Goal: Task Accomplishment & Management: Manage account settings

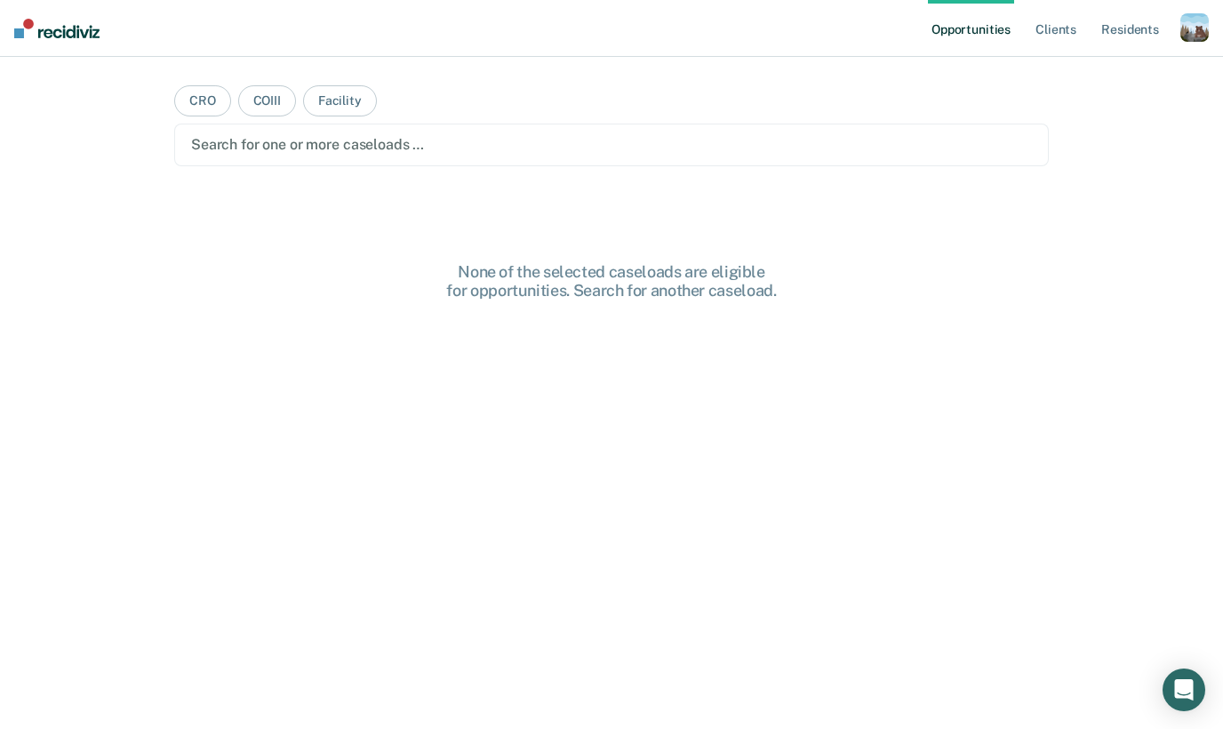
click at [1189, 33] on div "button" at bounding box center [1195, 27] width 28 height 28
click at [1125, 75] on link "Profile" at bounding box center [1123, 72] width 143 height 15
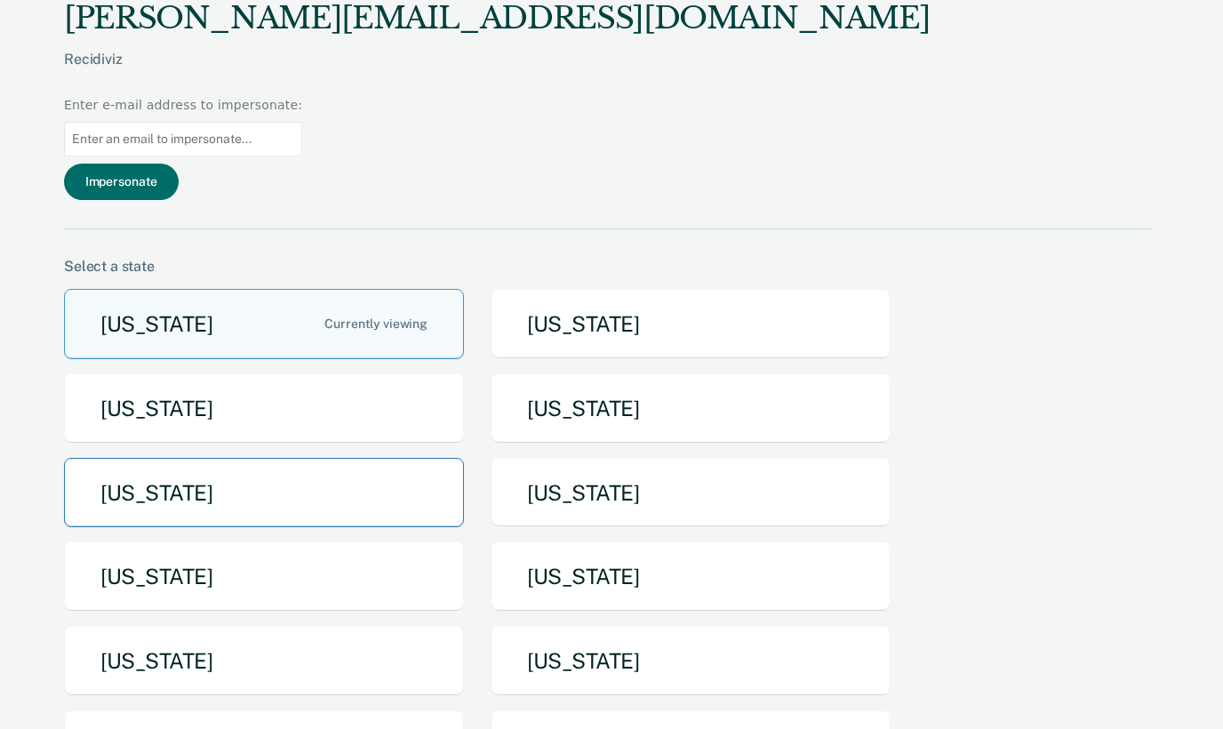
click at [351, 458] on button "[US_STATE]" at bounding box center [264, 493] width 400 height 70
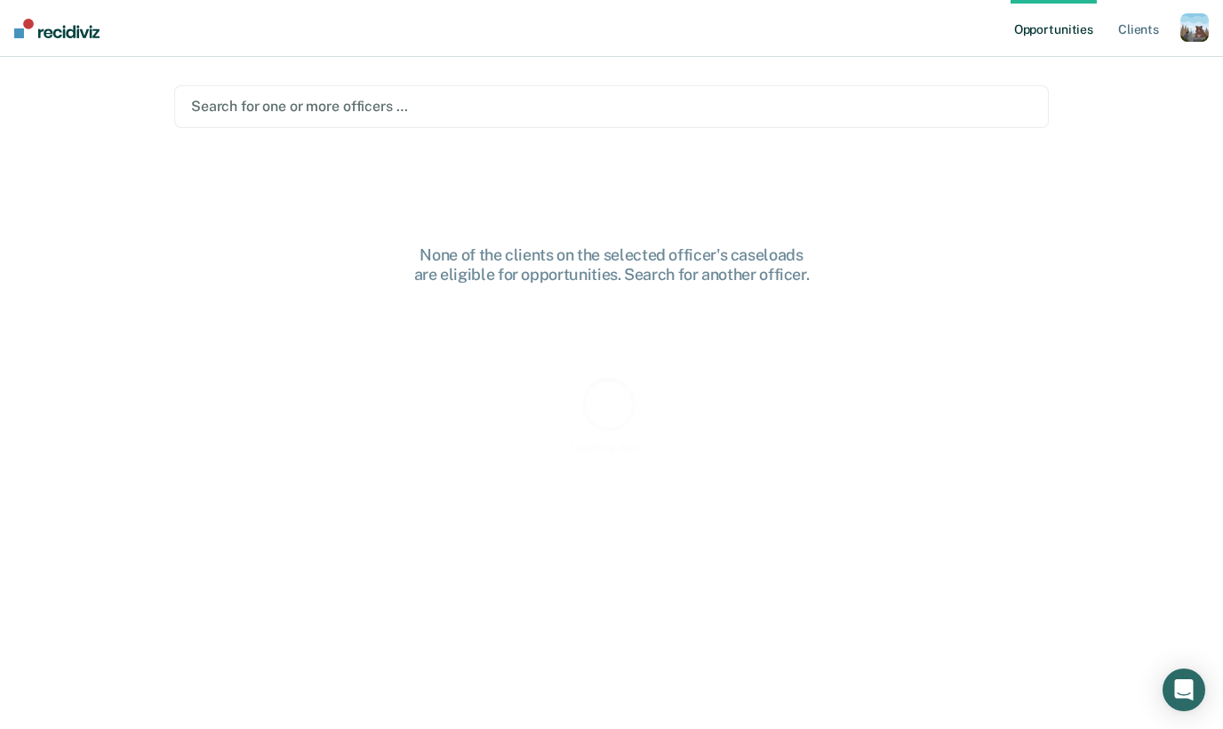
click at [685, 112] on div at bounding box center [611, 106] width 841 height 20
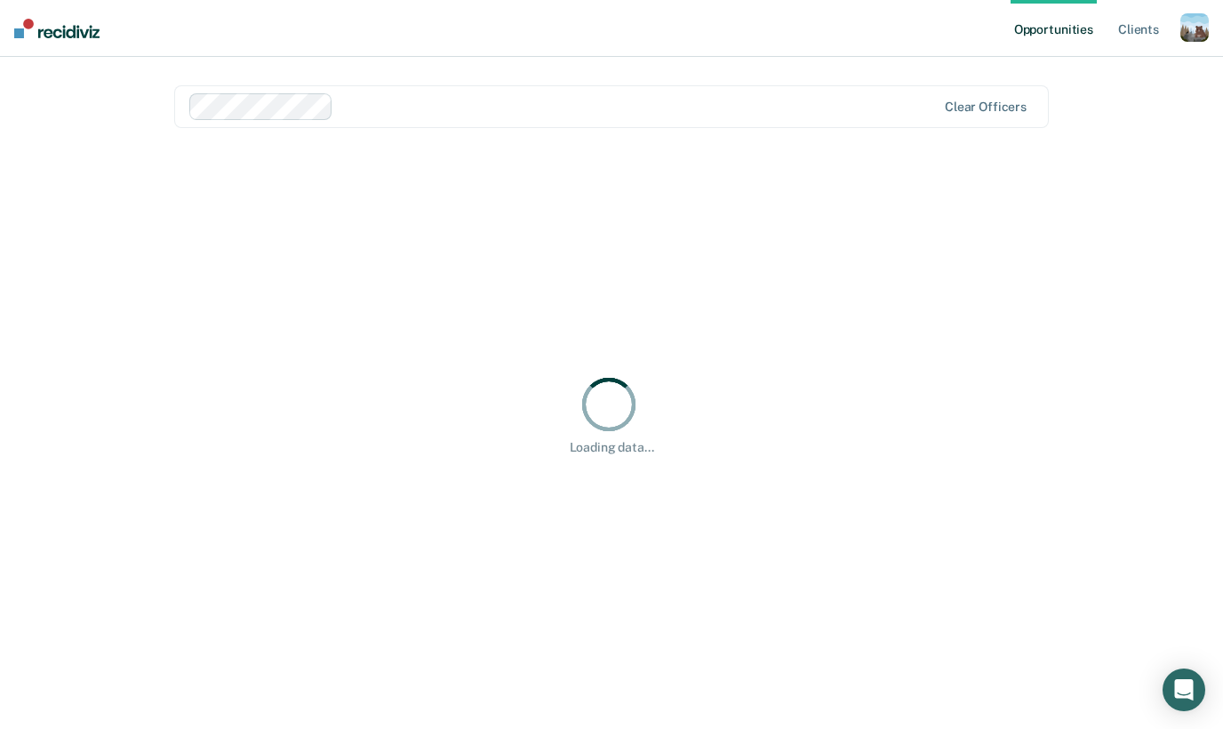
click at [588, 52] on nav "Opportunities Client s Profile How it works Log Out" at bounding box center [611, 28] width 1223 height 57
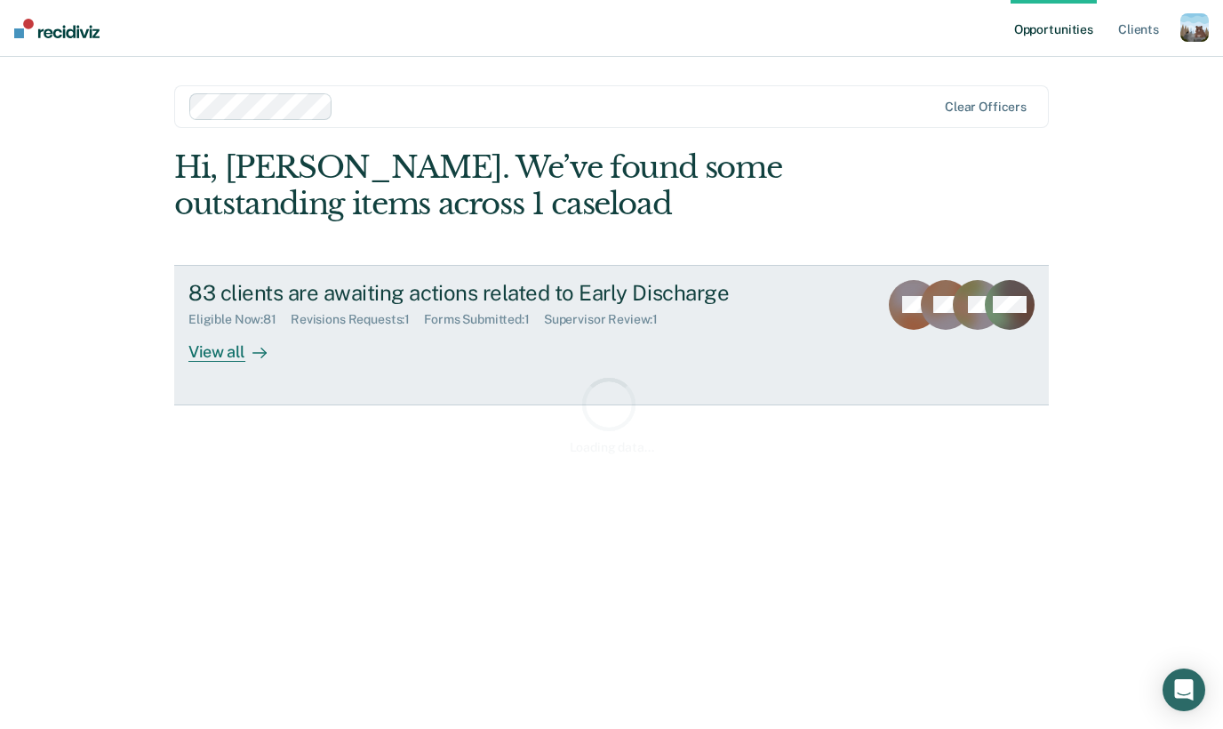
click at [409, 283] on div "83 clients are awaiting actions related to Early Discharge" at bounding box center [500, 293] width 624 height 26
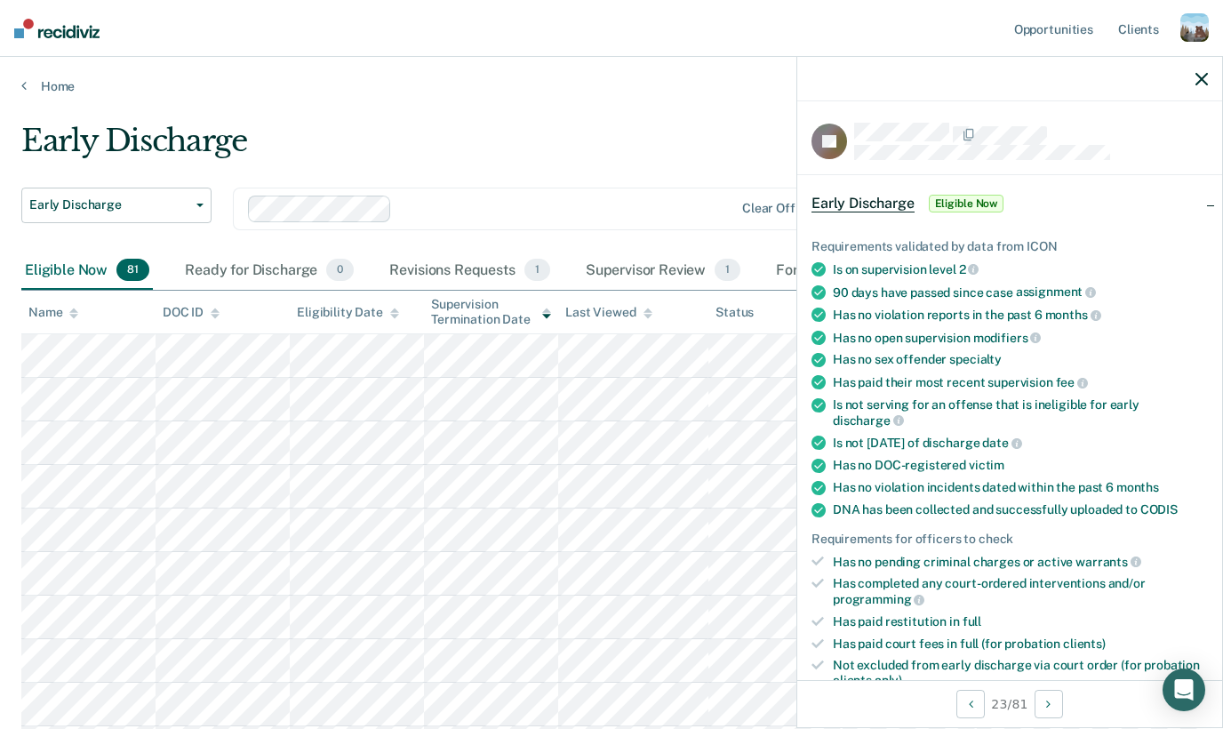
scroll to position [363, 0]
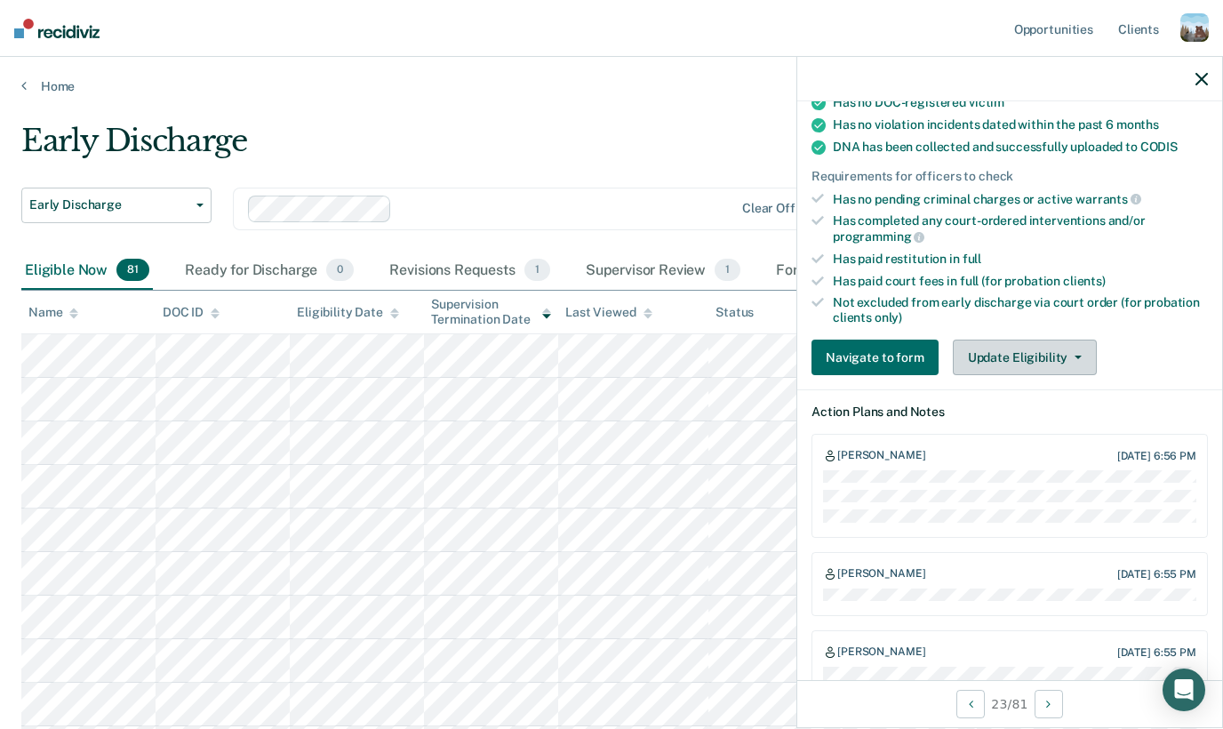
click at [1029, 340] on button "Update Eligibility" at bounding box center [1025, 358] width 144 height 36
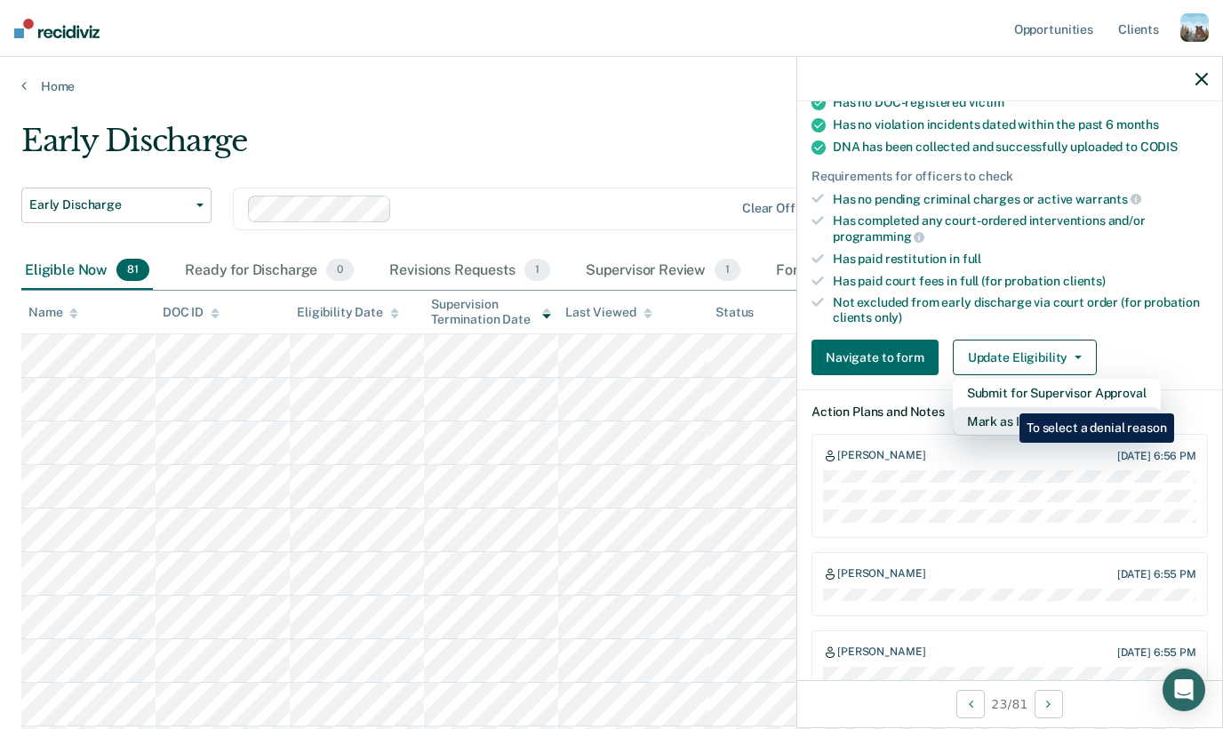
click at [1006, 407] on button "Mark as Ineligible" at bounding box center [1057, 421] width 208 height 28
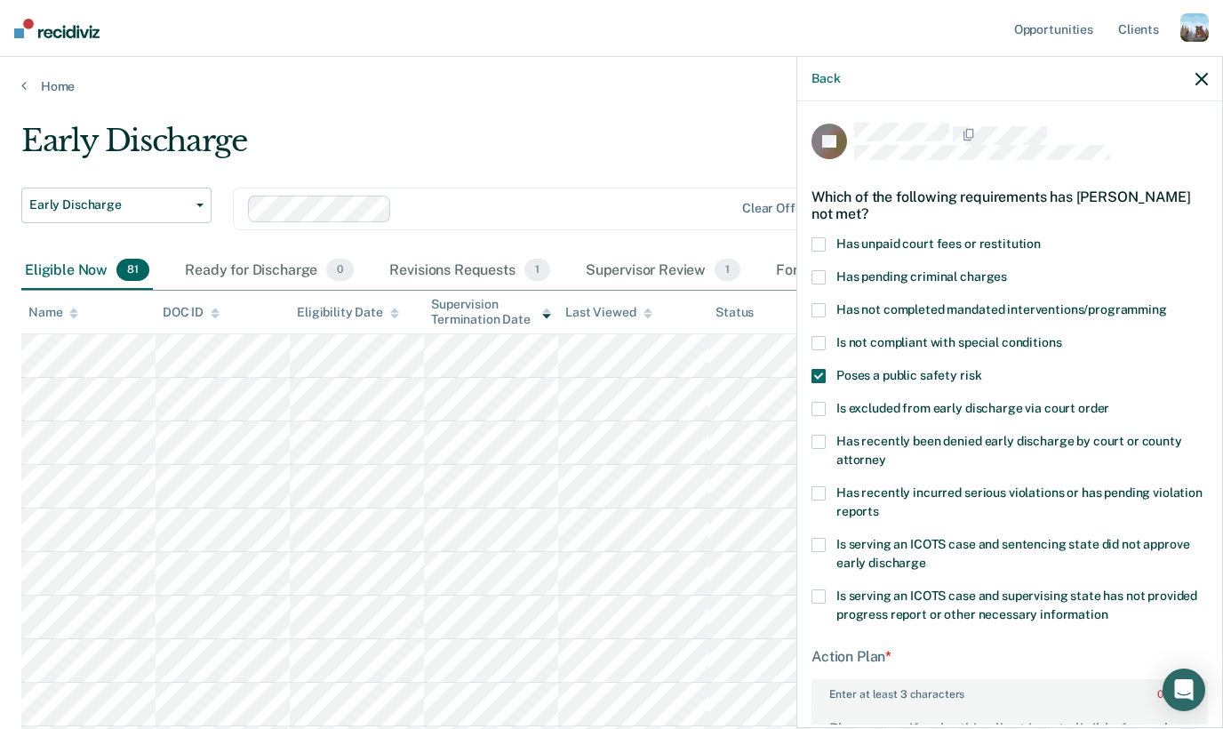
scroll to position [301, 0]
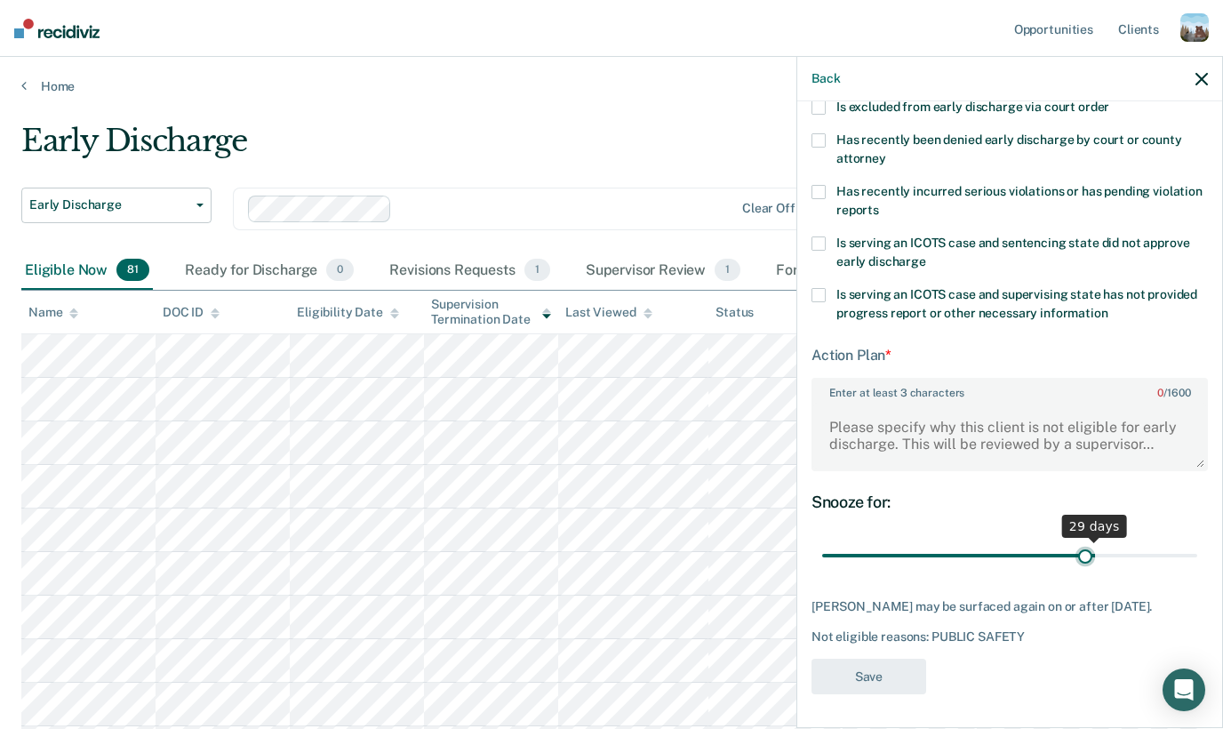
drag, startPoint x: 1110, startPoint y: 555, endPoint x: 1077, endPoint y: 557, distance: 33.9
type input "28"
click at [1081, 556] on input "range" at bounding box center [1009, 555] width 375 height 31
click at [1194, 86] on div "Back" at bounding box center [1009, 79] width 425 height 44
click at [1197, 73] on icon "button" at bounding box center [1202, 79] width 12 height 12
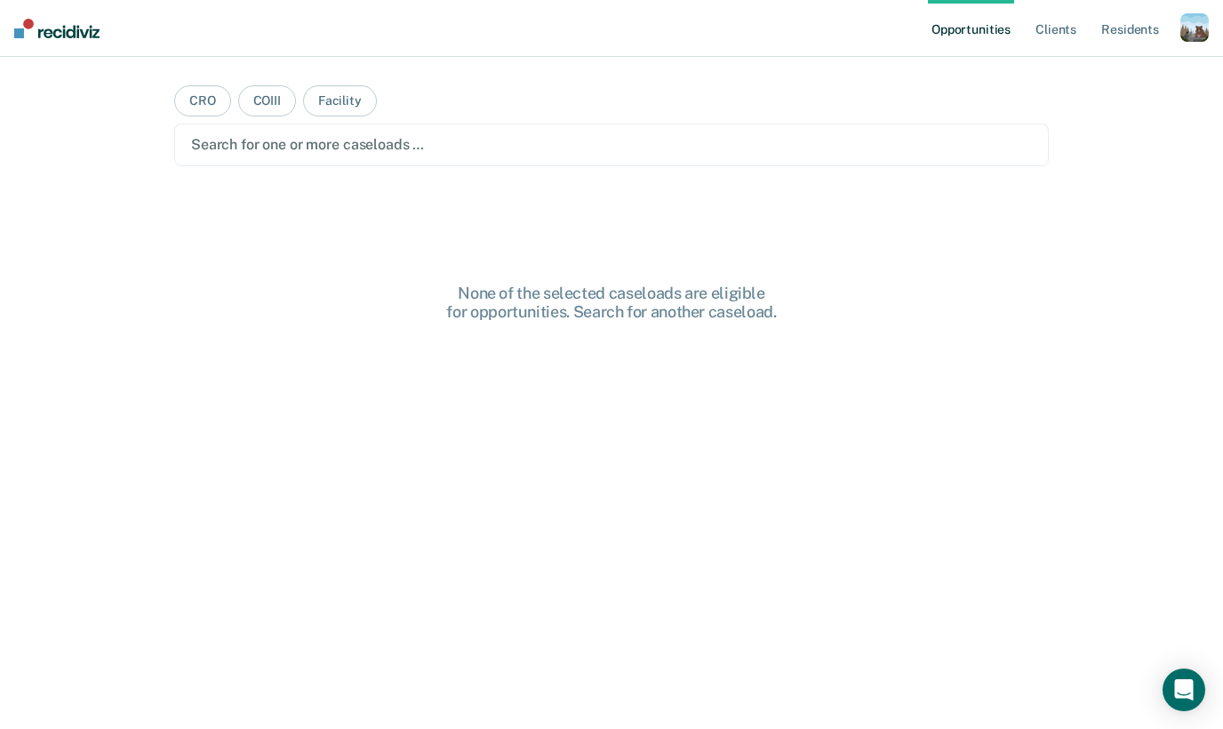
click at [1191, 24] on div "button" at bounding box center [1195, 27] width 28 height 28
click at [1088, 66] on link "Profile" at bounding box center [1123, 72] width 143 height 15
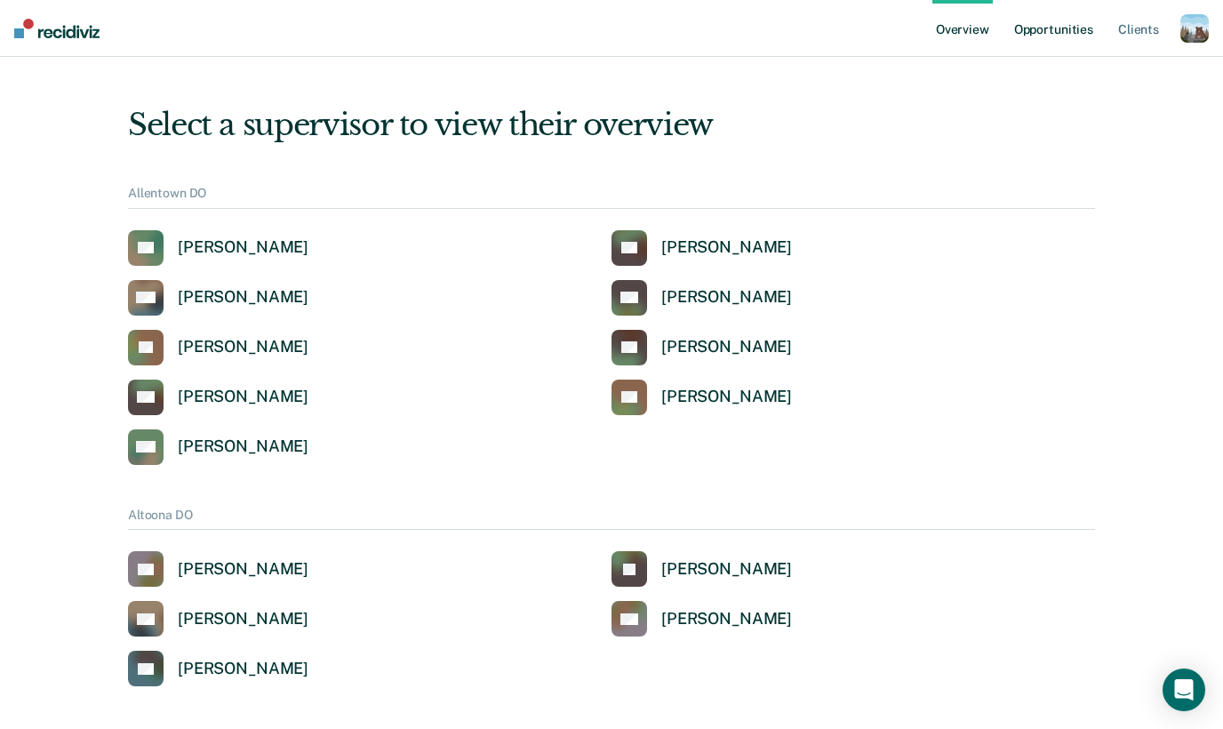
click at [1083, 37] on link "Opportunities" at bounding box center [1054, 28] width 86 height 57
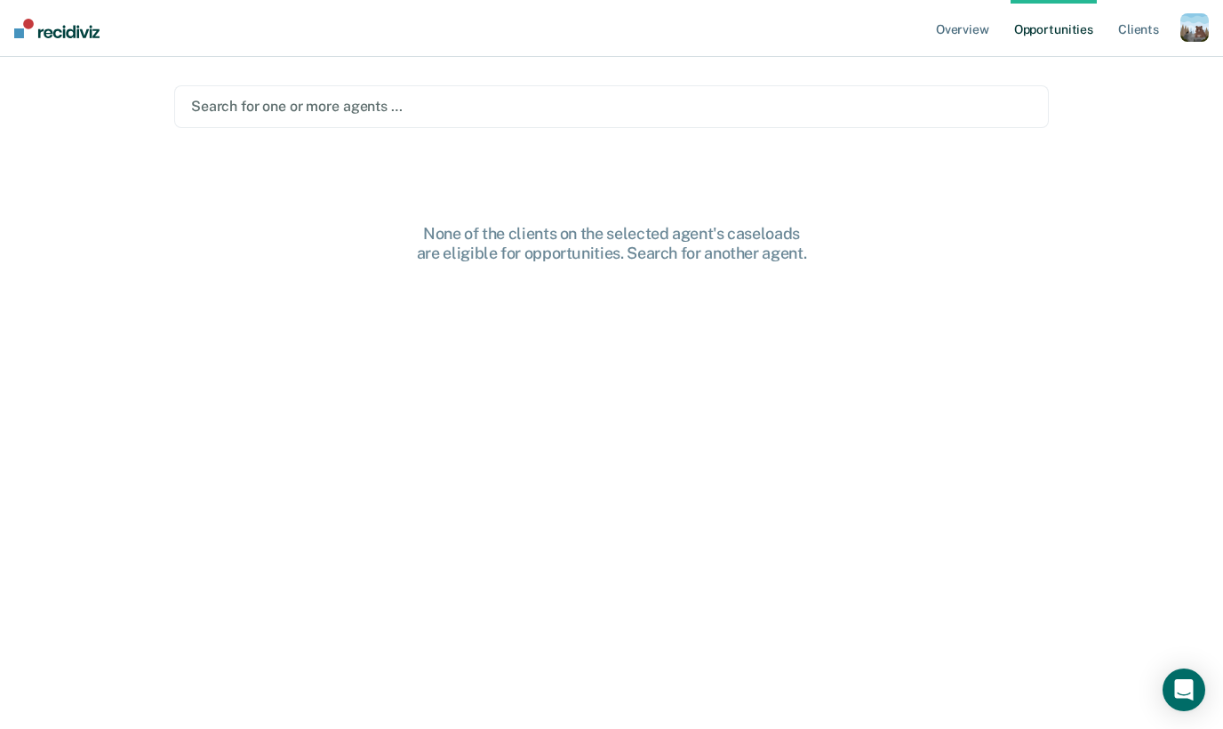
click at [406, 109] on div at bounding box center [611, 106] width 841 height 20
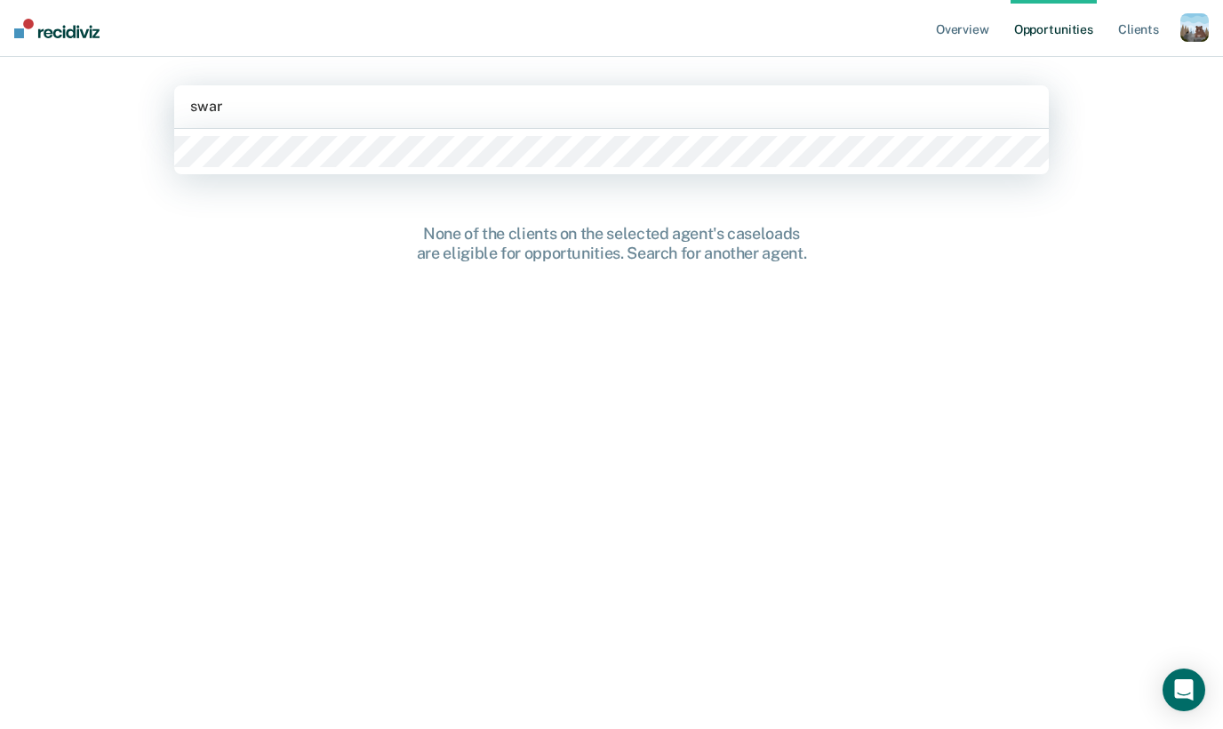
type input "swart"
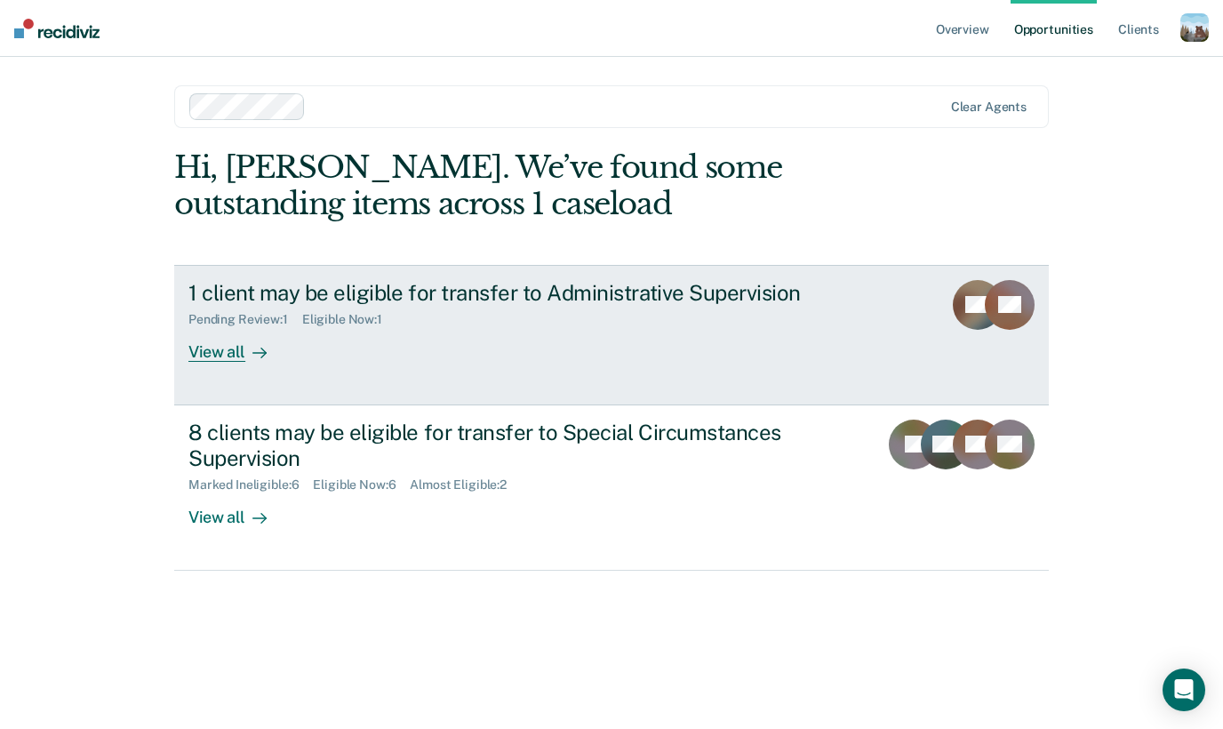
click at [418, 331] on div "1 client may be eligible for transfer to Administrative Supervision Pending Rev…" at bounding box center [521, 321] width 667 height 82
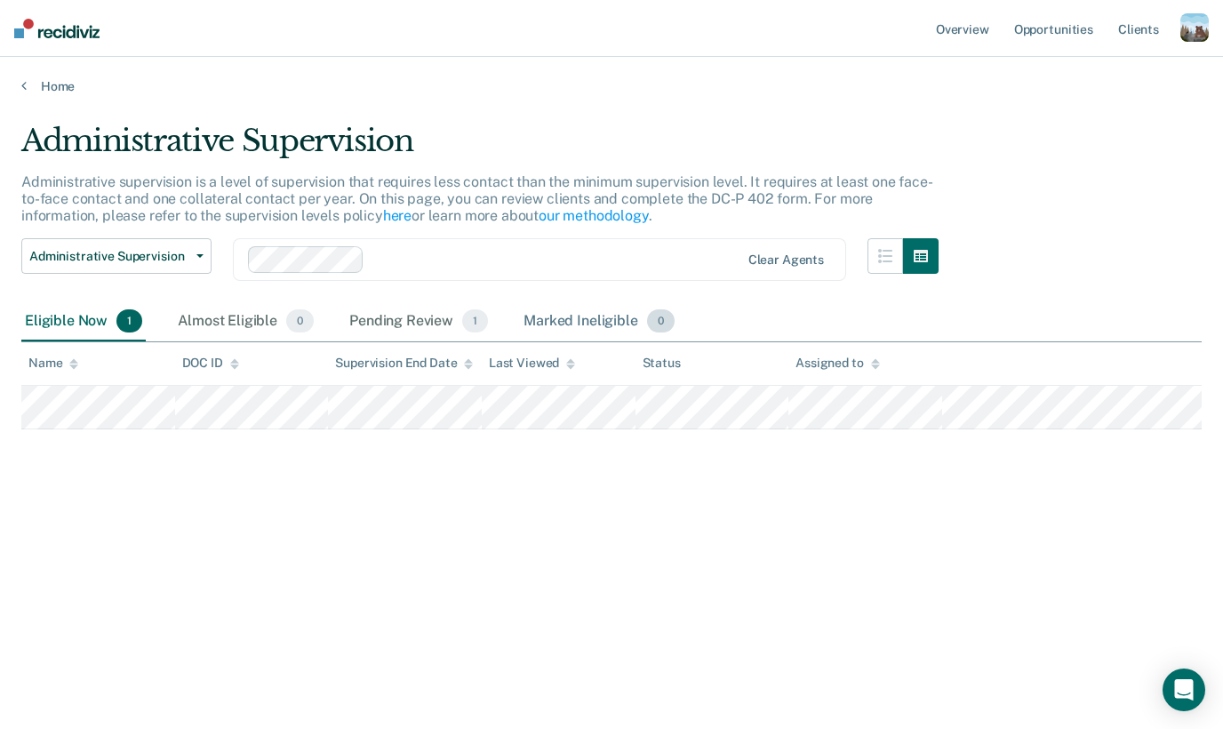
click at [565, 312] on div "Marked Ineligible 0" at bounding box center [599, 321] width 158 height 39
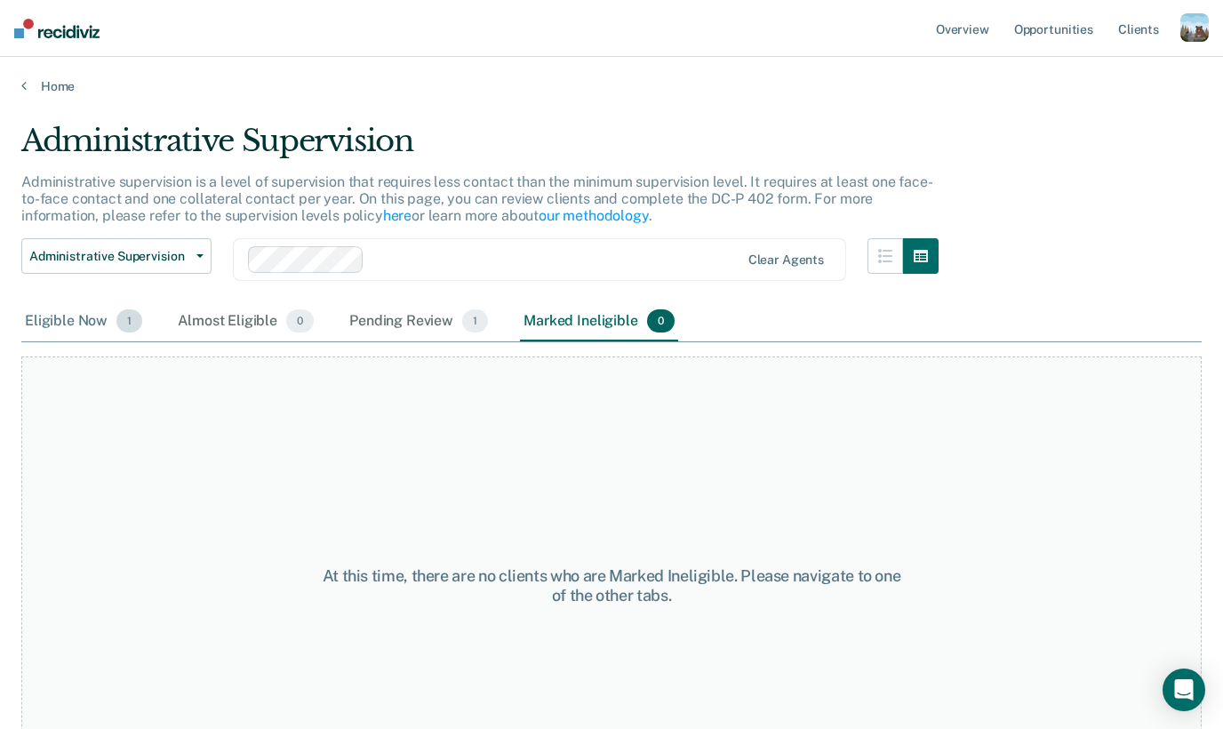
click at [83, 318] on div "Eligible Now 1" at bounding box center [83, 321] width 124 height 39
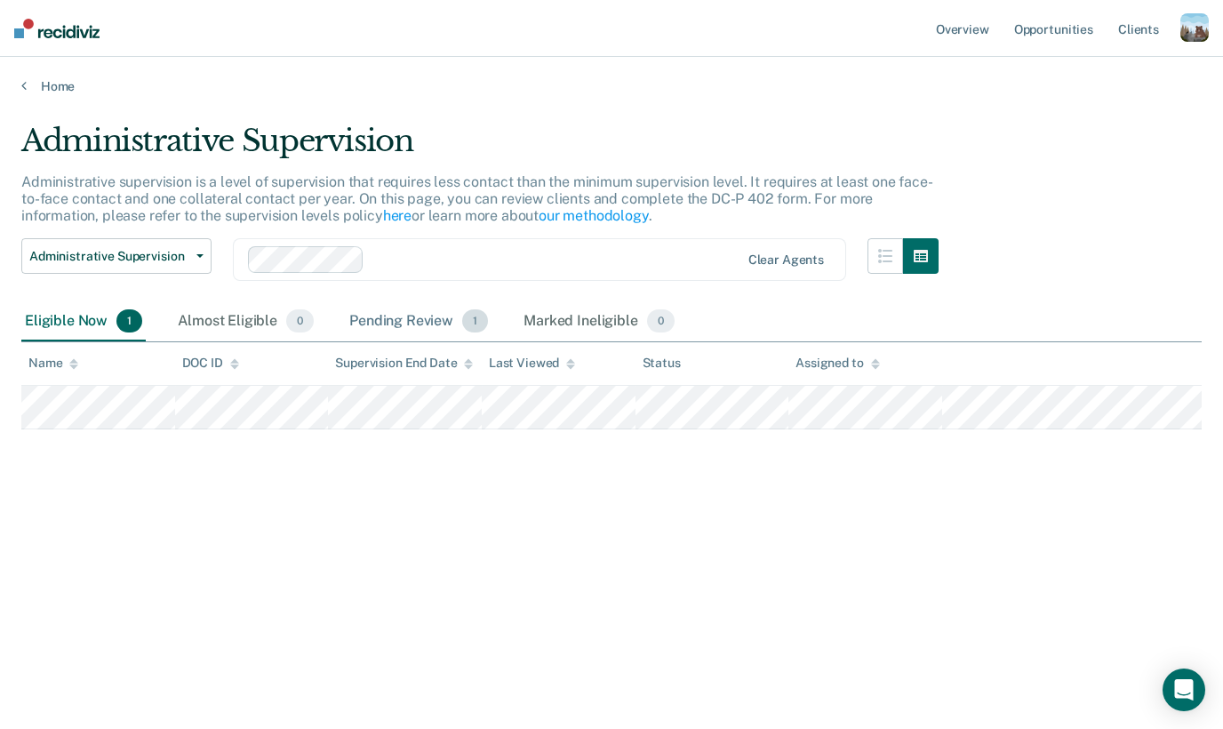
click at [448, 320] on div "Pending Review 1" at bounding box center [419, 321] width 146 height 39
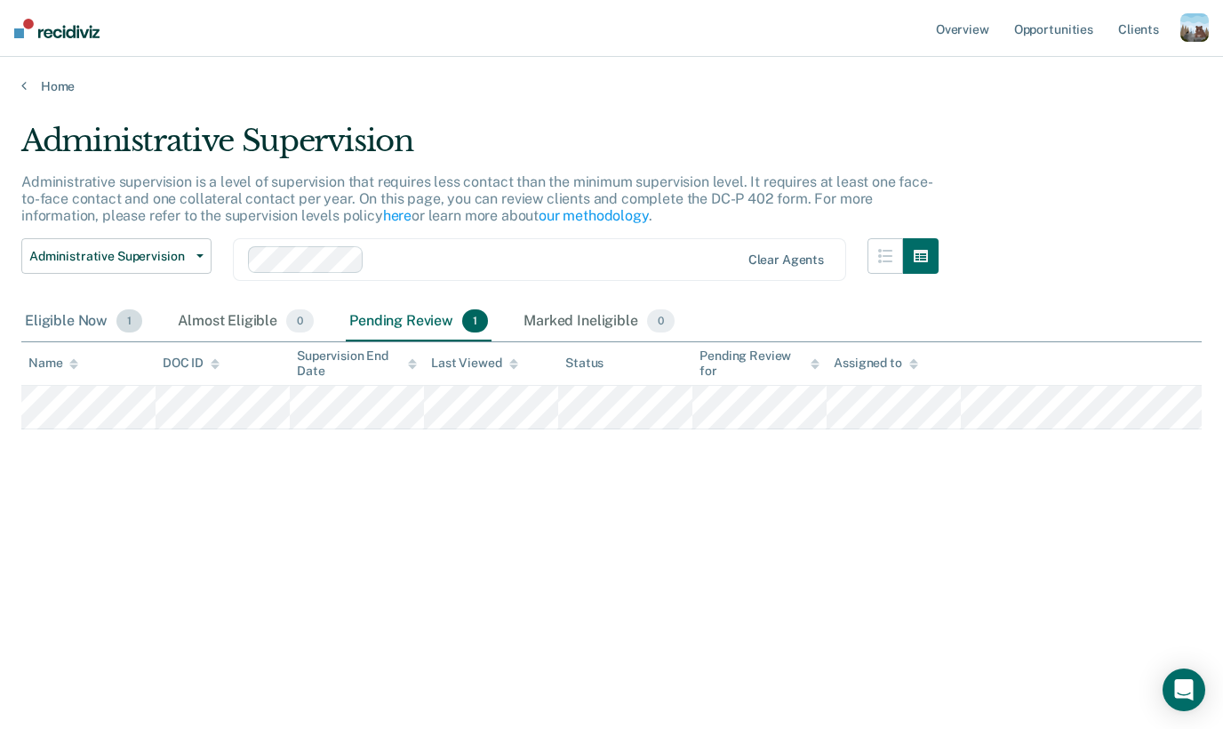
click at [97, 324] on div "Eligible Now 1" at bounding box center [83, 321] width 124 height 39
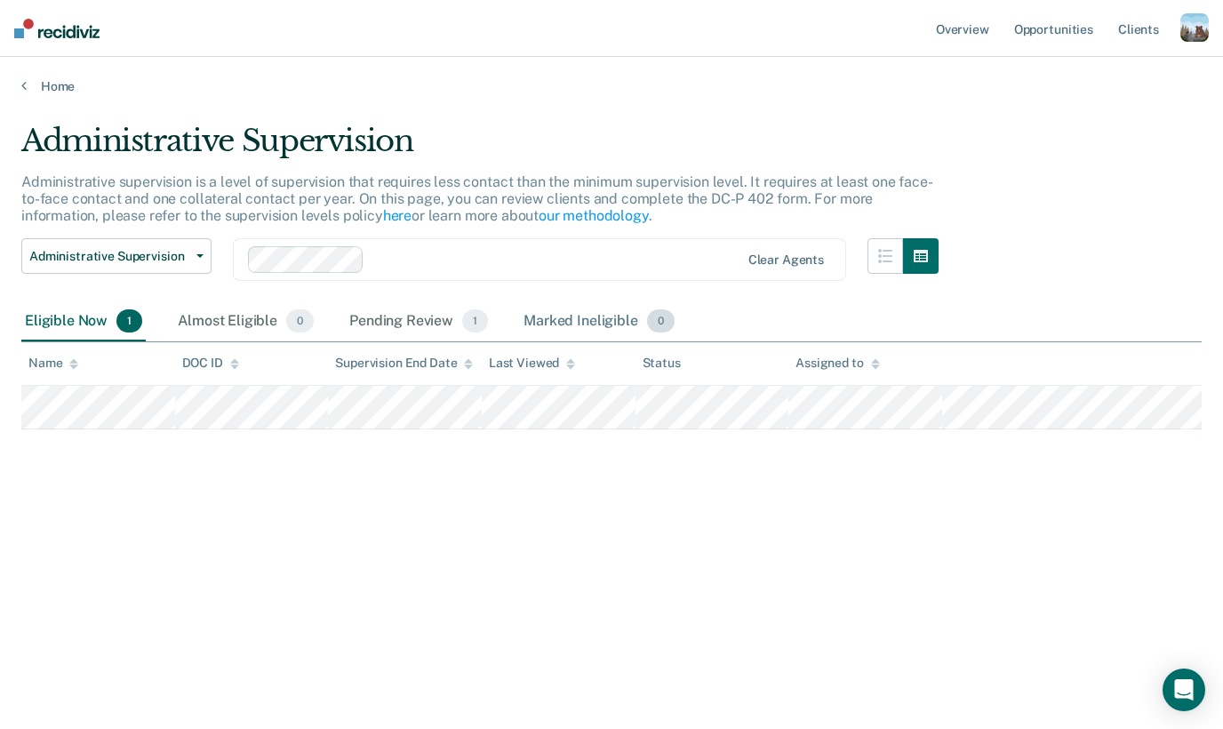
click at [580, 323] on div "Marked Ineligible 0" at bounding box center [599, 321] width 158 height 39
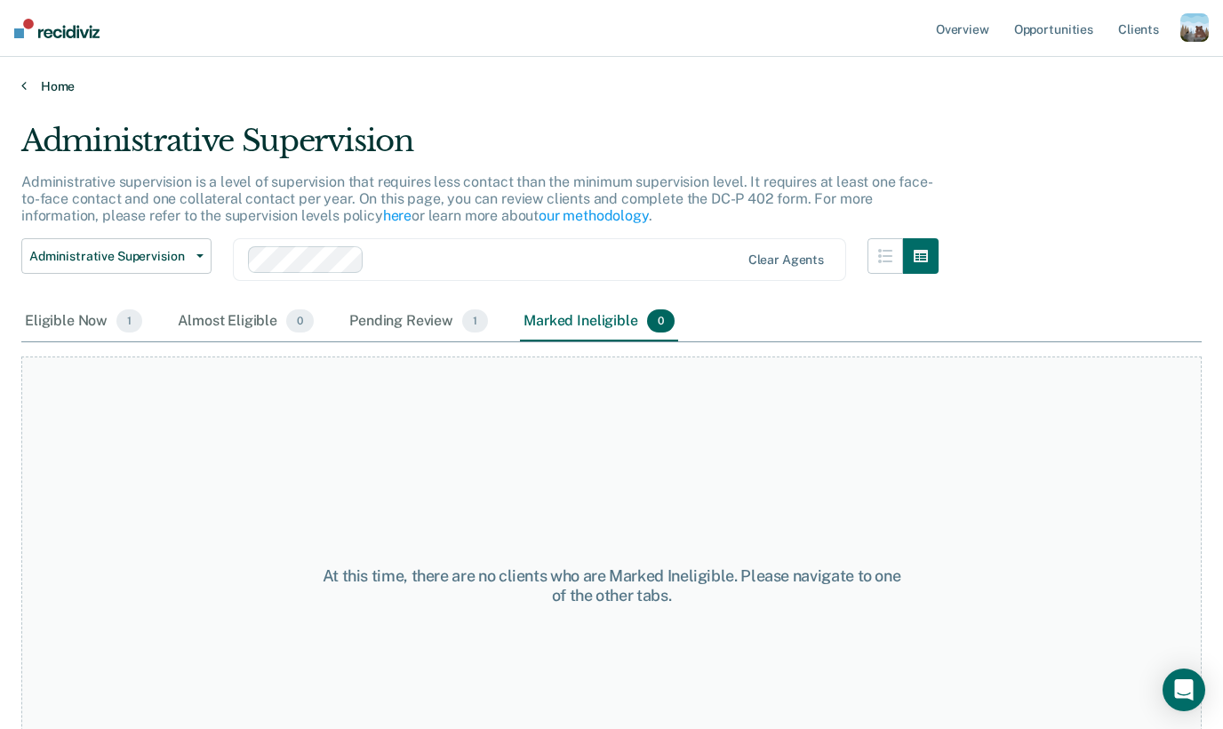
click at [64, 90] on link "Home" at bounding box center [611, 86] width 1181 height 16
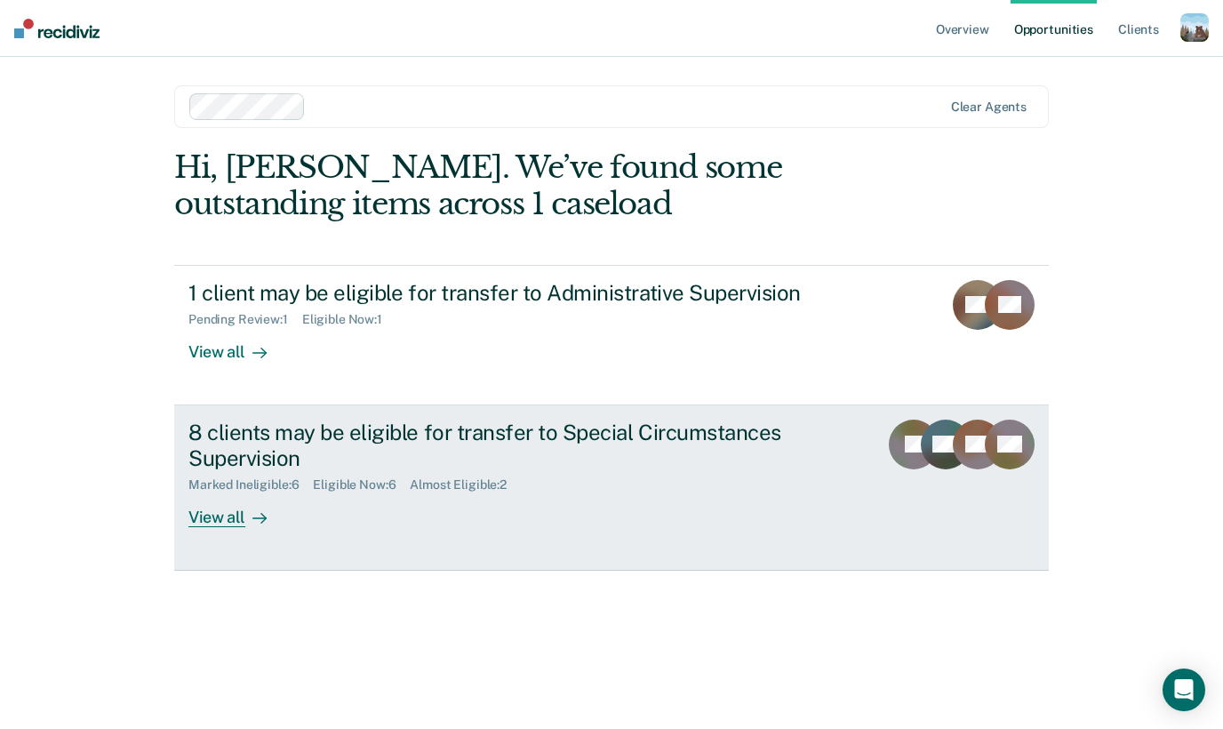
click at [284, 475] on div "Marked Ineligible : 6 Eligible Now : 6 Almost Eligible : 2" at bounding box center [500, 481] width 624 height 22
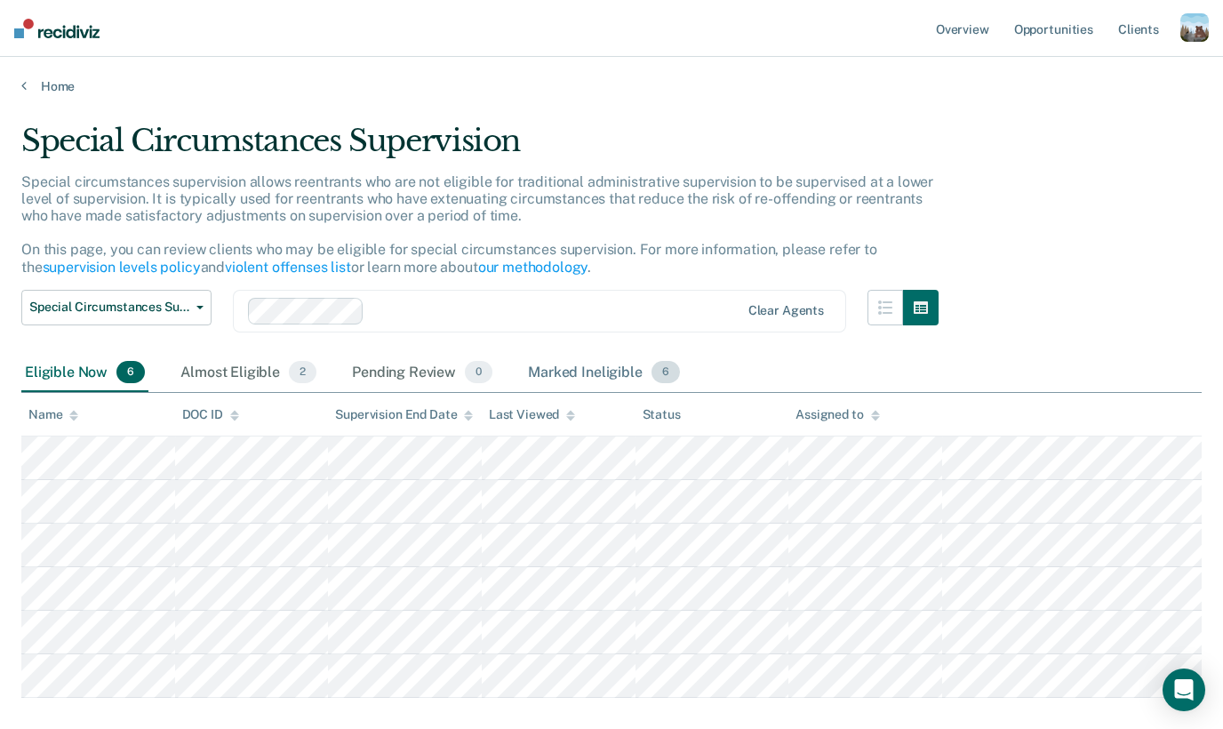
click at [556, 360] on div "Marked Ineligible 6" at bounding box center [603, 373] width 159 height 39
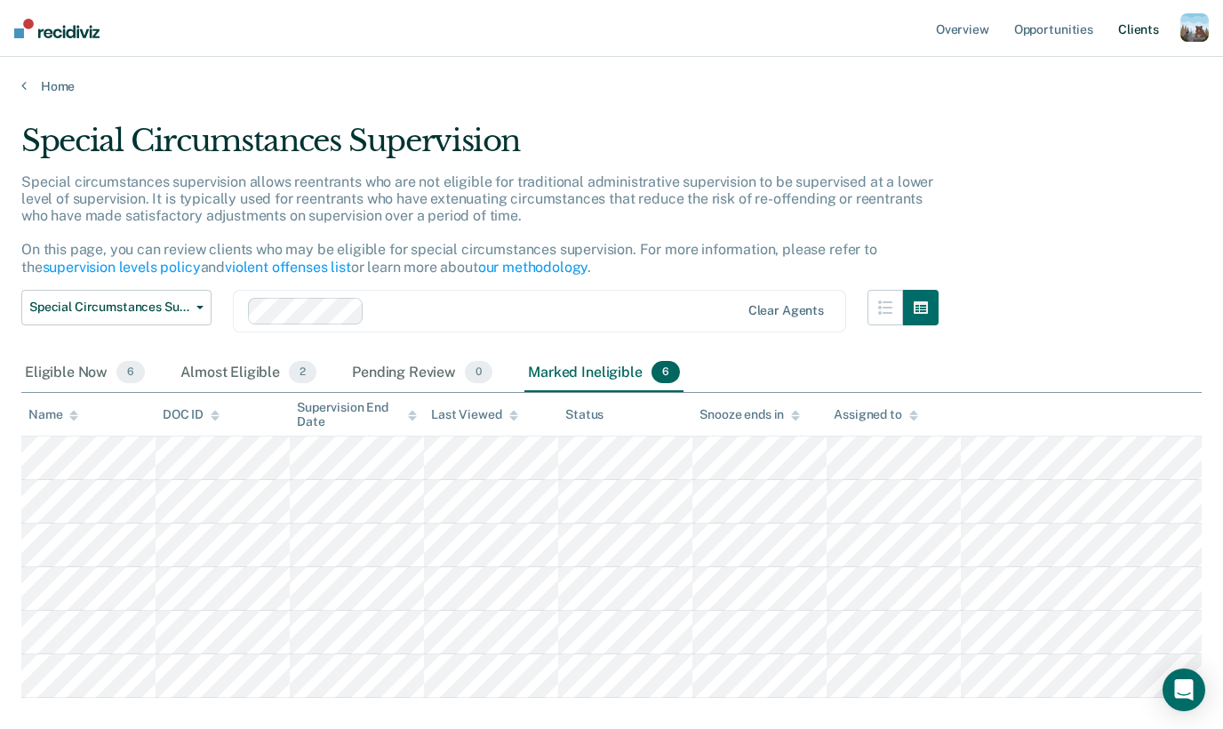
click at [1136, 26] on link "Client s" at bounding box center [1139, 28] width 48 height 57
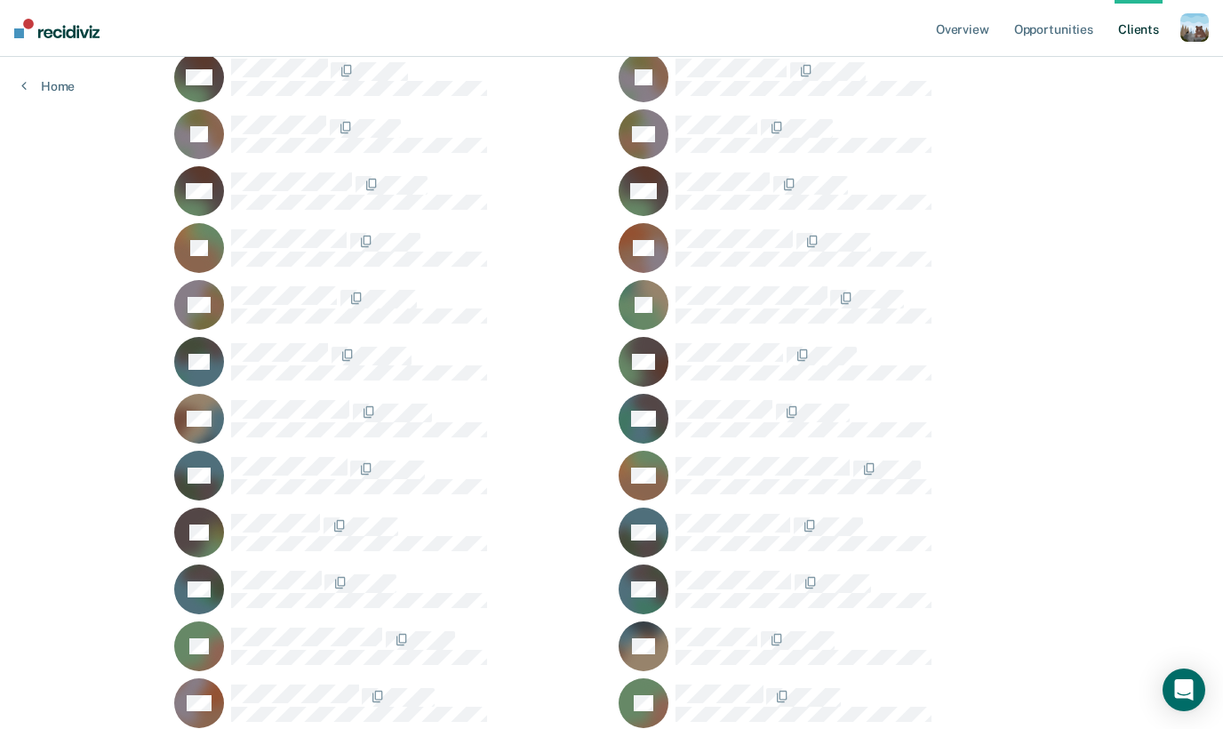
scroll to position [1170, 0]
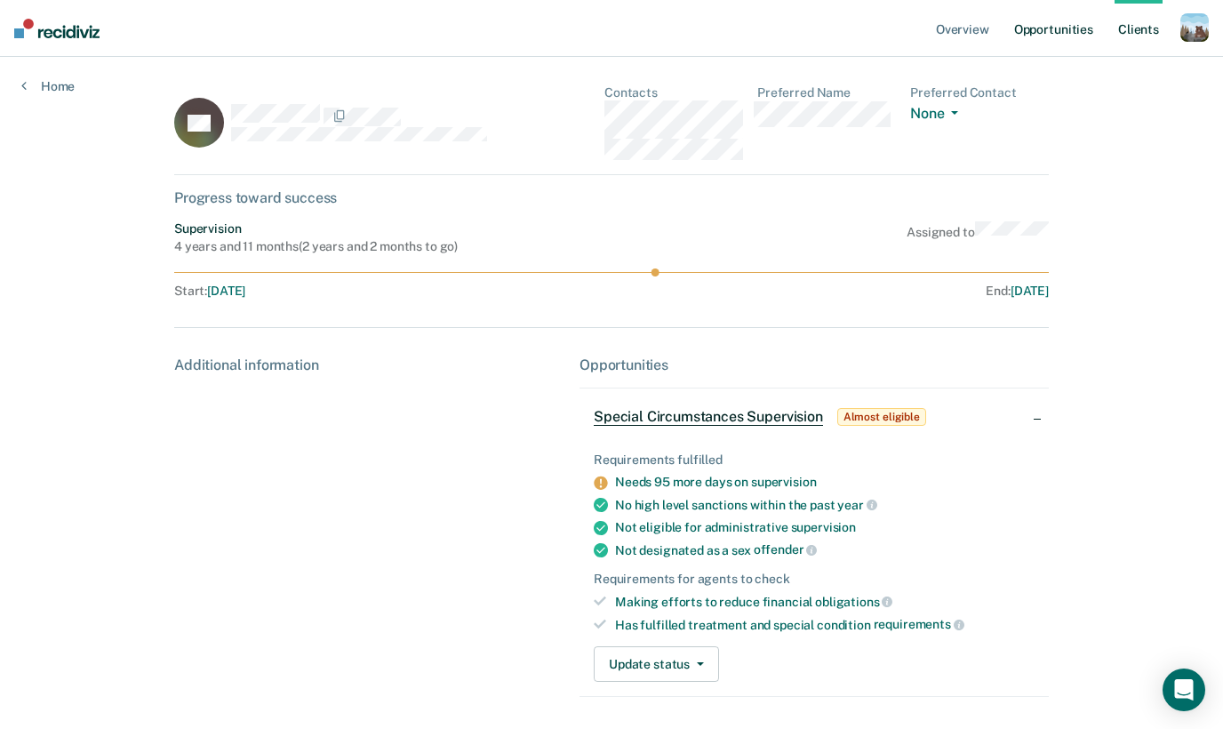
click at [1024, 16] on link "Opportunities" at bounding box center [1054, 28] width 86 height 57
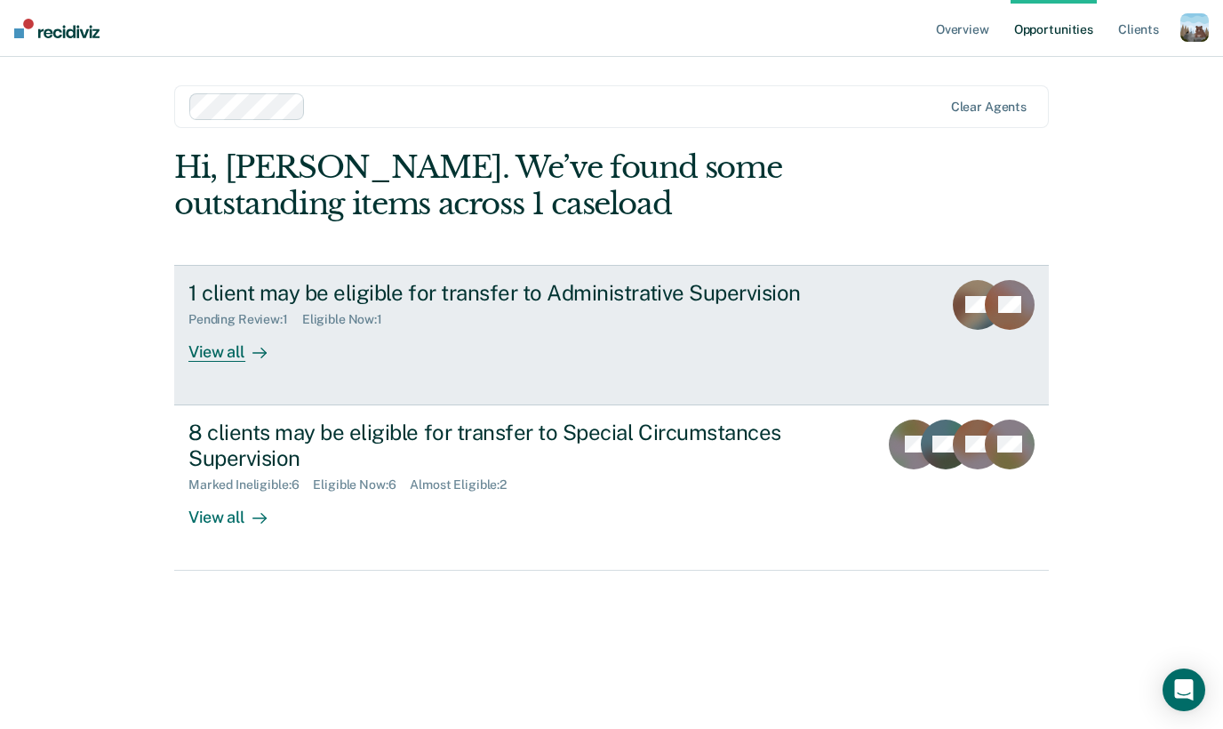
click at [582, 286] on div "1 client may be eligible for transfer to Administrative Supervision" at bounding box center [500, 293] width 624 height 26
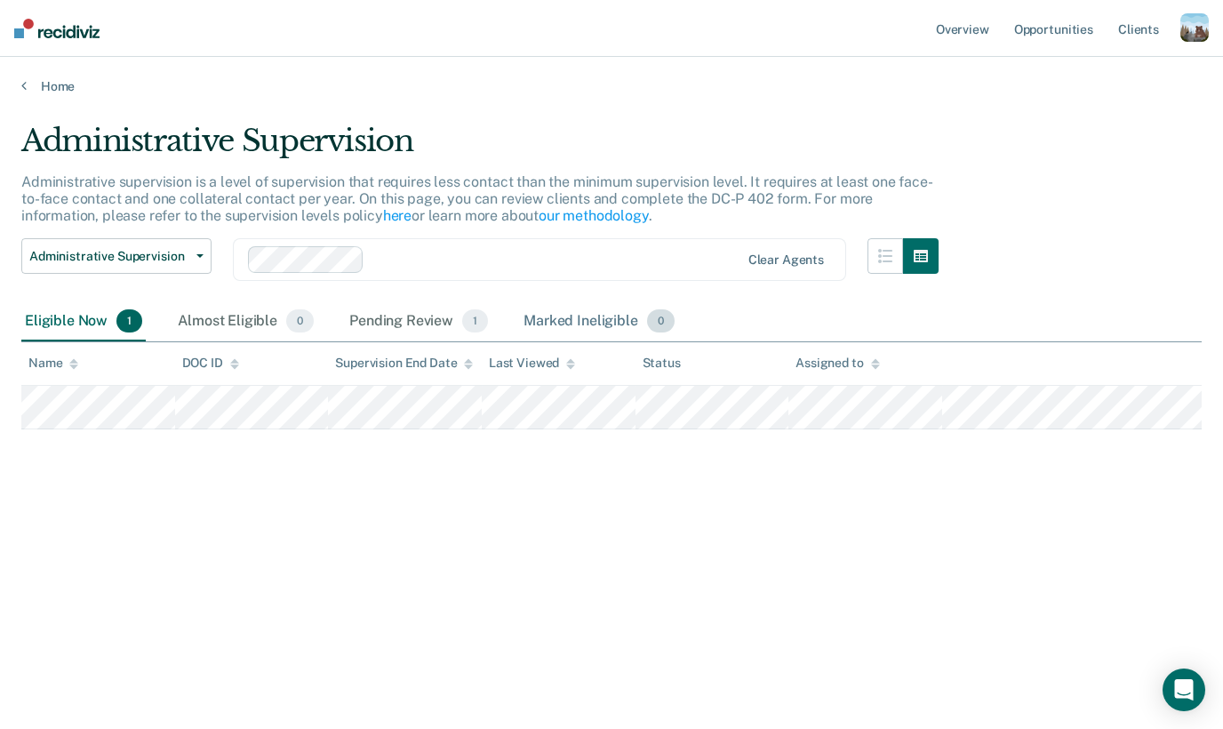
click at [551, 332] on div "Marked Ineligible 0" at bounding box center [599, 321] width 158 height 39
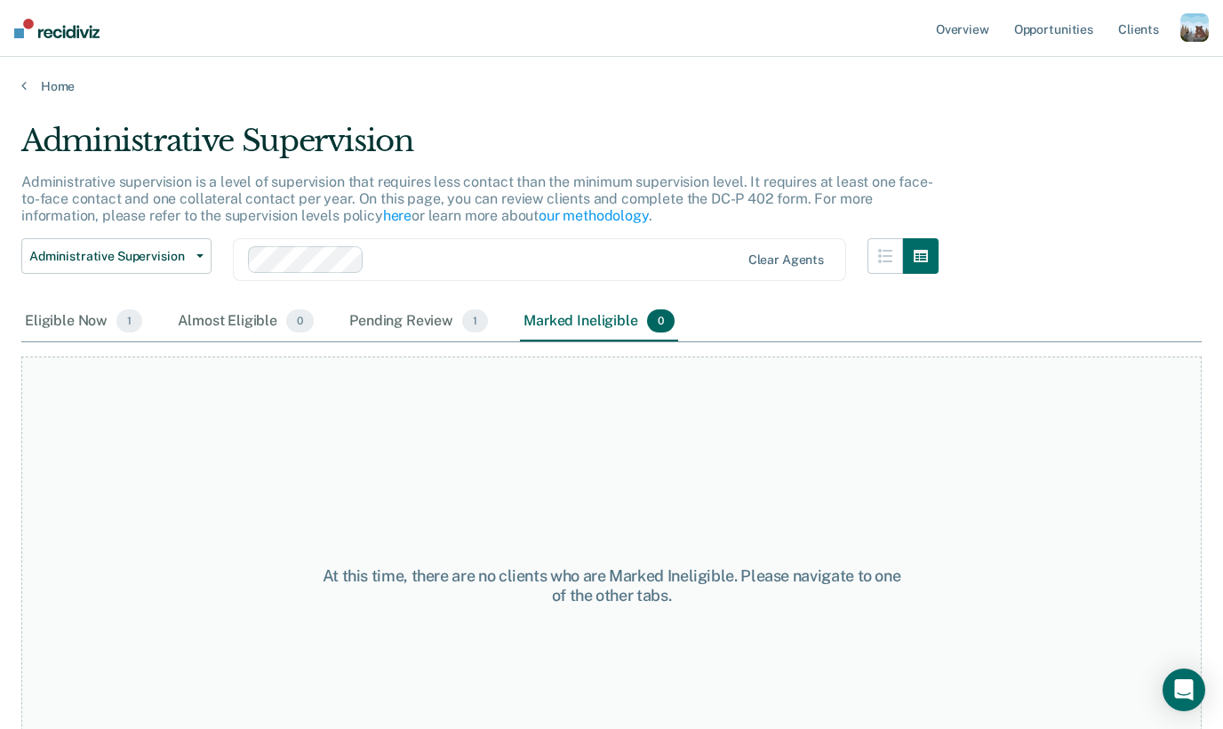
click at [1193, 21] on div "button" at bounding box center [1195, 27] width 28 height 28
click at [1076, 65] on link "Profile" at bounding box center [1123, 72] width 143 height 15
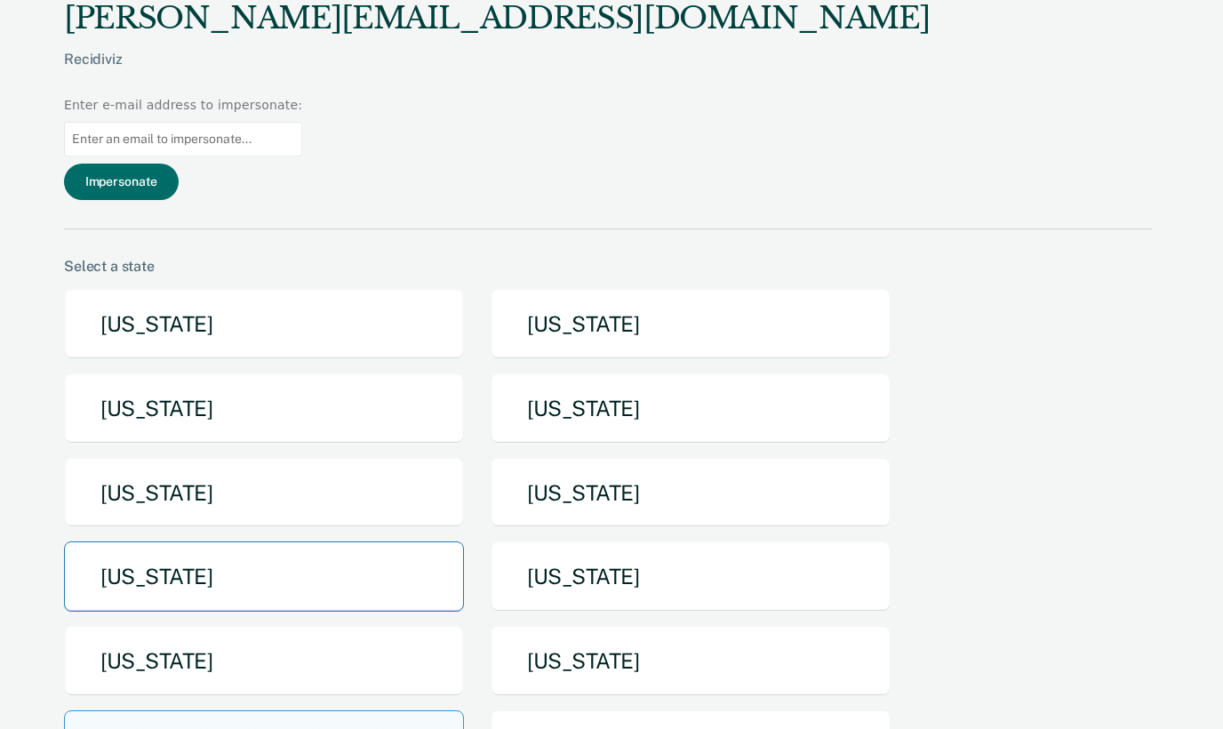
click at [324, 541] on button "[US_STATE]" at bounding box center [264, 576] width 400 height 70
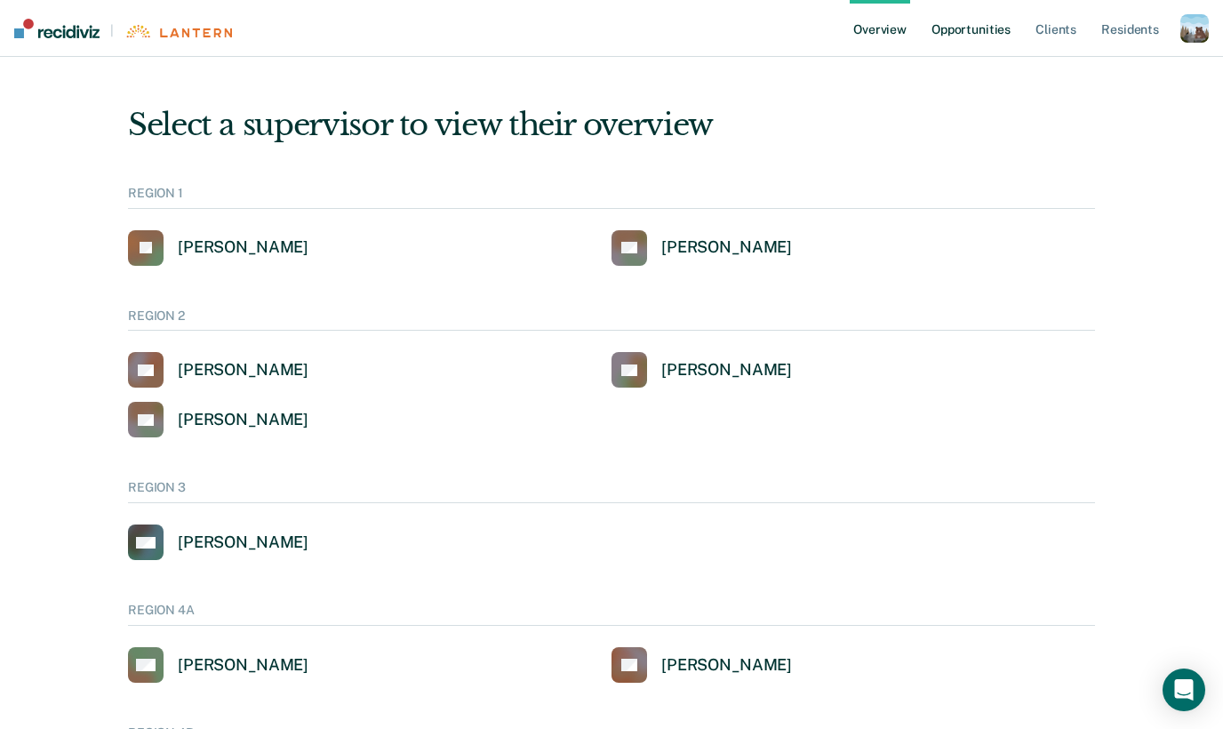
click at [957, 36] on link "Opportunities" at bounding box center [971, 28] width 86 height 57
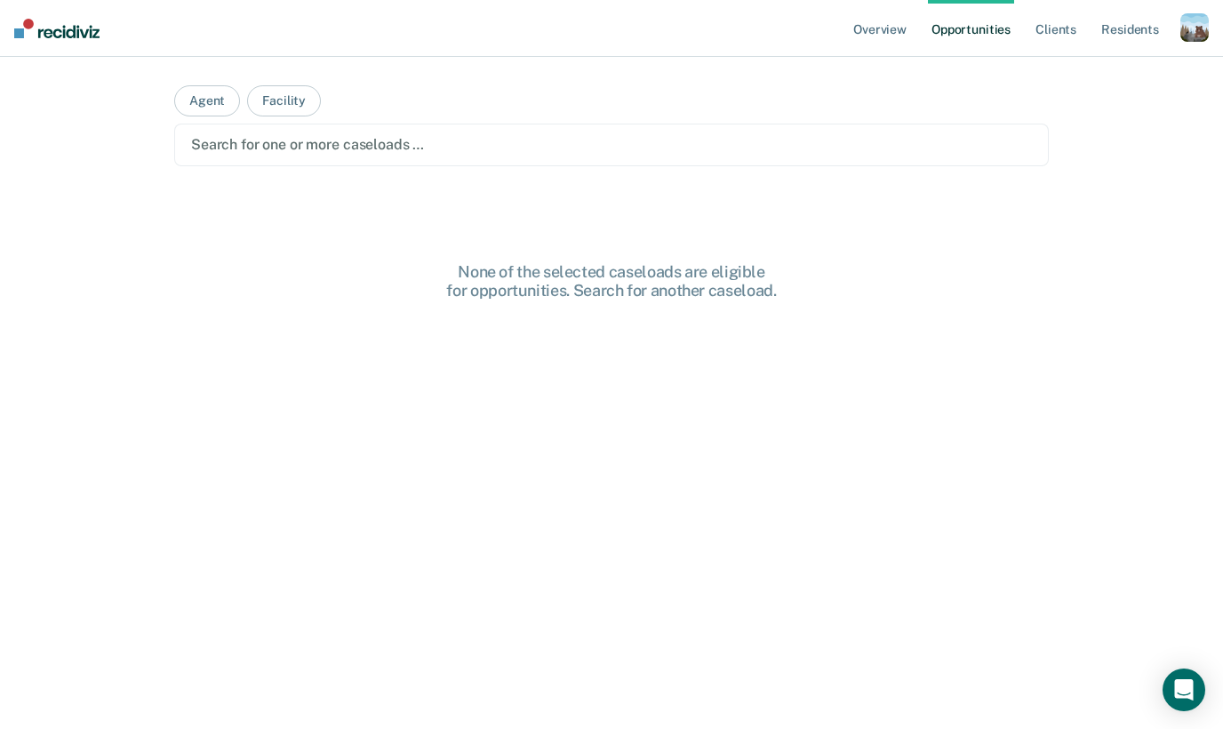
click at [427, 159] on div "Search for one or more caseloads …" at bounding box center [611, 145] width 875 height 43
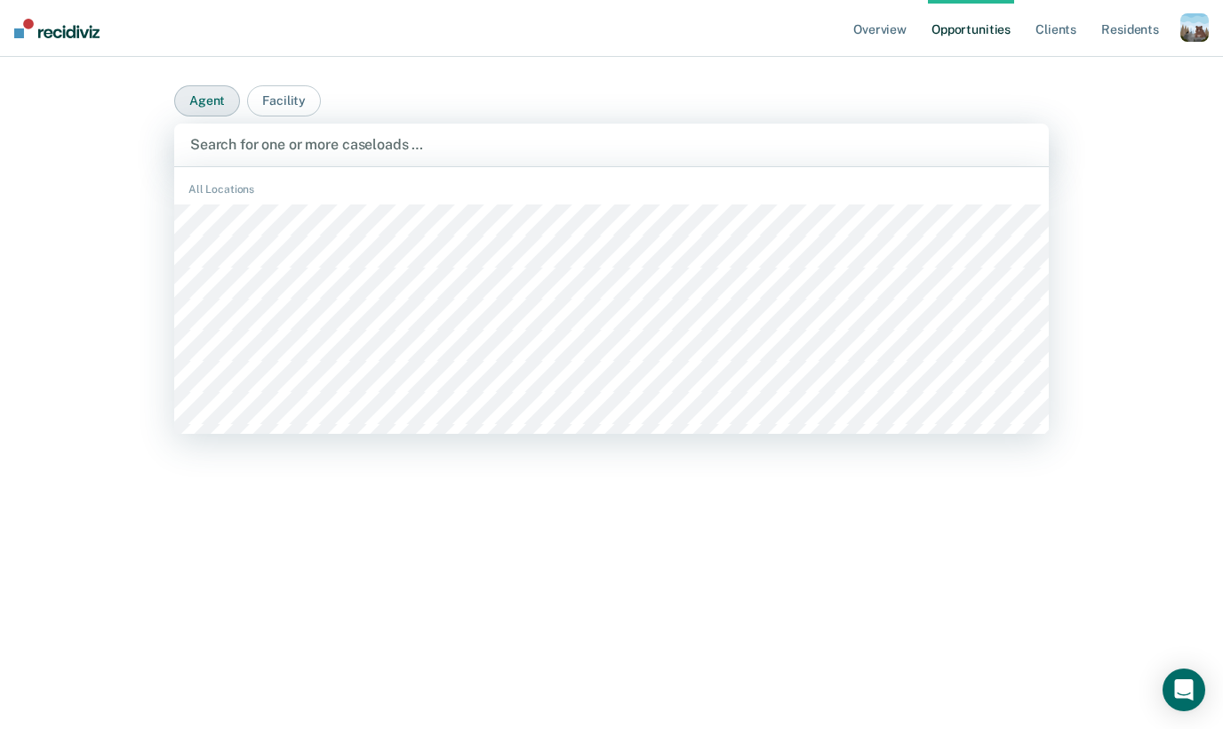
click at [192, 104] on button "Agent" at bounding box center [207, 100] width 66 height 31
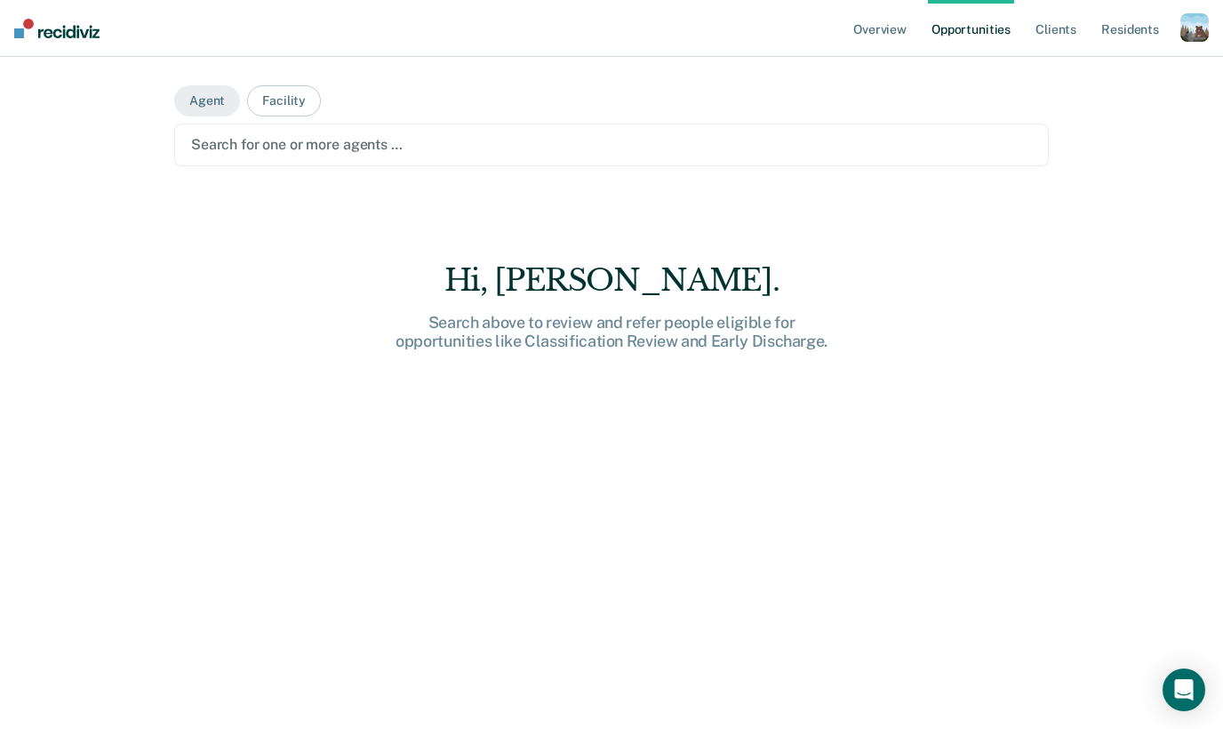
click at [262, 149] on div at bounding box center [611, 144] width 841 height 20
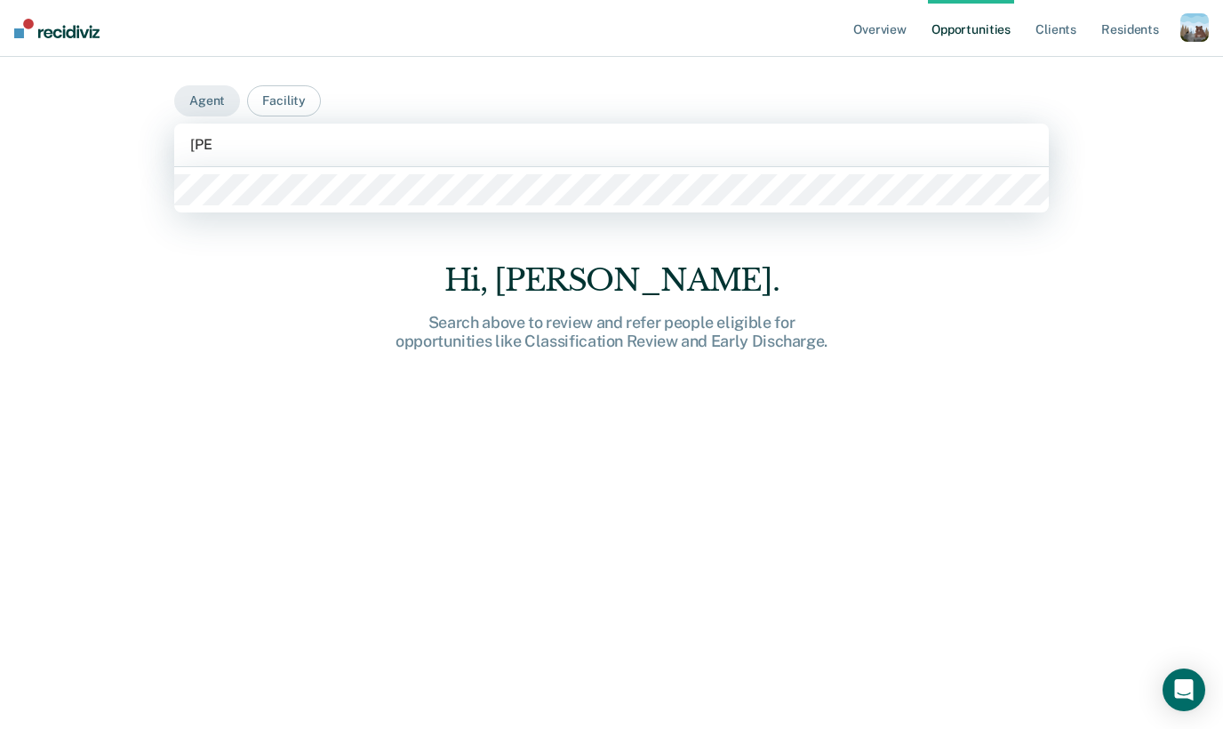
type input "lykes"
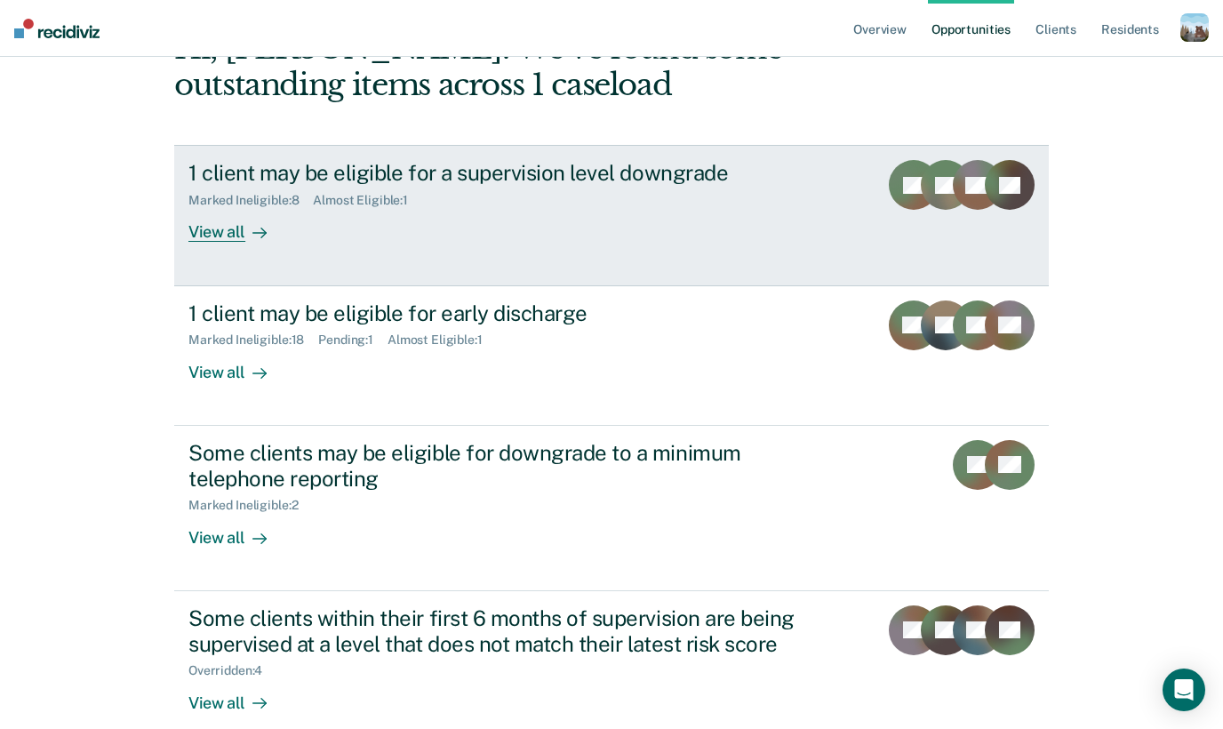
scroll to position [184, 0]
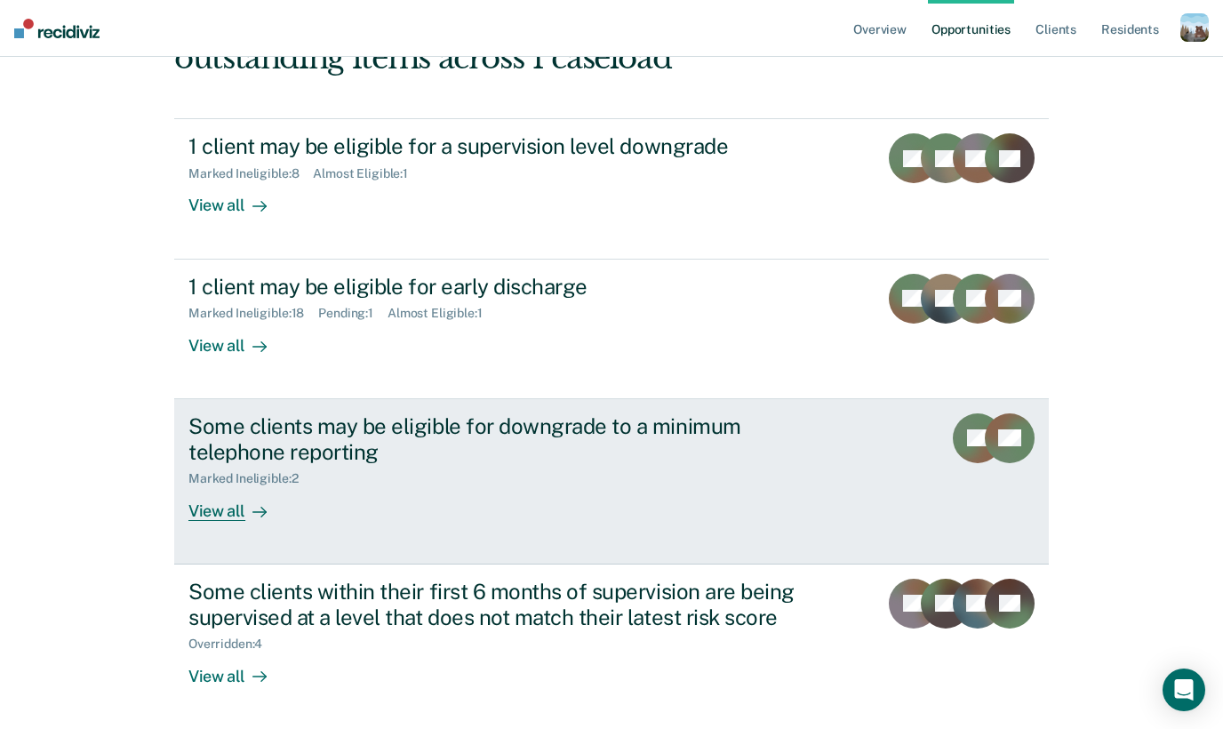
click at [647, 488] on div "Some clients may be eligible for downgrade to a minimum telephone reporting Mar…" at bounding box center [521, 467] width 667 height 108
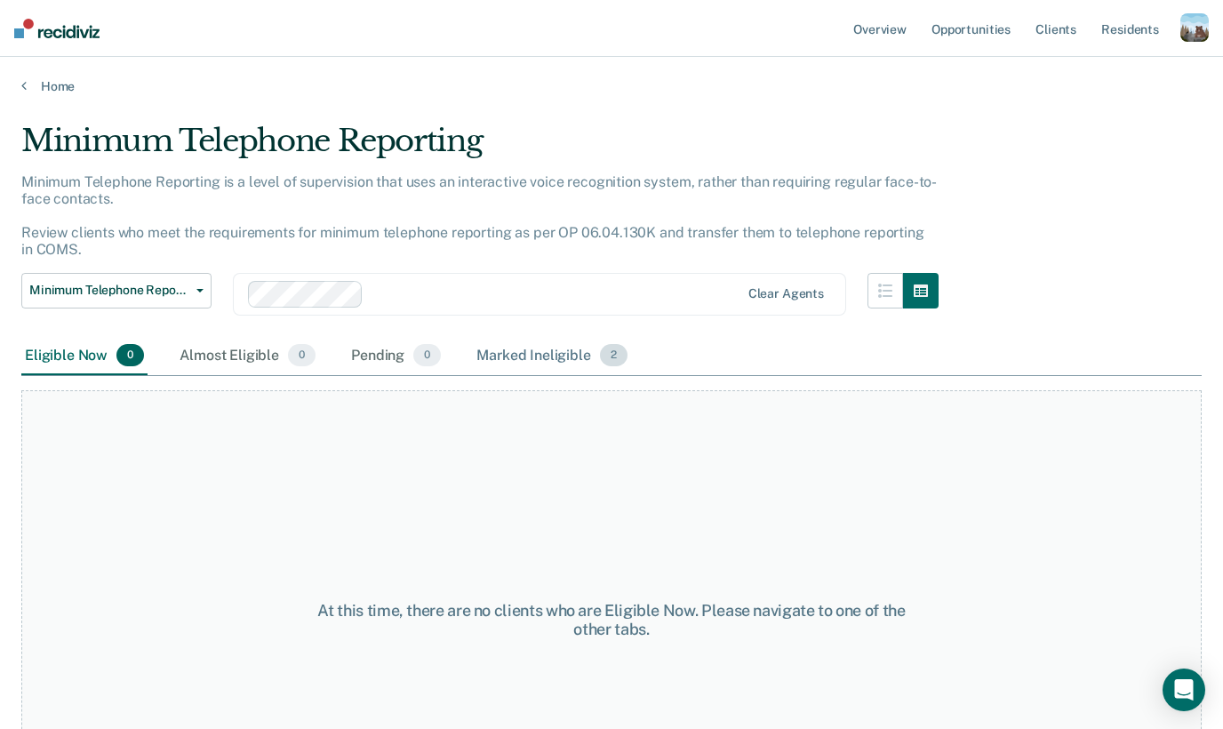
click at [585, 356] on div "Marked Ineligible 2" at bounding box center [552, 356] width 158 height 39
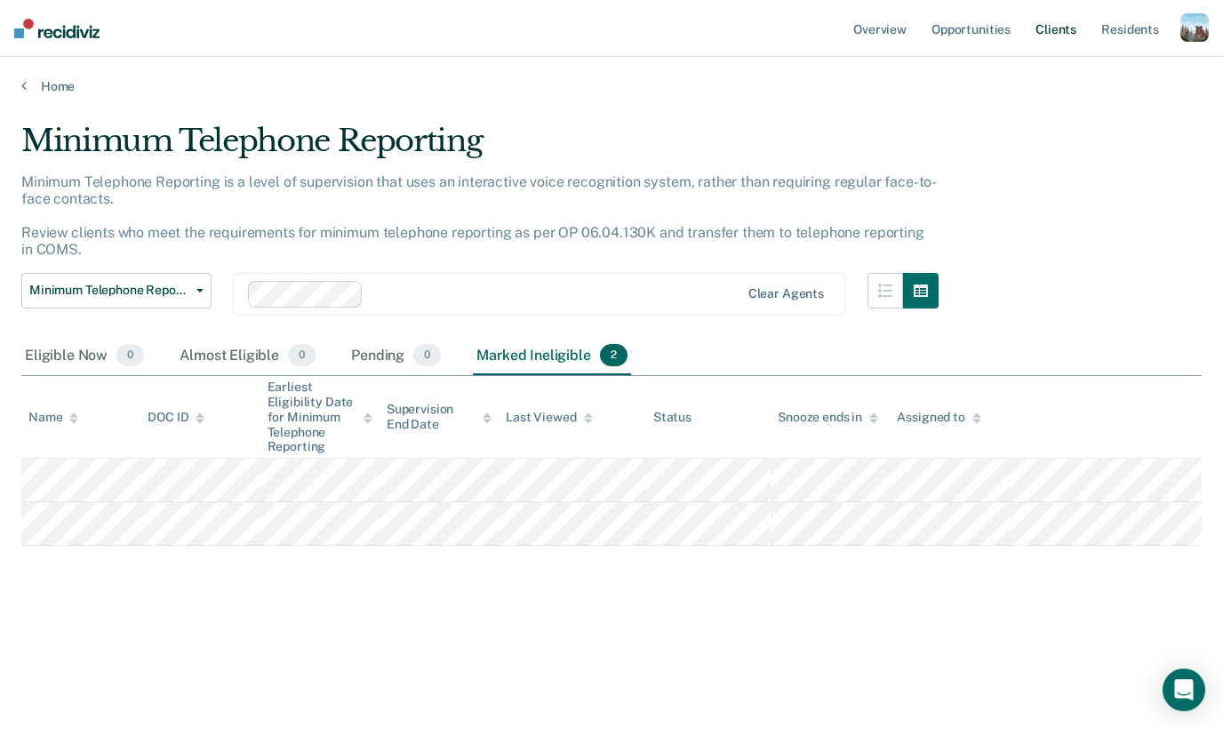
click at [1068, 29] on link "Client s" at bounding box center [1056, 28] width 48 height 57
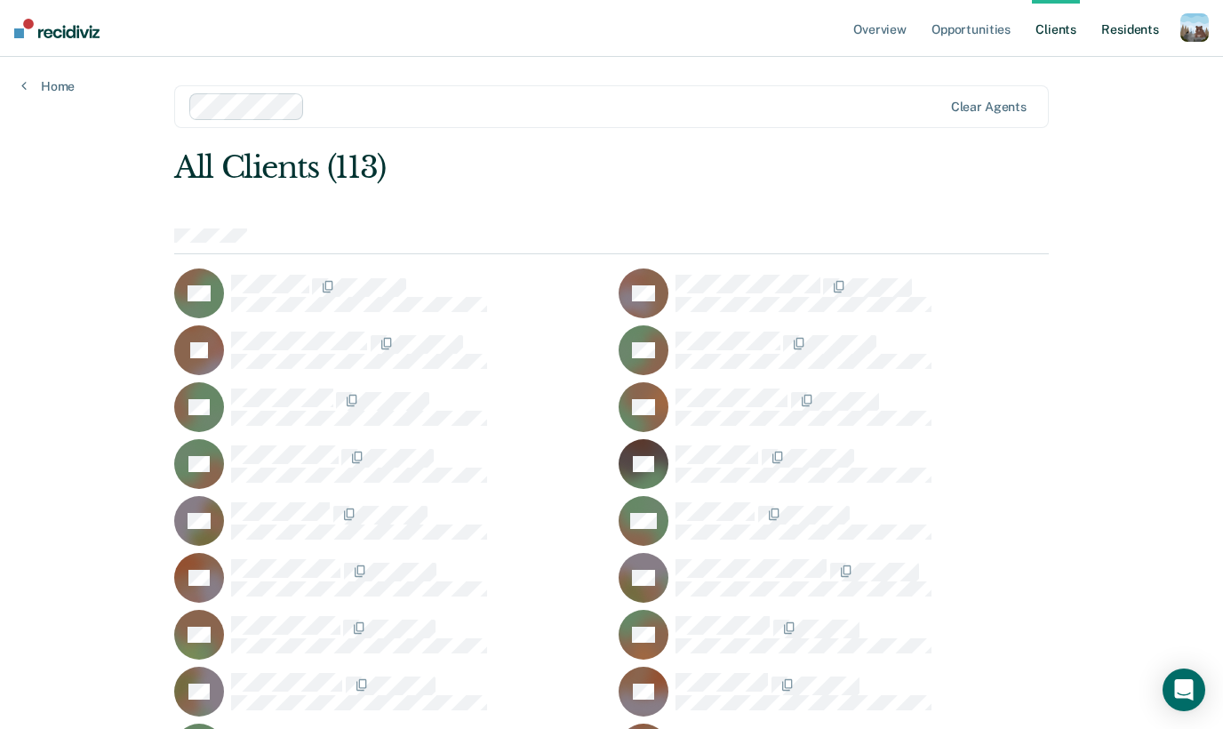
click at [1154, 20] on link "Resident s" at bounding box center [1130, 28] width 65 height 57
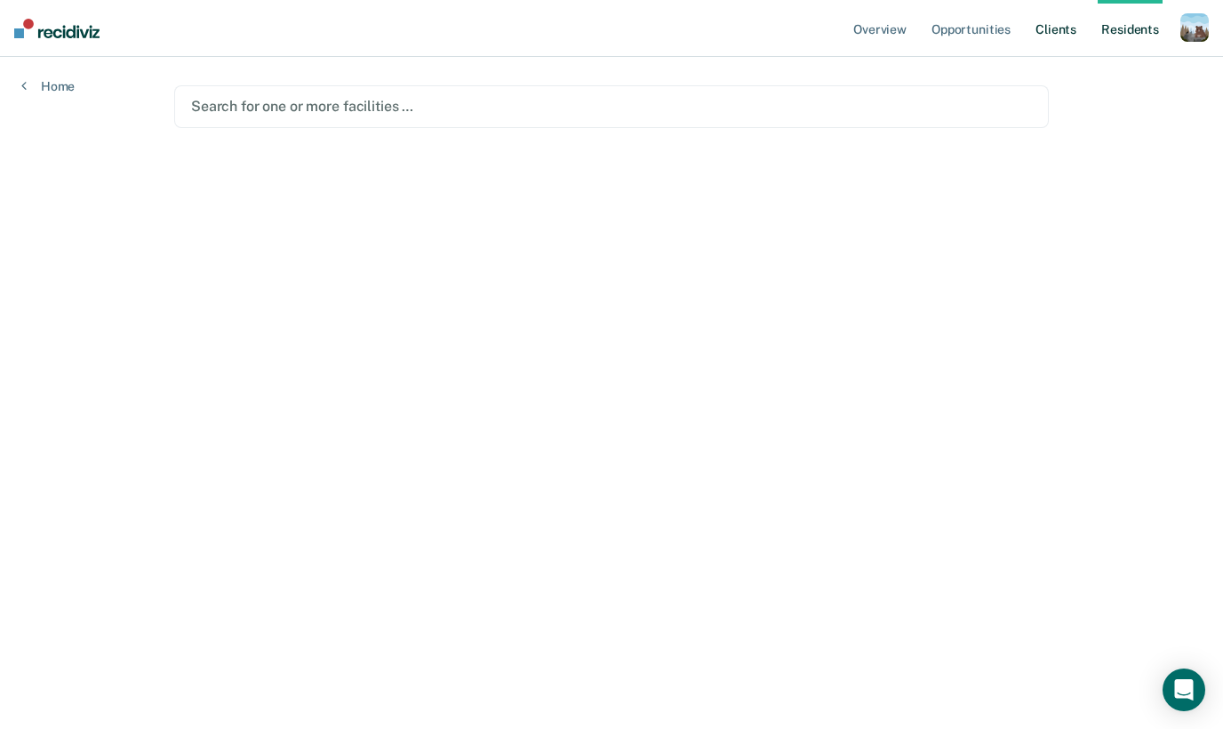
click at [1054, 27] on link "Client s" at bounding box center [1056, 28] width 48 height 57
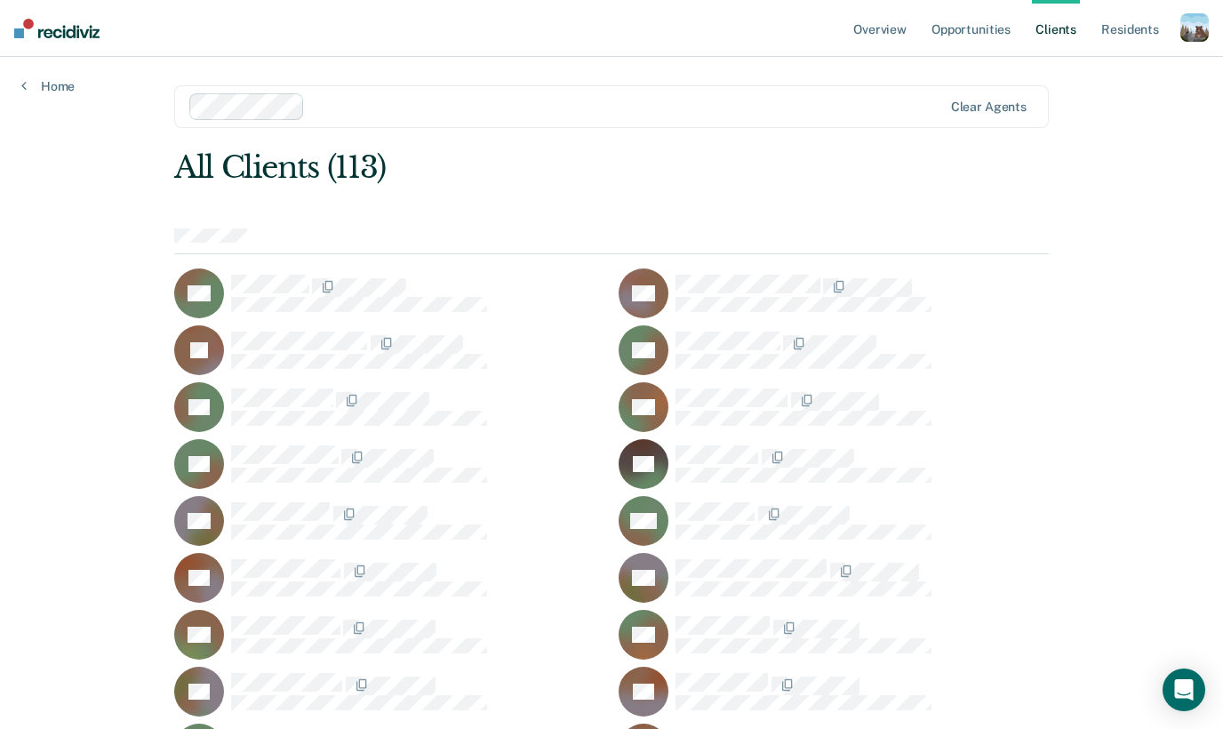
scroll to position [2251, 0]
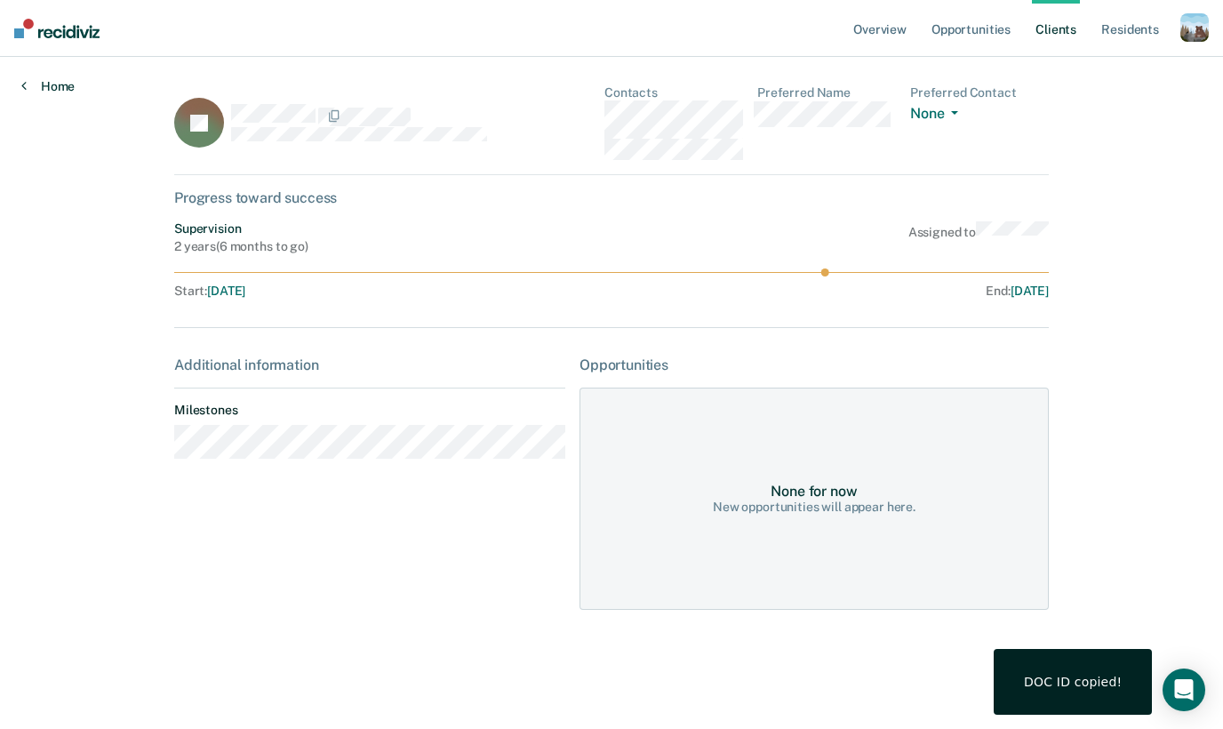
click at [60, 84] on link "Home" at bounding box center [47, 86] width 53 height 16
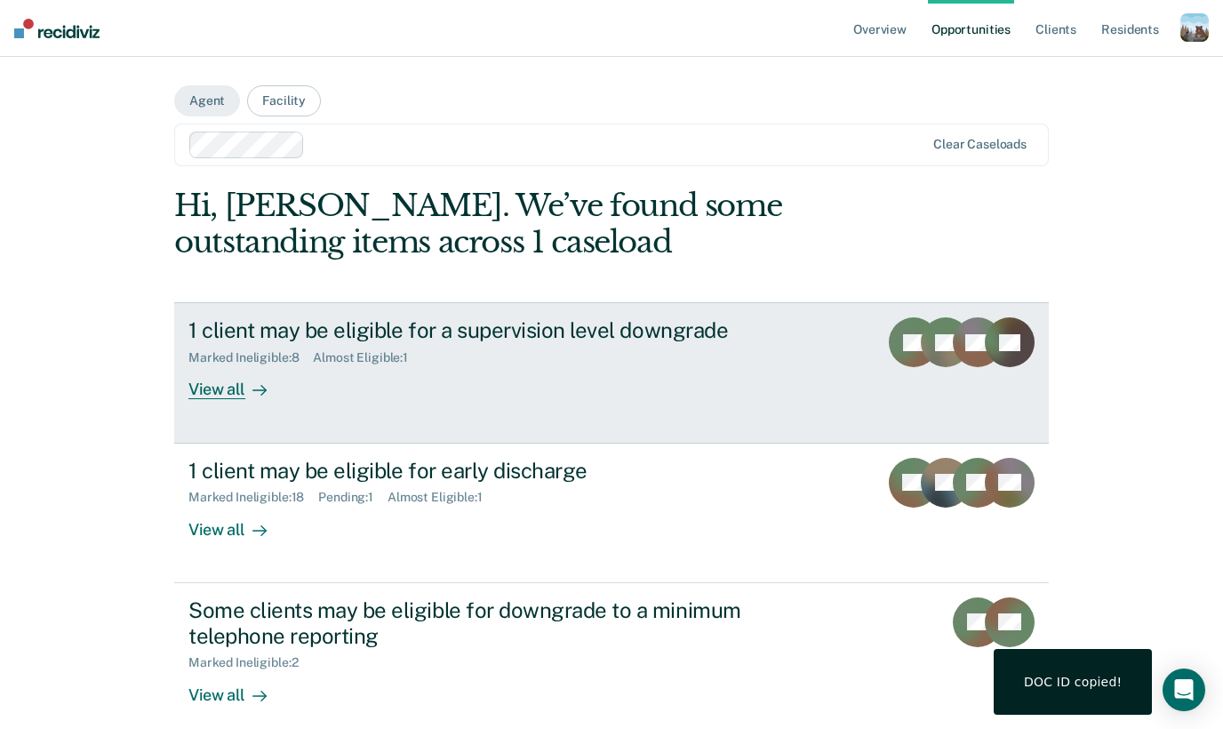
click at [505, 364] on div "Marked Ineligible : 8 Almost Eligible : 1" at bounding box center [500, 354] width 624 height 22
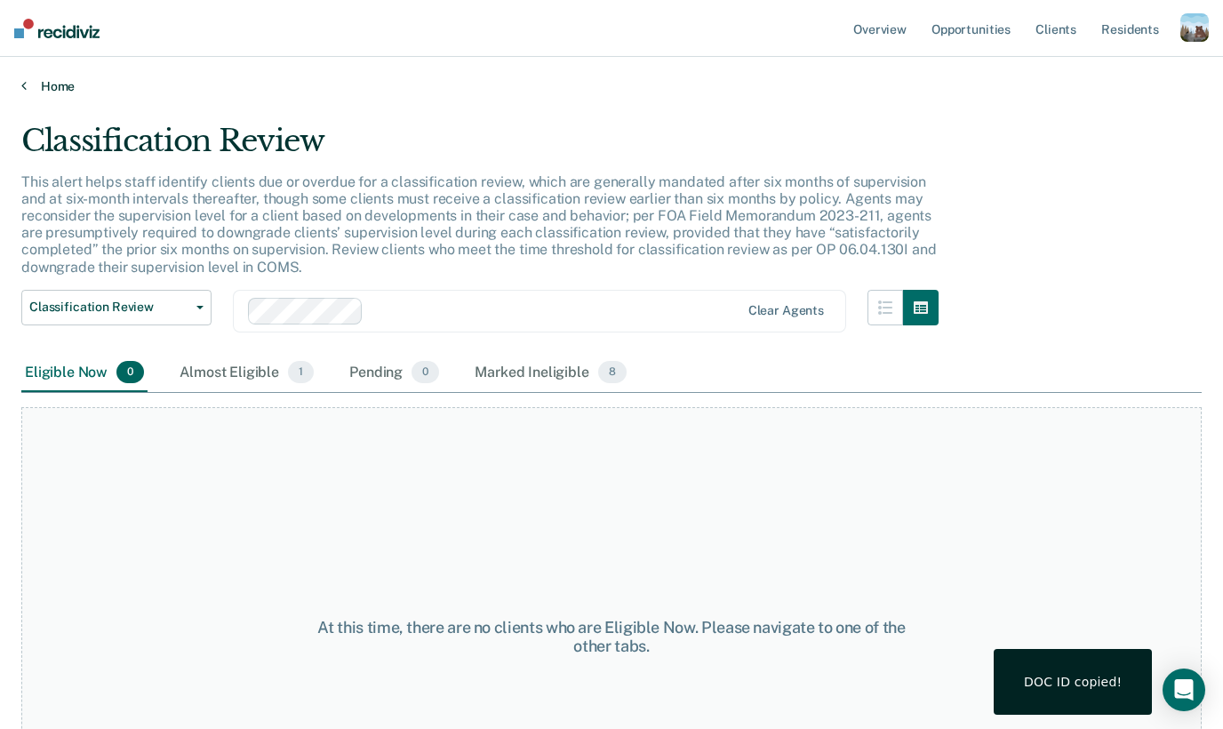
click at [48, 85] on link "Home" at bounding box center [611, 86] width 1181 height 16
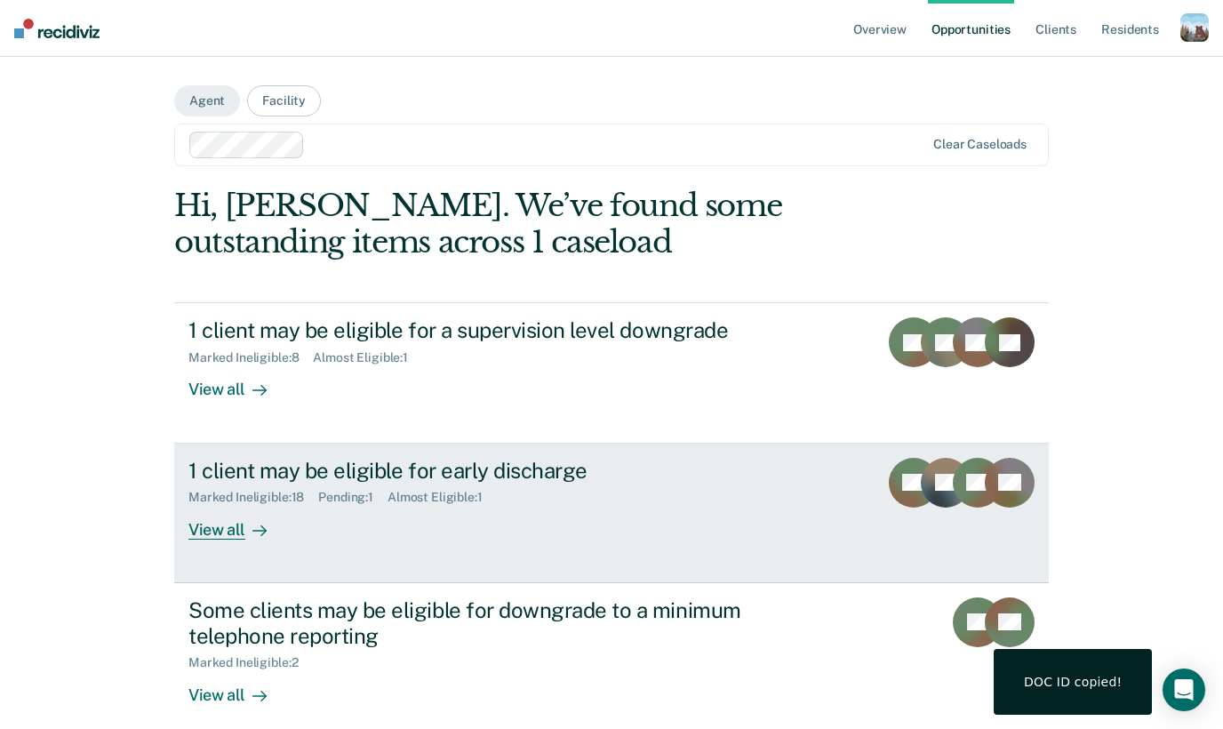
click at [331, 485] on div "Marked Ineligible : 18 Pending : 1 Almost Eligible : 1" at bounding box center [500, 494] width 624 height 22
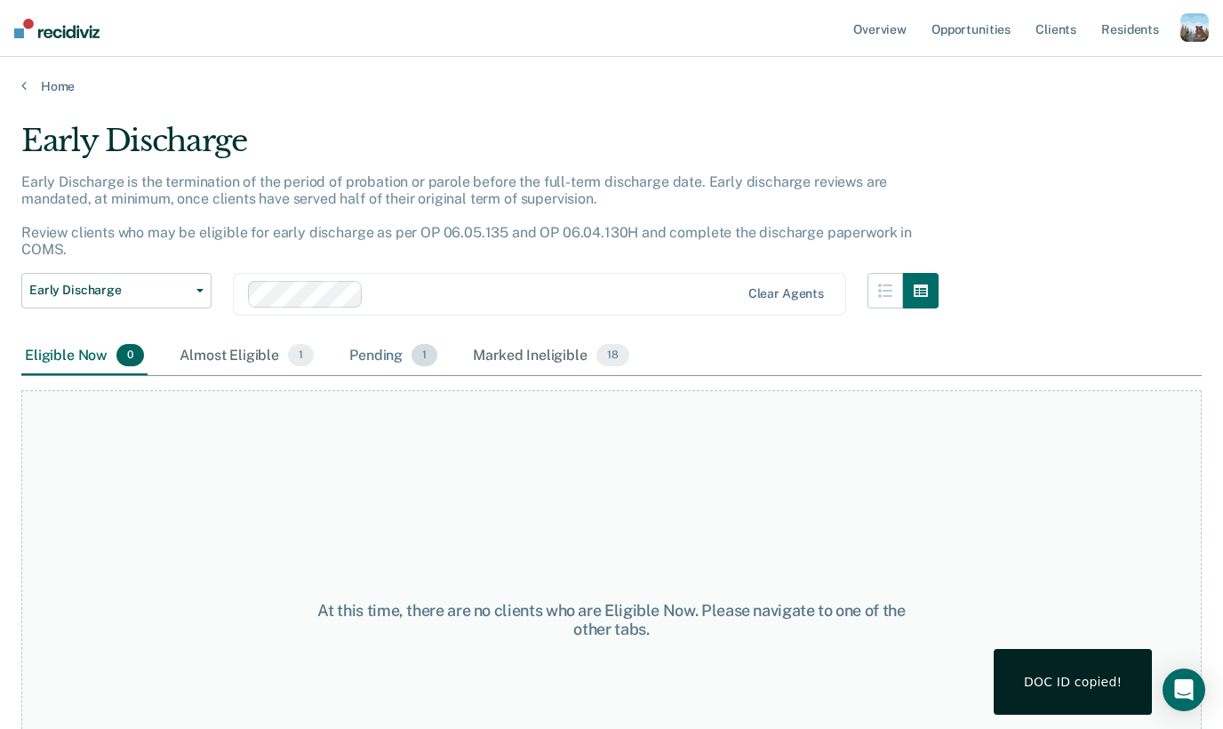
click at [387, 360] on div "Pending 1" at bounding box center [393, 356] width 95 height 39
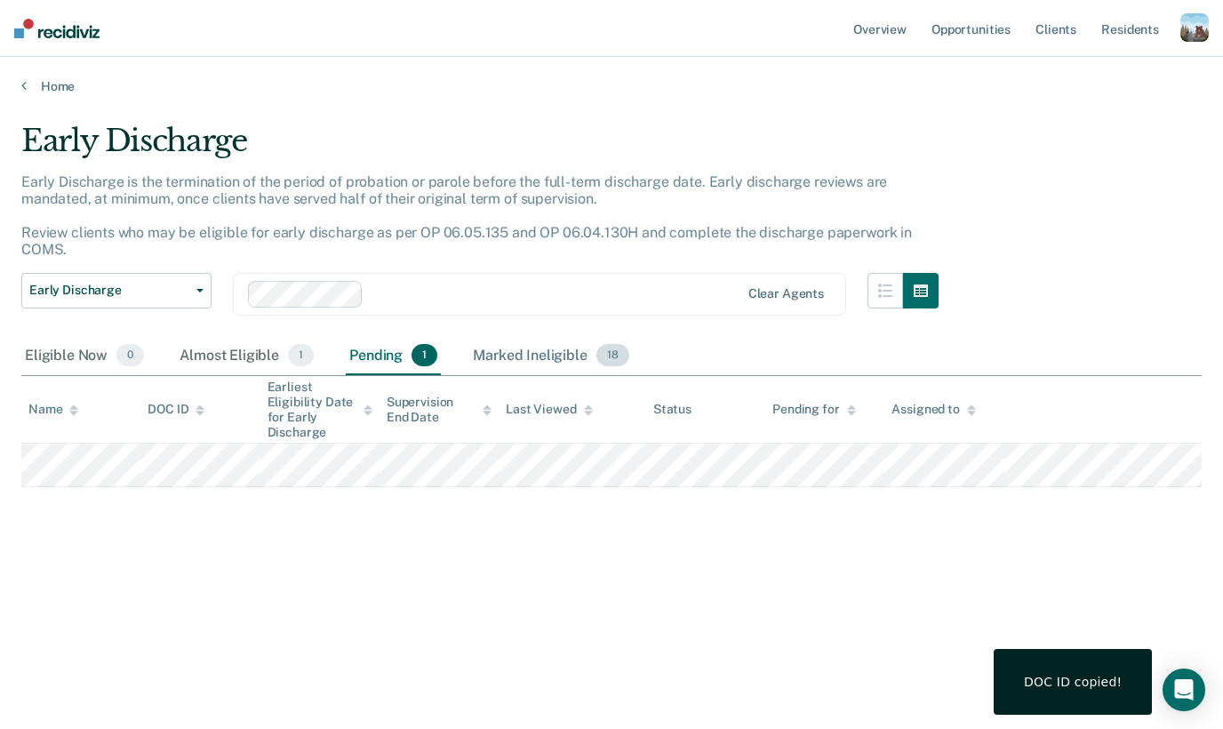
click at [512, 360] on div "Marked Ineligible 18" at bounding box center [550, 356] width 163 height 39
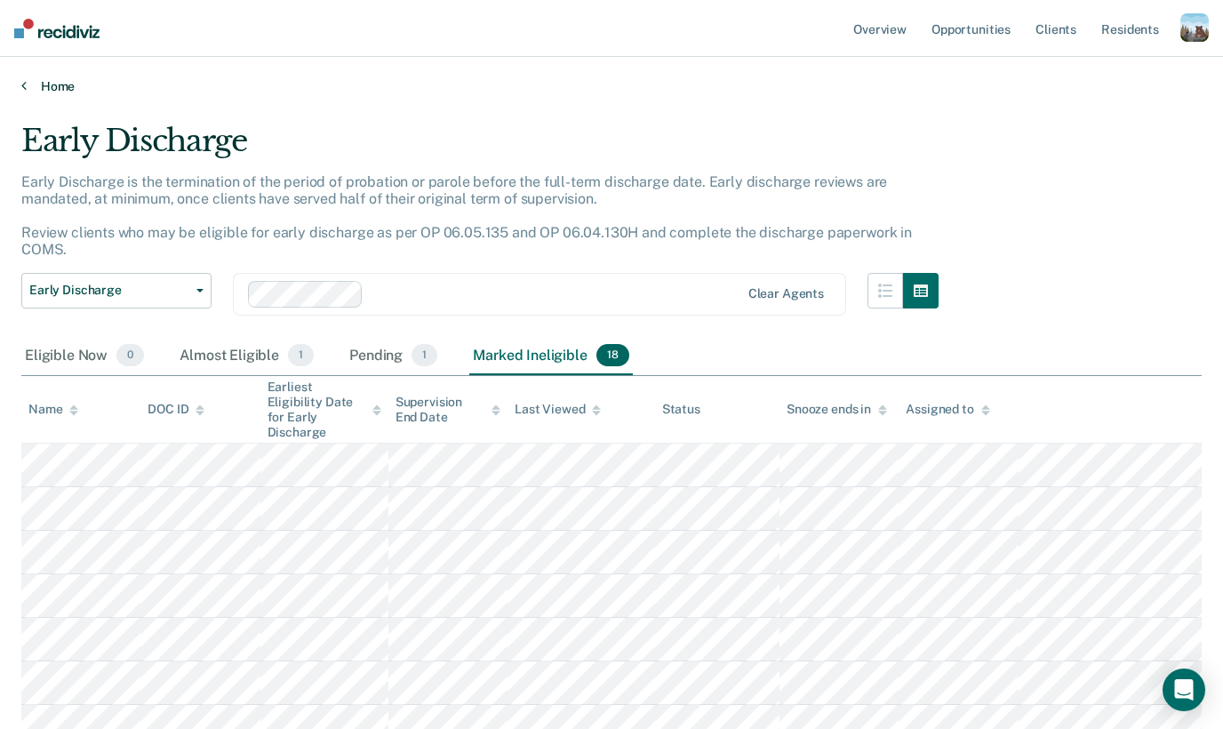
click at [69, 88] on link "Home" at bounding box center [611, 86] width 1181 height 16
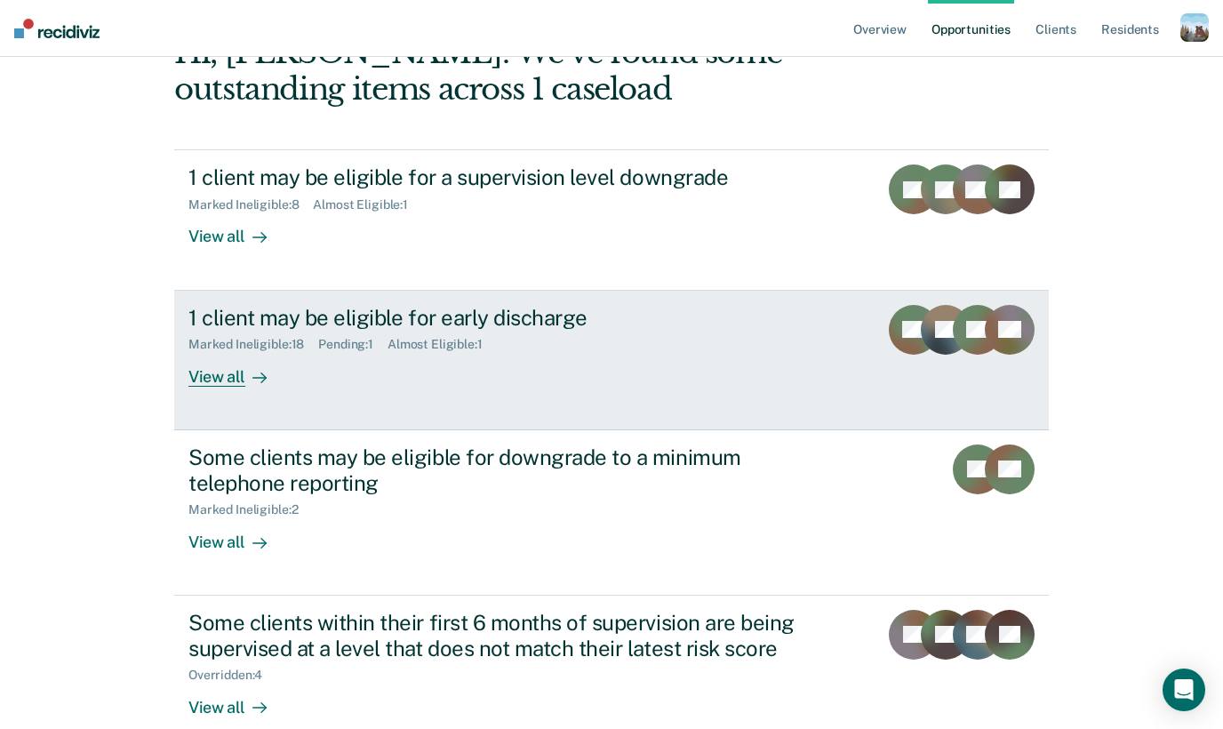
scroll to position [190, 0]
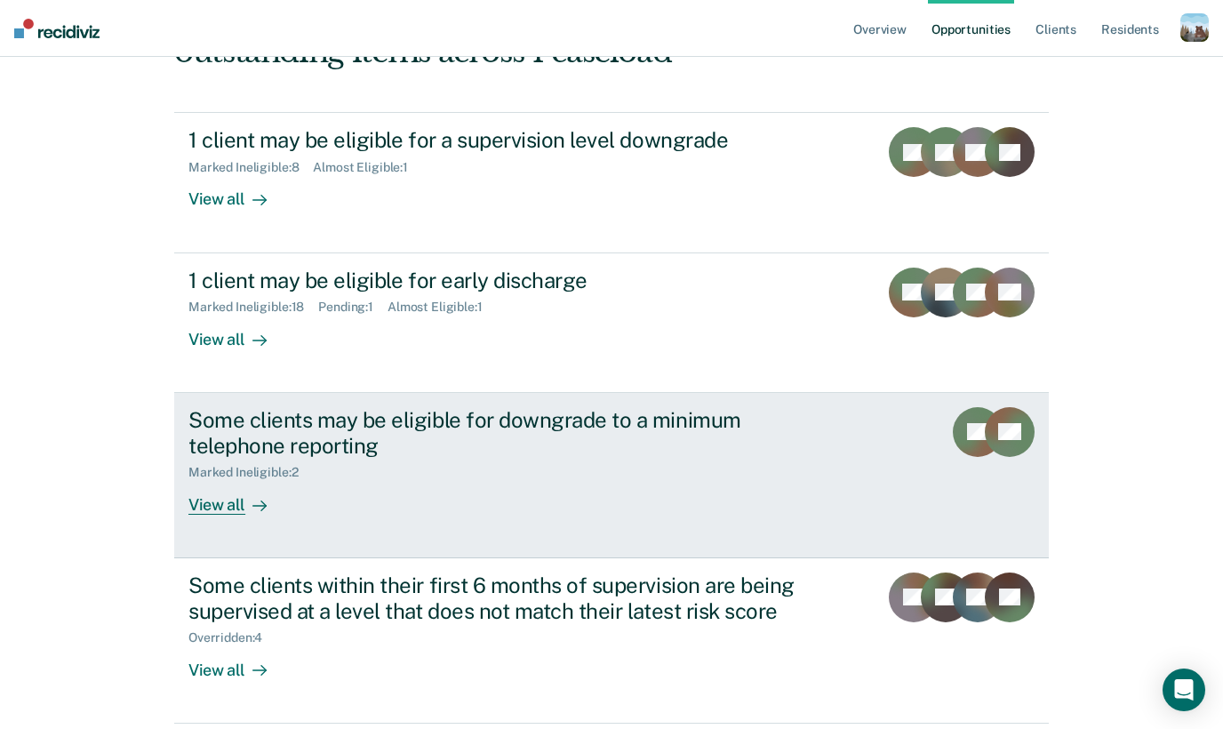
click at [346, 508] on div "Some clients may be eligible for downgrade to a minimum telephone reporting Mar…" at bounding box center [521, 461] width 667 height 108
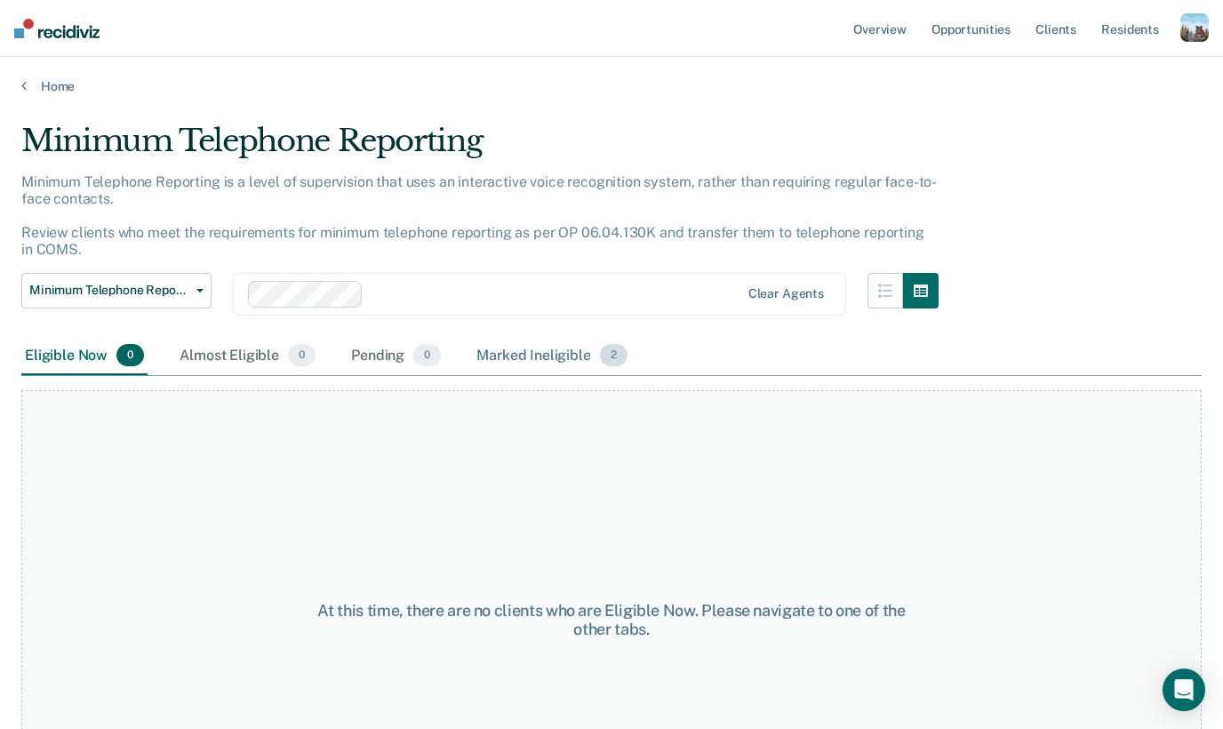
click at [517, 351] on div "Marked Ineligible 2" at bounding box center [552, 356] width 158 height 39
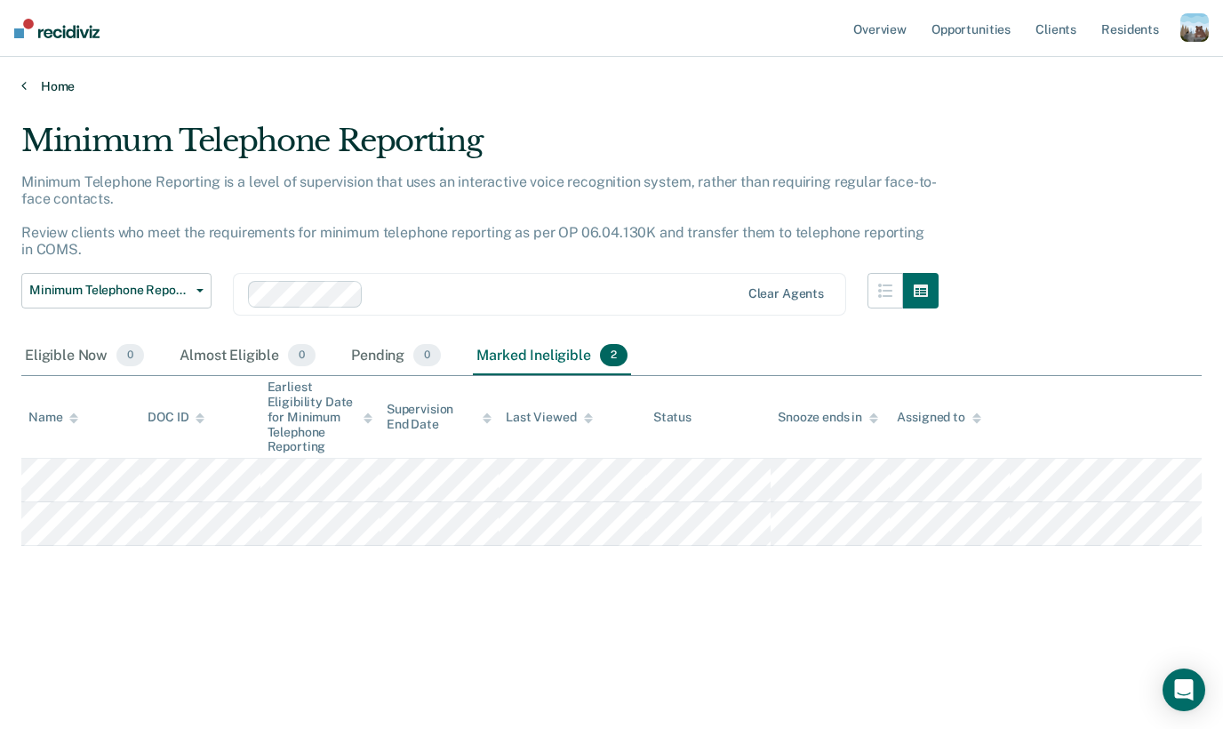
click at [61, 77] on div "Home" at bounding box center [611, 75] width 1223 height 37
click at [46, 73] on div "Home" at bounding box center [611, 75] width 1223 height 37
click at [46, 79] on link "Home" at bounding box center [611, 86] width 1181 height 16
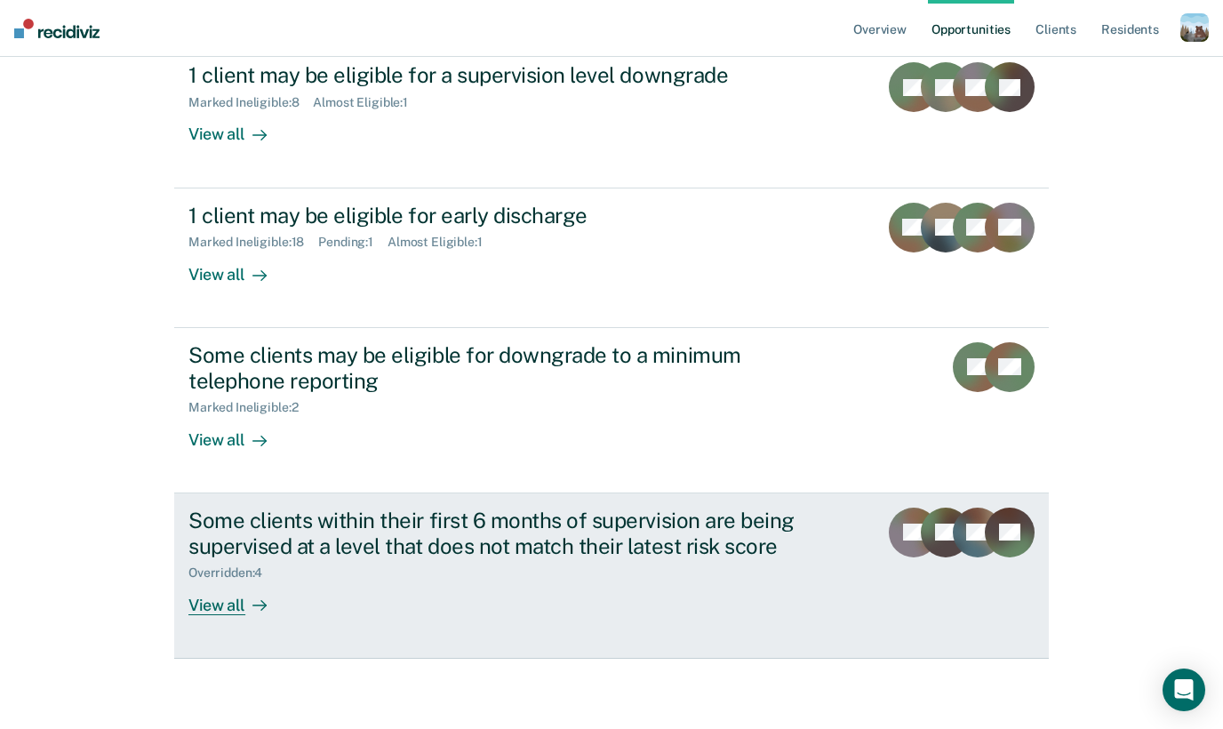
click at [326, 527] on div "Some clients within their first 6 months of supervision are being supervised at…" at bounding box center [500, 534] width 624 height 52
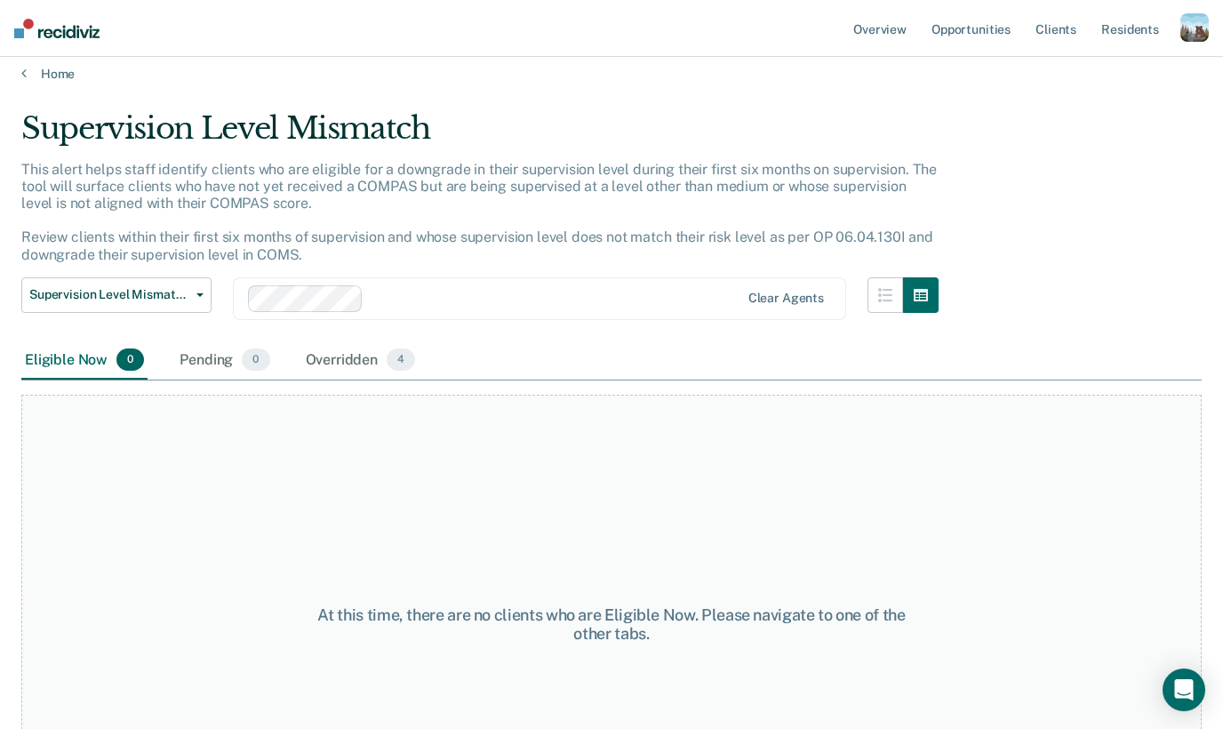
scroll to position [16, 0]
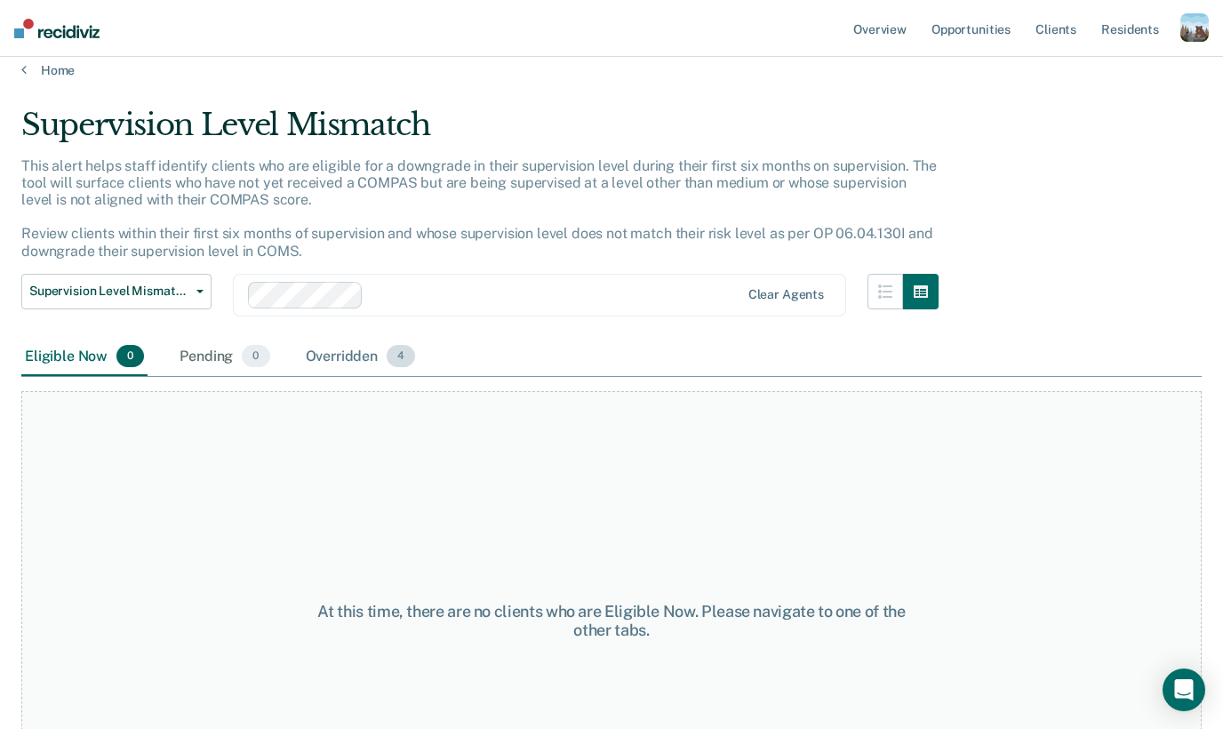
click at [353, 353] on div "Overridden 4" at bounding box center [360, 357] width 117 height 39
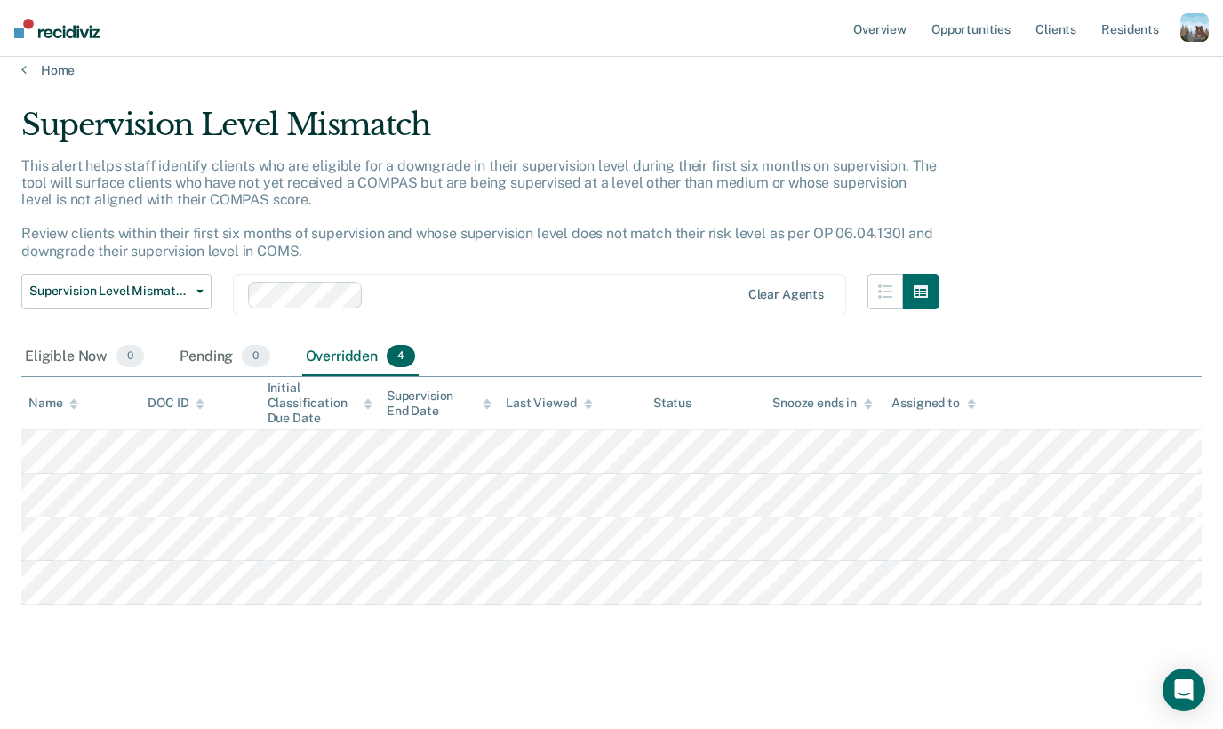
scroll to position [0, 0]
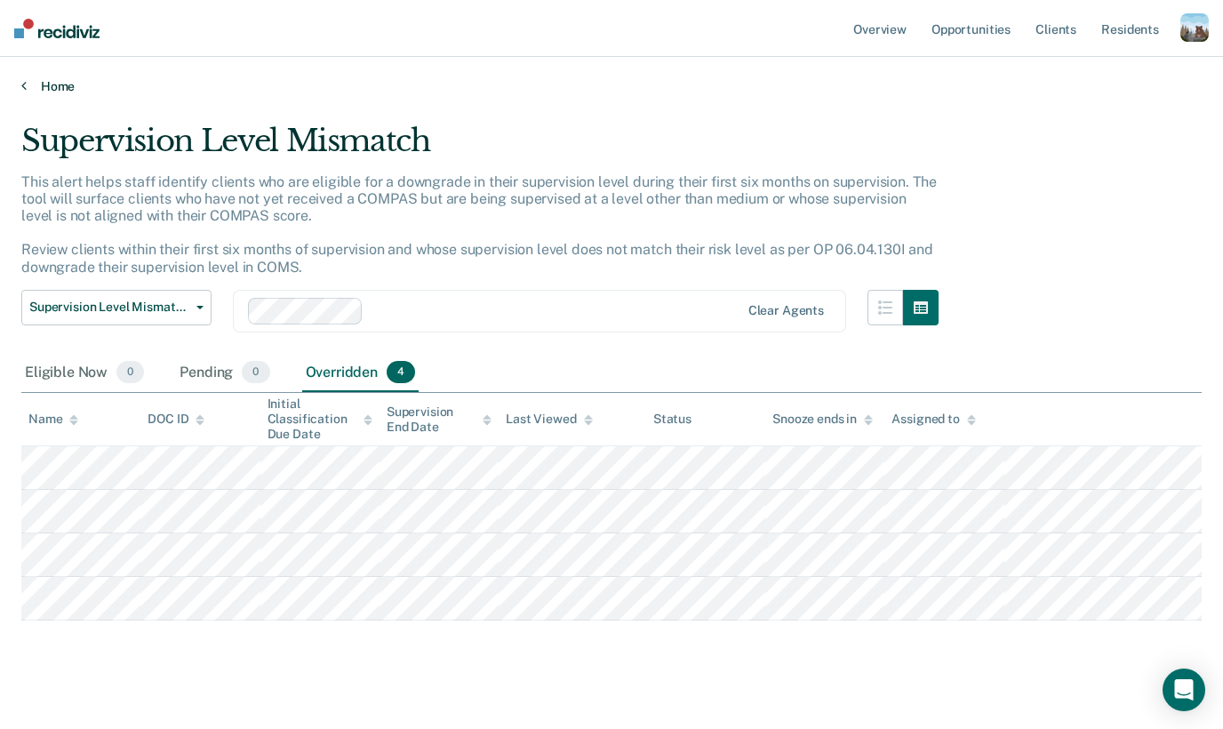
click at [69, 81] on link "Home" at bounding box center [611, 86] width 1181 height 16
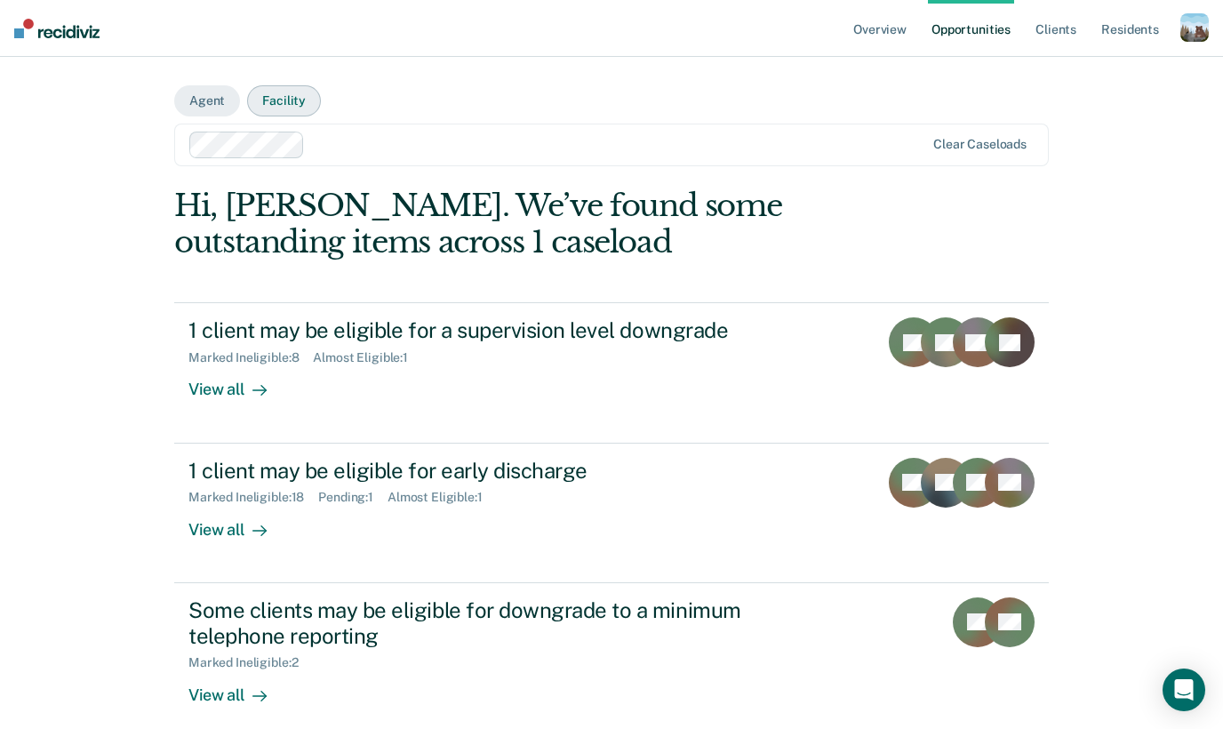
click at [290, 110] on button "Facility" at bounding box center [284, 100] width 74 height 31
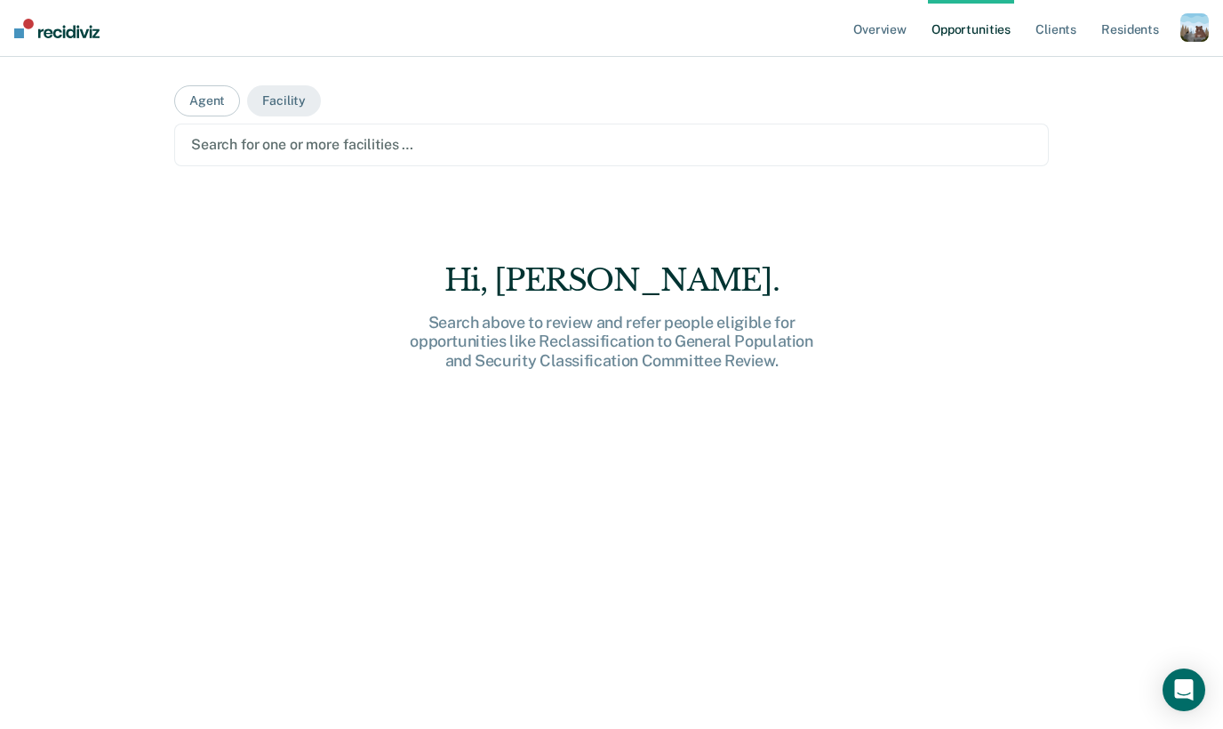
click at [321, 140] on div at bounding box center [611, 144] width 841 height 20
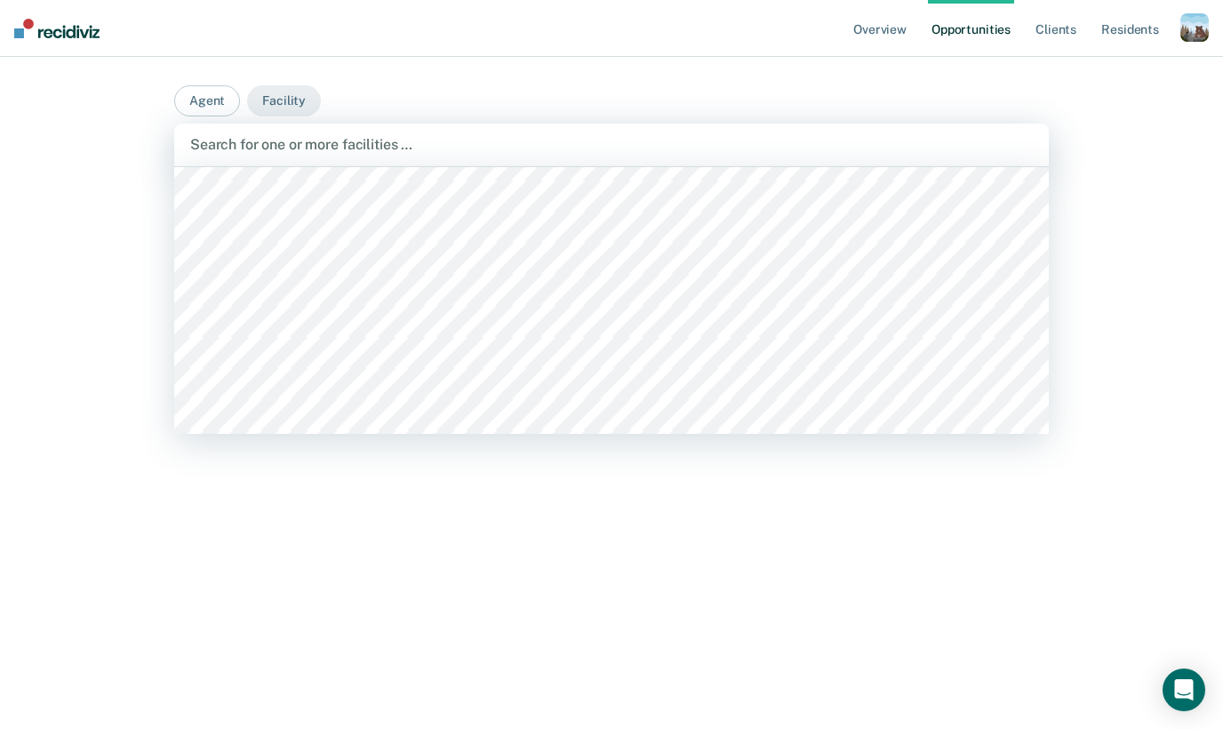
scroll to position [623, 0]
click at [1100, 19] on link "Resident s" at bounding box center [1130, 28] width 65 height 57
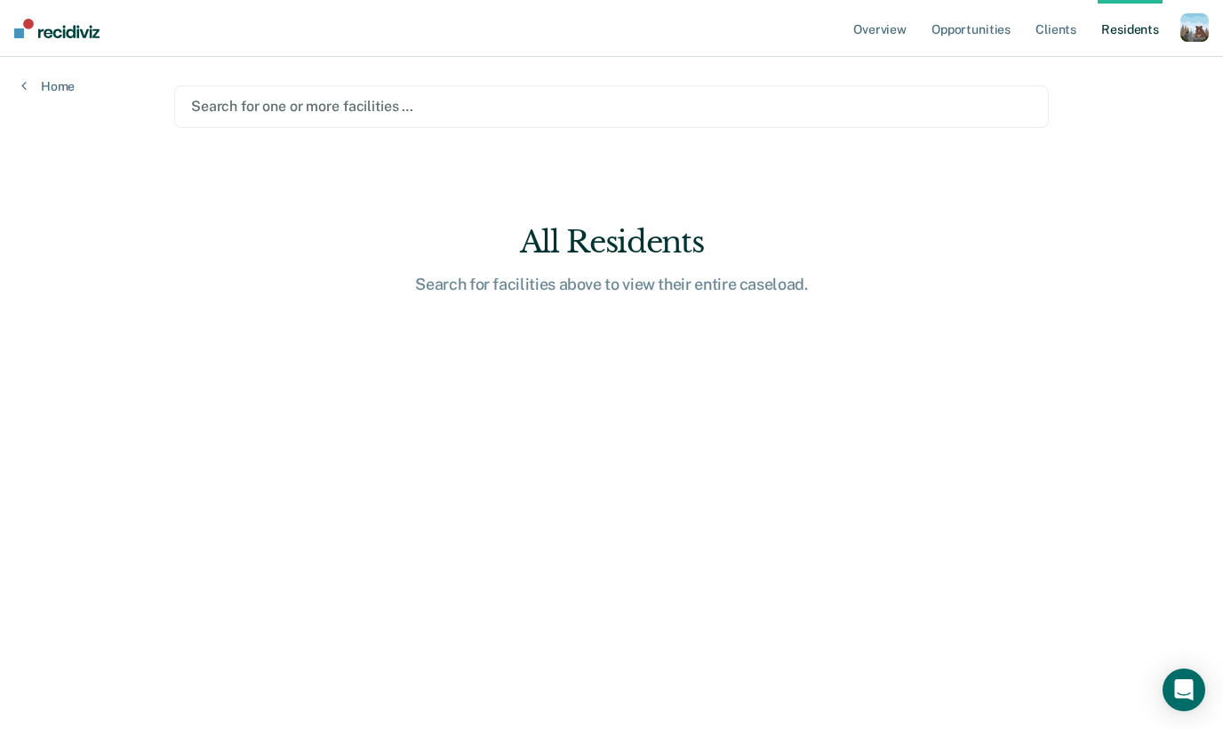
click at [1206, 28] on div "button" at bounding box center [1195, 27] width 28 height 28
click at [992, 20] on link "Opportunities" at bounding box center [971, 28] width 86 height 57
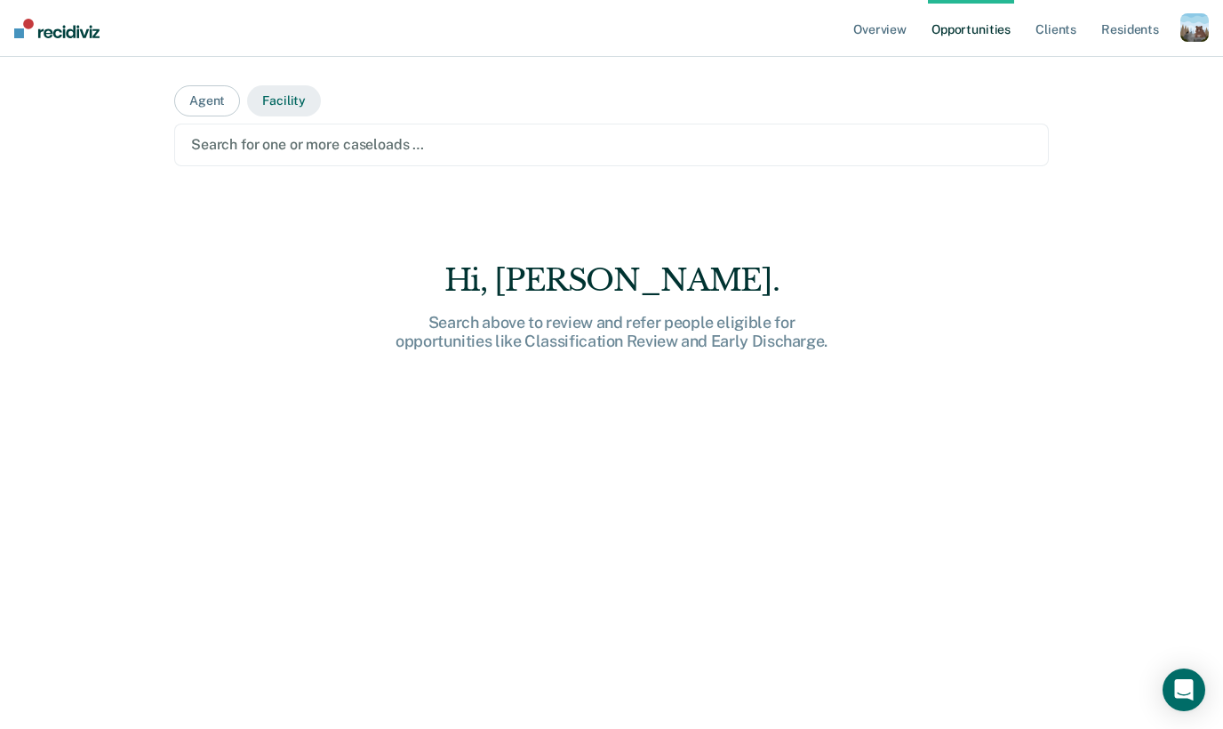
click at [258, 104] on button "Facility" at bounding box center [284, 100] width 74 height 31
click at [283, 104] on button "Facility" at bounding box center [284, 100] width 74 height 31
click at [284, 155] on div "Search for one or more facilities …" at bounding box center [611, 144] width 845 height 24
click at [1127, 33] on link "Resident s" at bounding box center [1130, 28] width 65 height 57
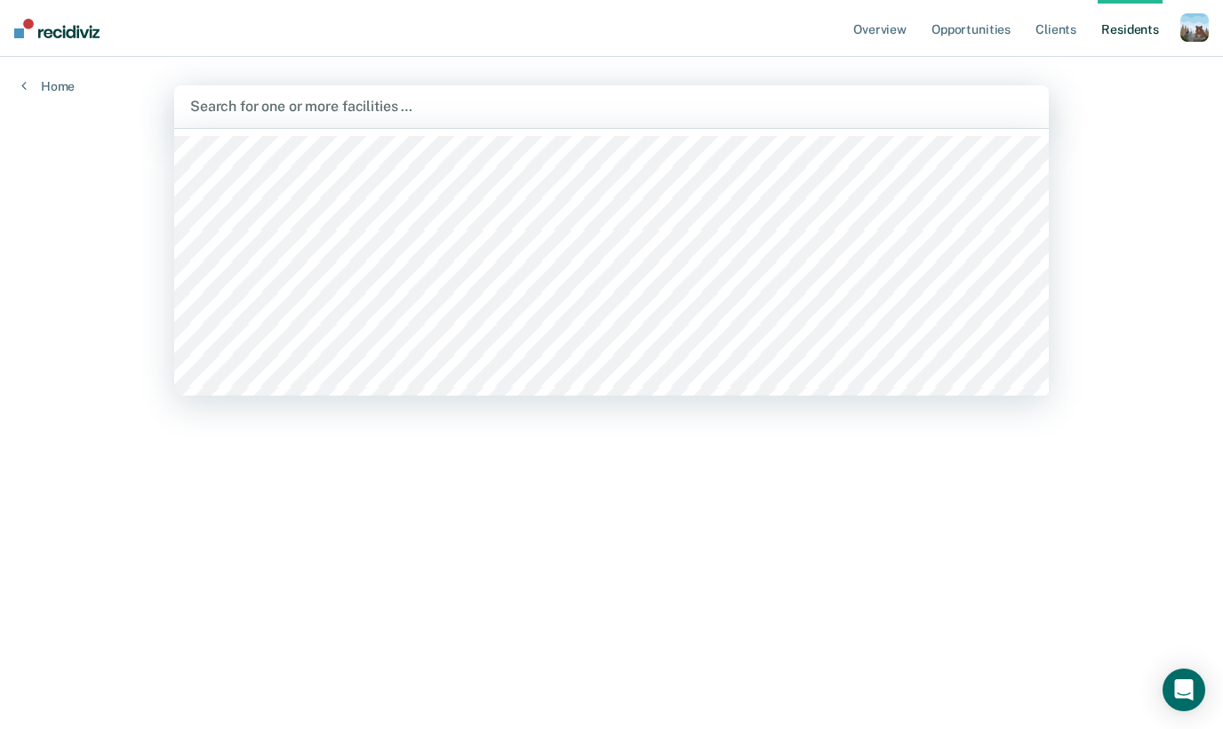
click at [348, 107] on div at bounding box center [611, 106] width 843 height 20
click at [411, 108] on div at bounding box center [611, 106] width 843 height 20
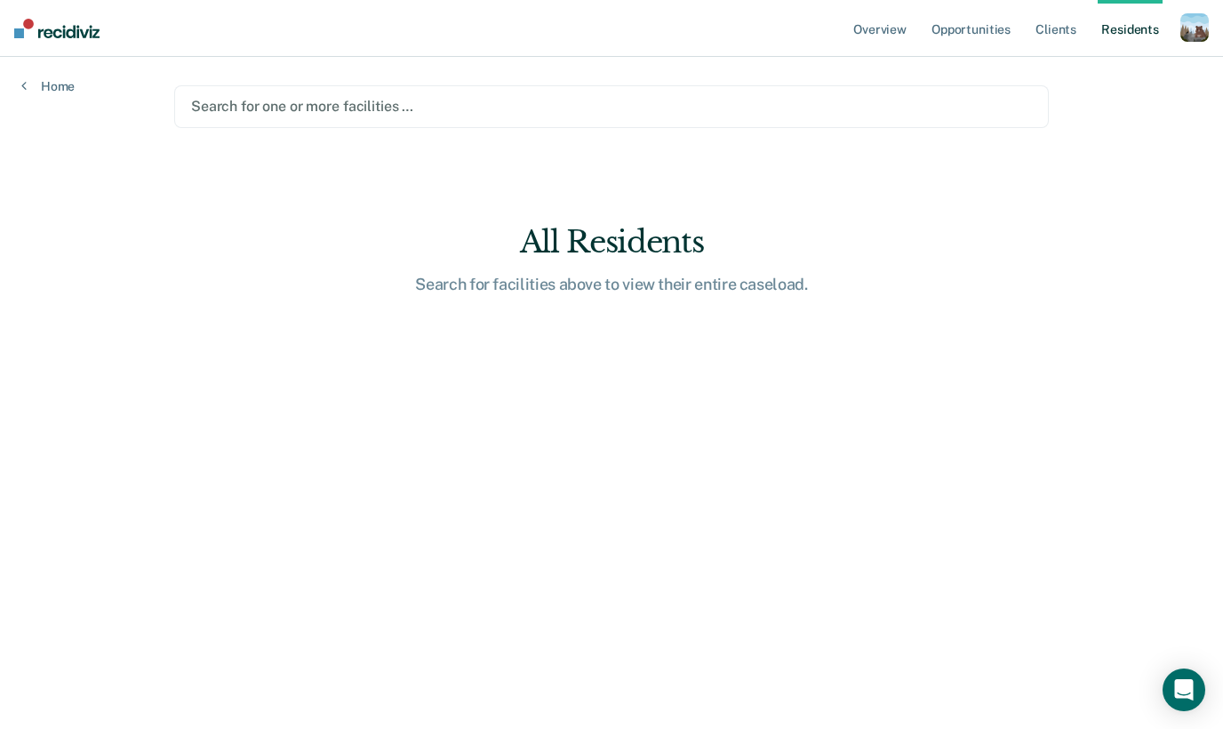
click at [388, 103] on div at bounding box center [611, 106] width 841 height 20
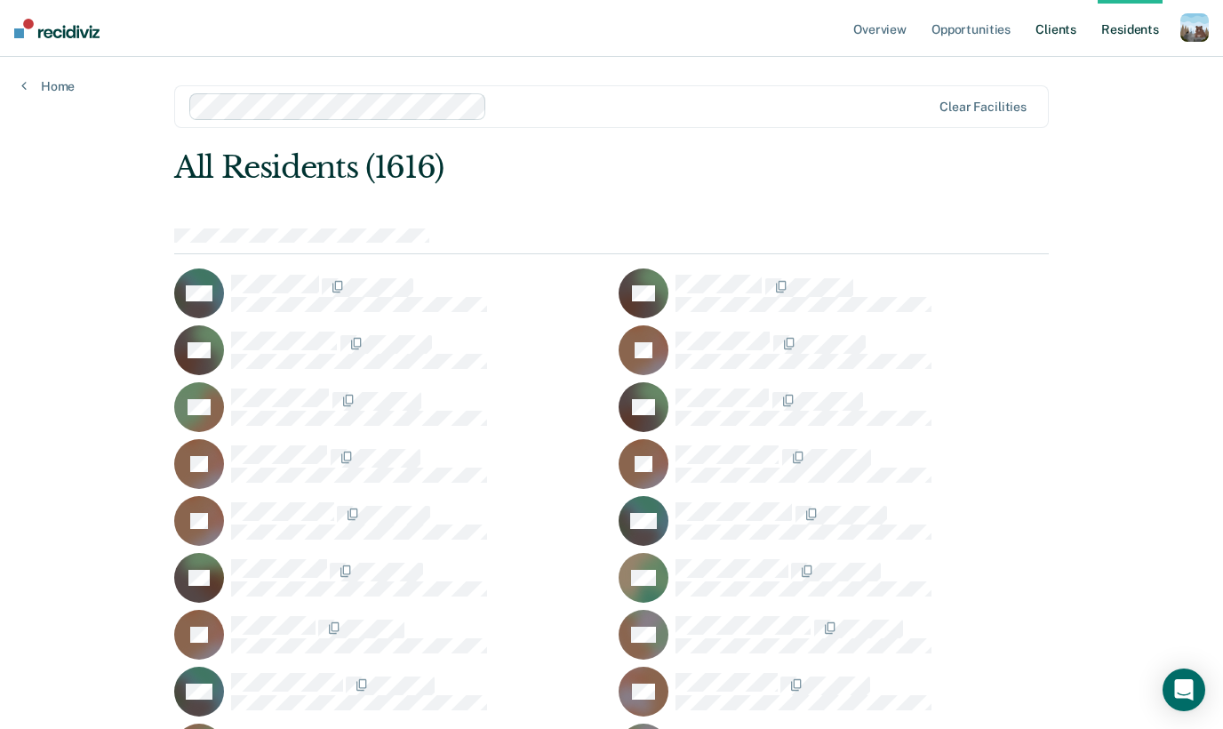
click at [1029, 32] on ul "Overview Opportunities Client s Resident s" at bounding box center [1015, 28] width 331 height 57
click at [1060, 34] on link "Client s" at bounding box center [1056, 28] width 48 height 57
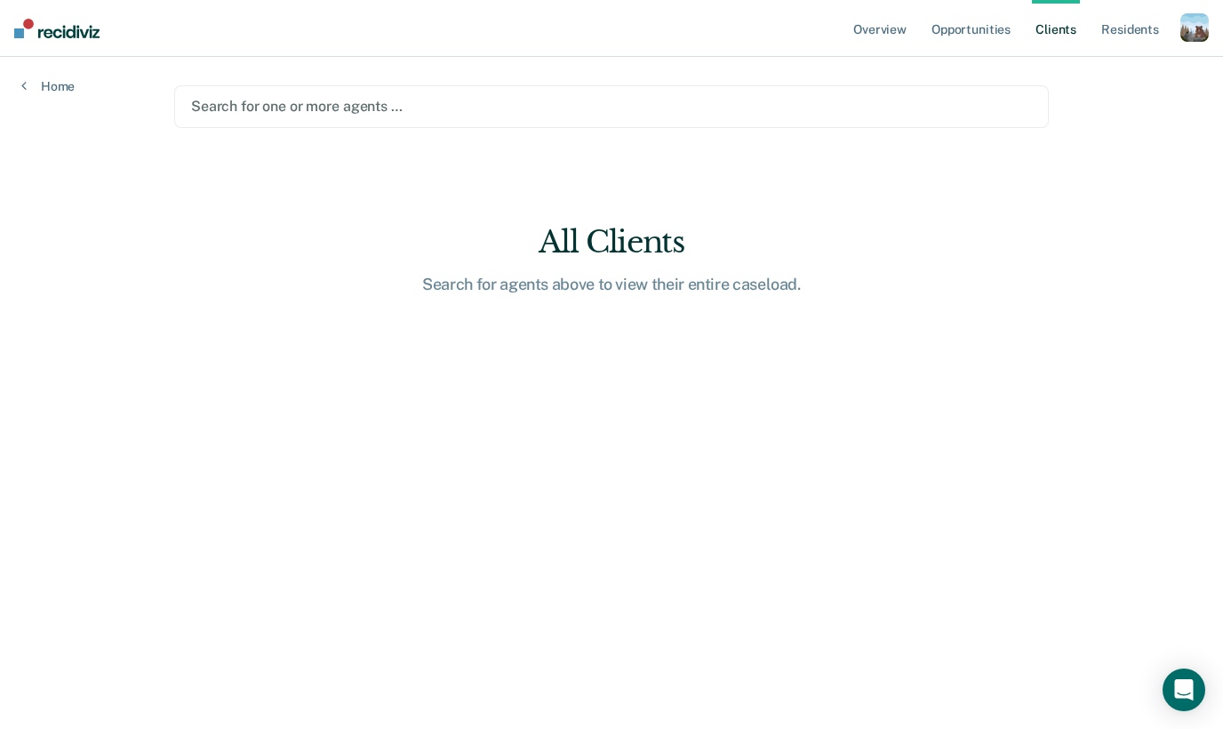
click at [619, 119] on div "Search for one or more agents …" at bounding box center [611, 106] width 875 height 43
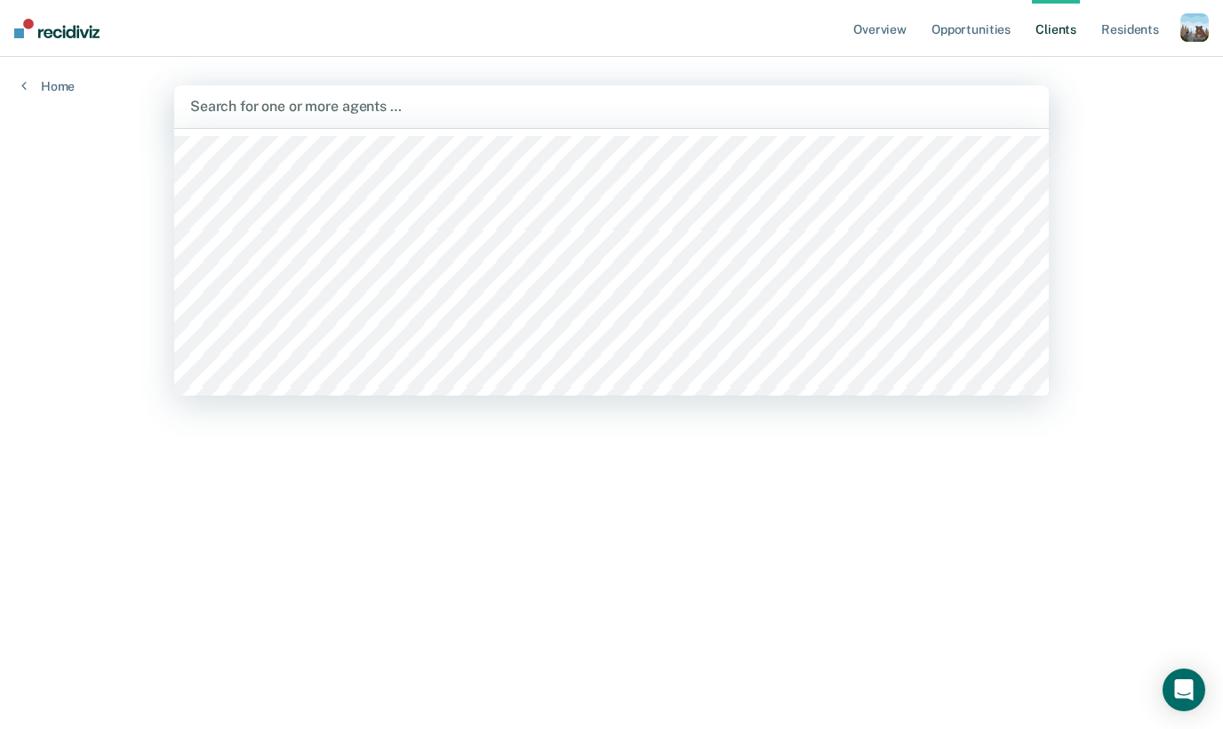
click at [1077, 87] on div "Overview Opportunities Client s Resident s Profile How it works Log Out Home AL…" at bounding box center [611, 364] width 1223 height 729
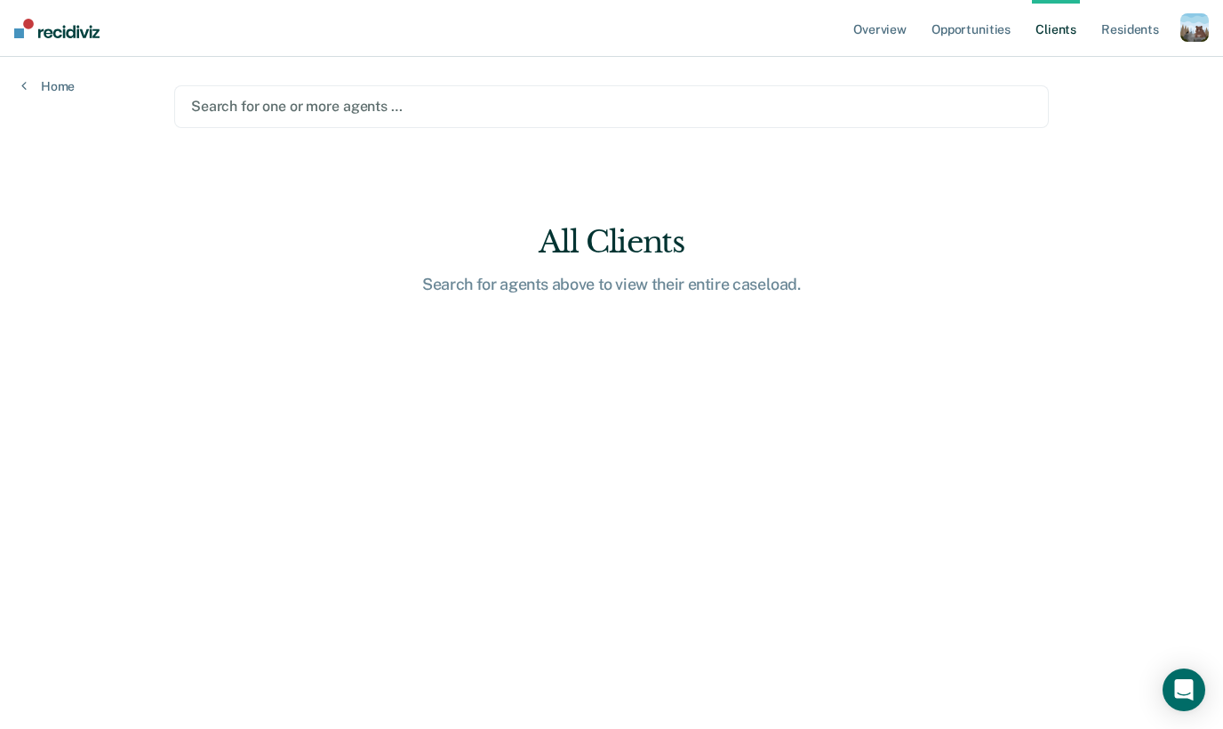
click at [1055, 36] on link "Client s" at bounding box center [1056, 28] width 48 height 57
click at [964, 36] on link "Opportunities" at bounding box center [971, 28] width 86 height 57
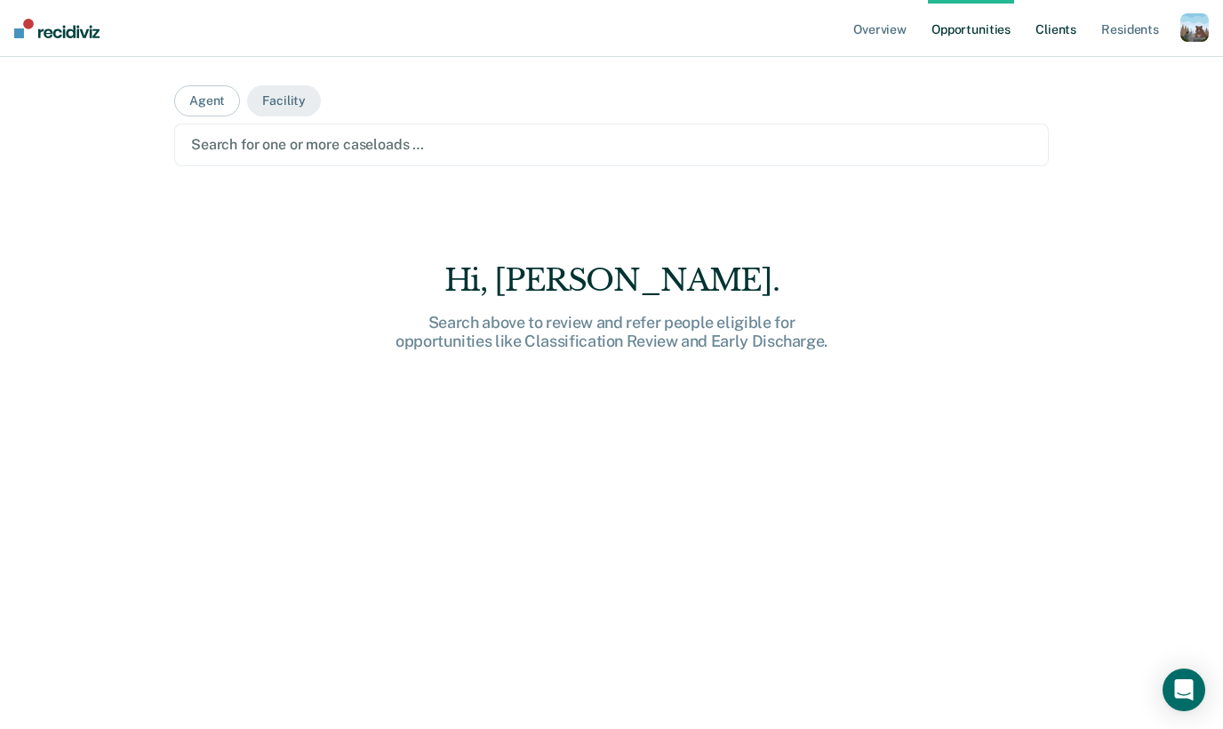
click at [1053, 30] on link "Client s" at bounding box center [1056, 28] width 48 height 57
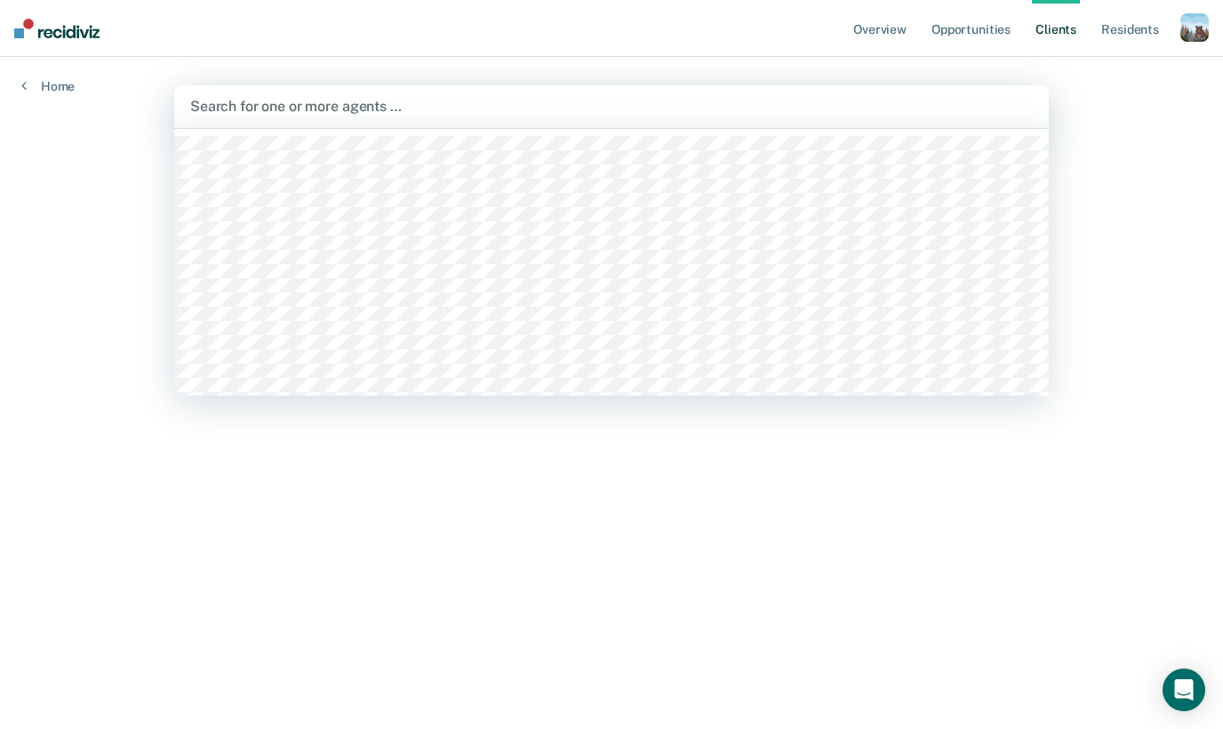
click at [412, 86] on div "Search for one or more agents …" at bounding box center [611, 106] width 875 height 43
type input "d"
click at [54, 73] on div "Home" at bounding box center [48, 75] width 96 height 37
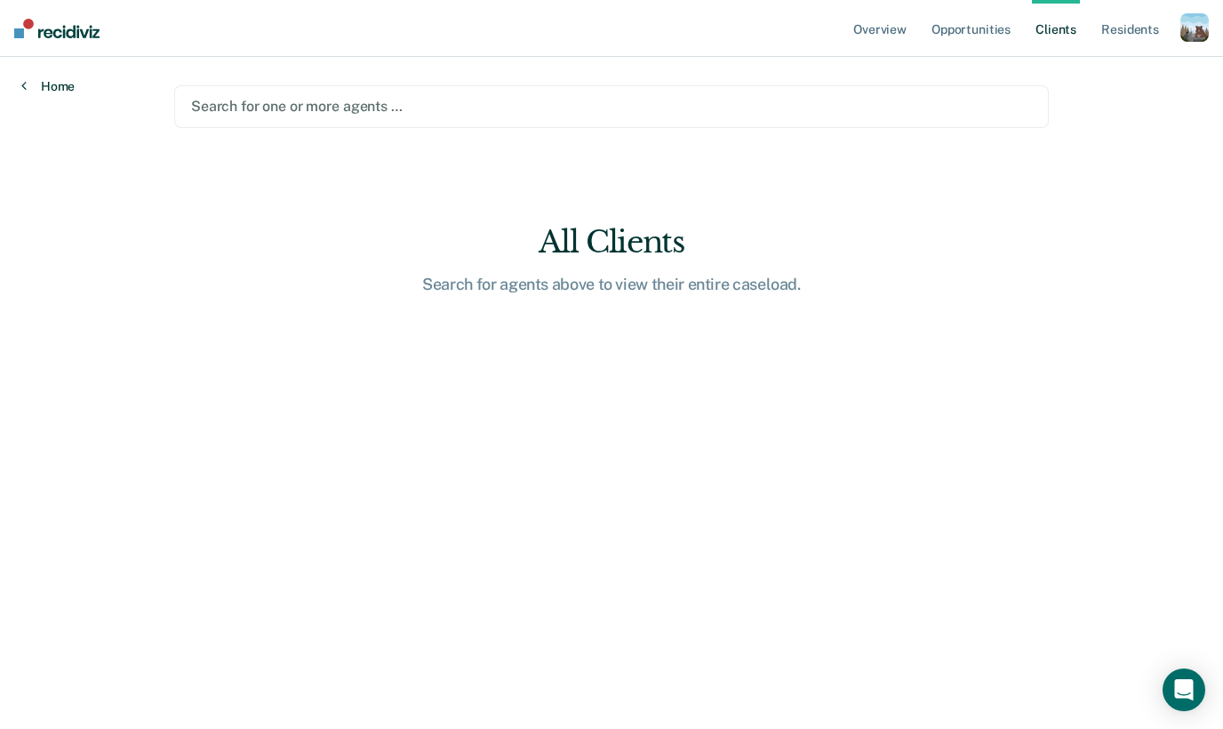
click at [54, 89] on link "Home" at bounding box center [47, 86] width 53 height 16
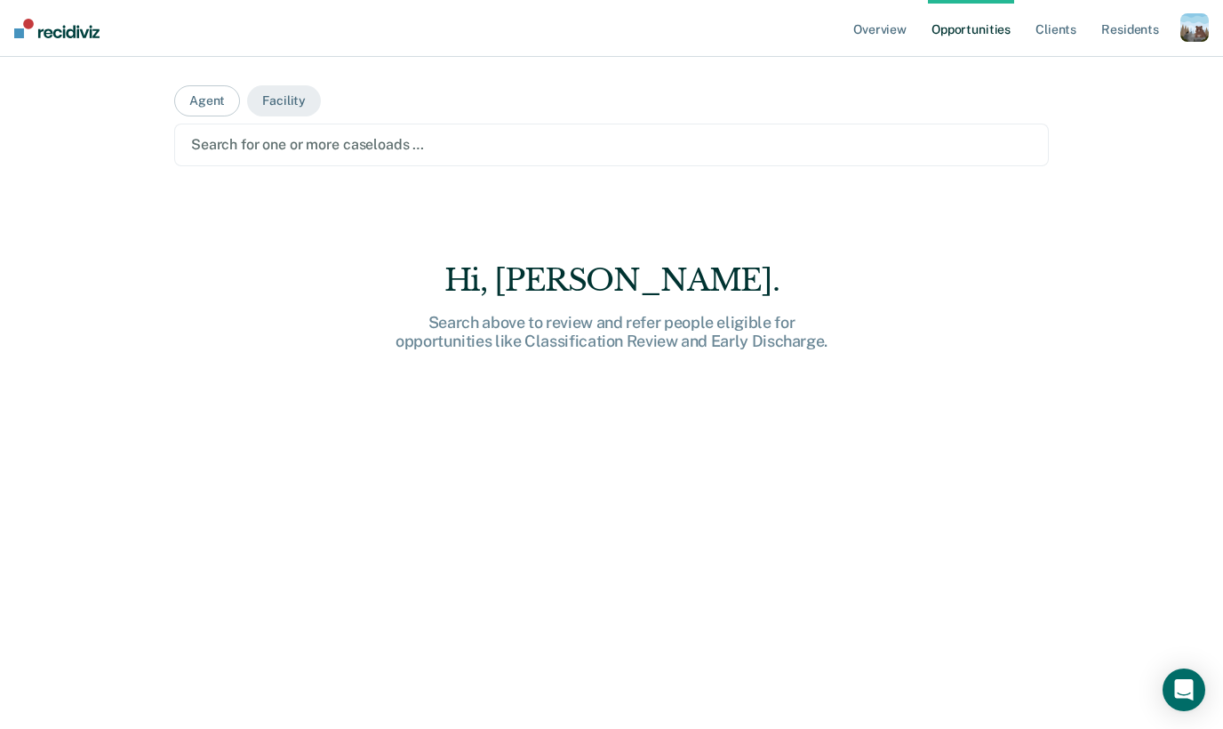
click at [1165, 30] on ul "Overview Opportunities Client s Resident s" at bounding box center [1015, 28] width 331 height 57
click at [1201, 30] on div "button" at bounding box center [1195, 27] width 28 height 28
click at [1086, 75] on link "Profile" at bounding box center [1123, 72] width 143 height 15
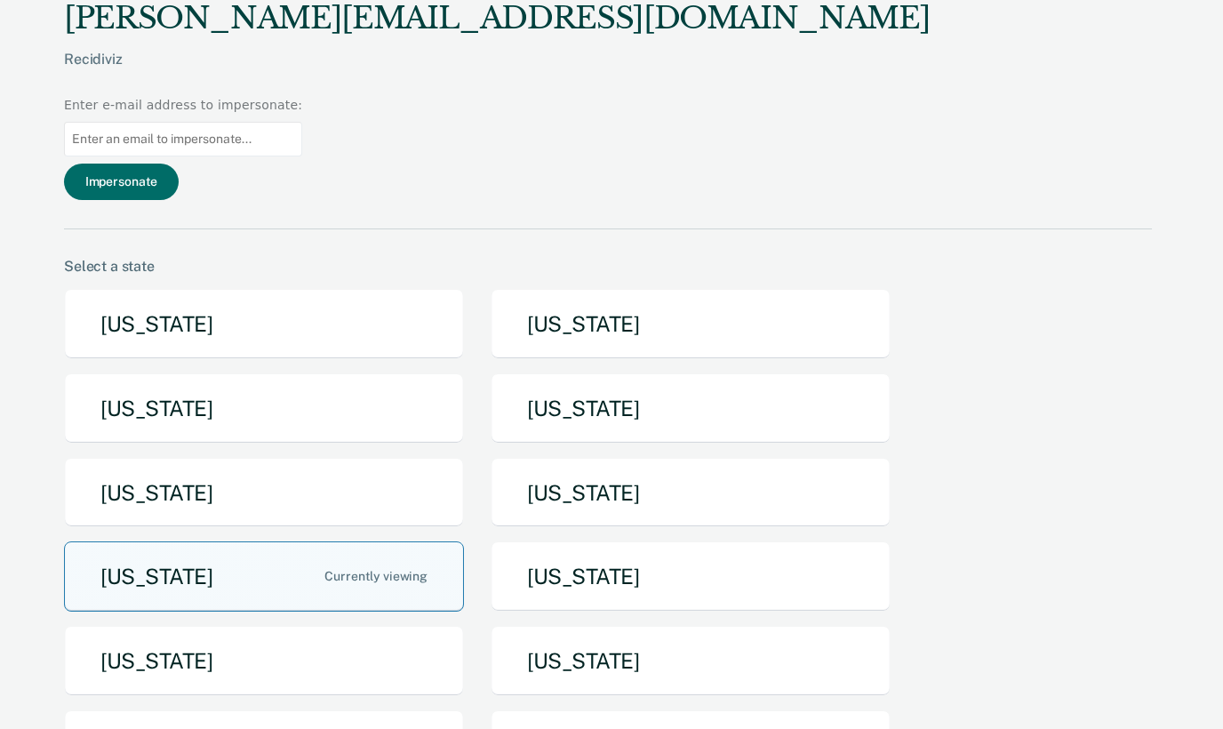
click at [312, 541] on button "[US_STATE]" at bounding box center [264, 576] width 400 height 70
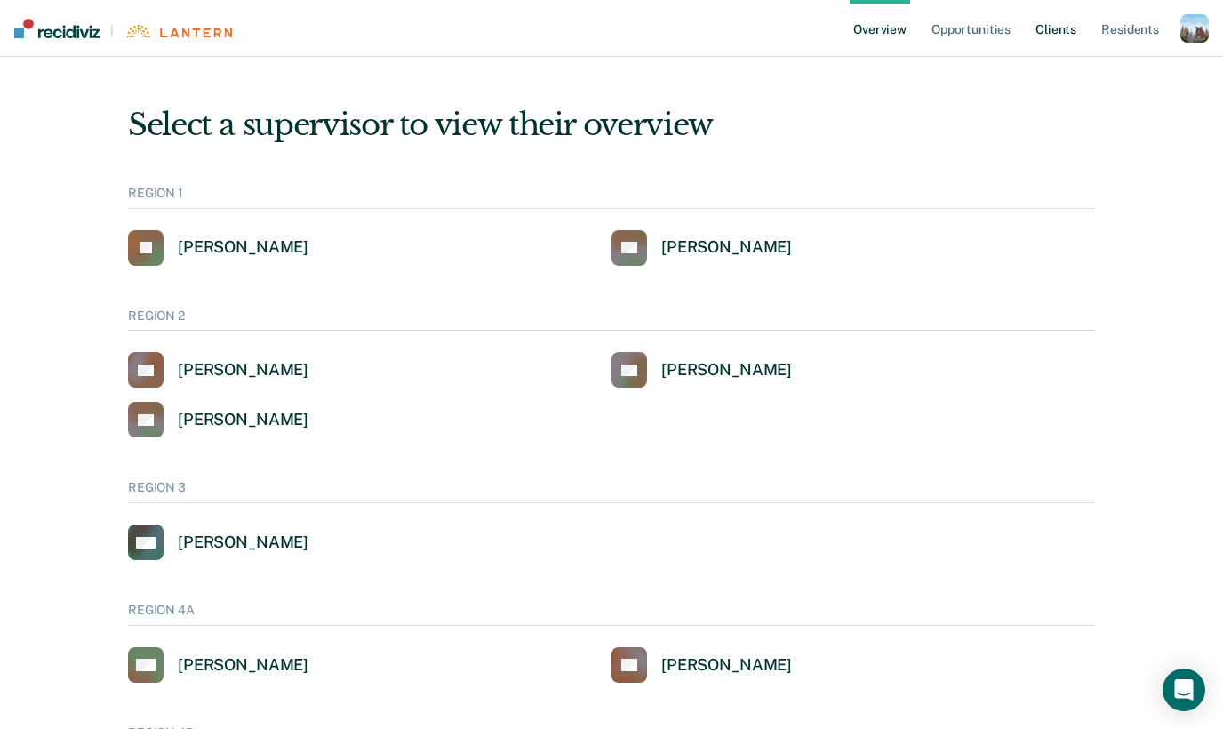
click at [1042, 33] on link "Client s" at bounding box center [1056, 28] width 48 height 57
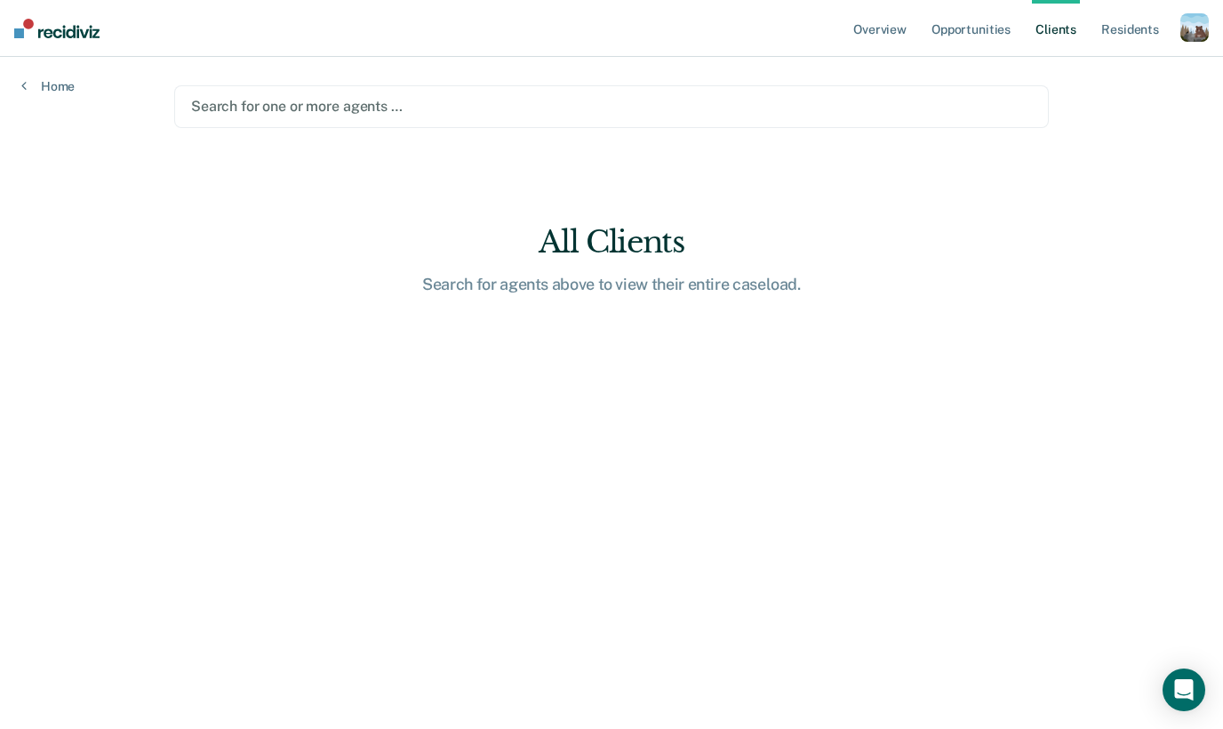
click at [356, 116] on div at bounding box center [611, 106] width 841 height 20
click at [450, 112] on div at bounding box center [611, 106] width 841 height 20
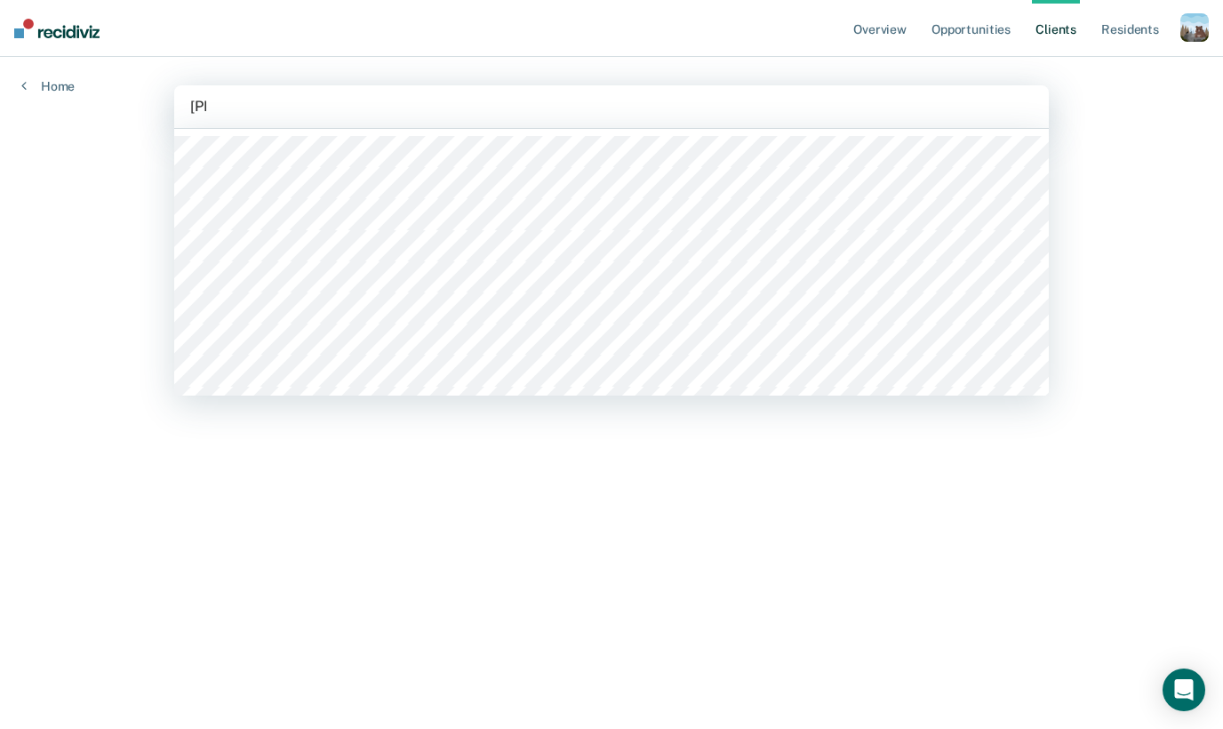
type input "lykes"
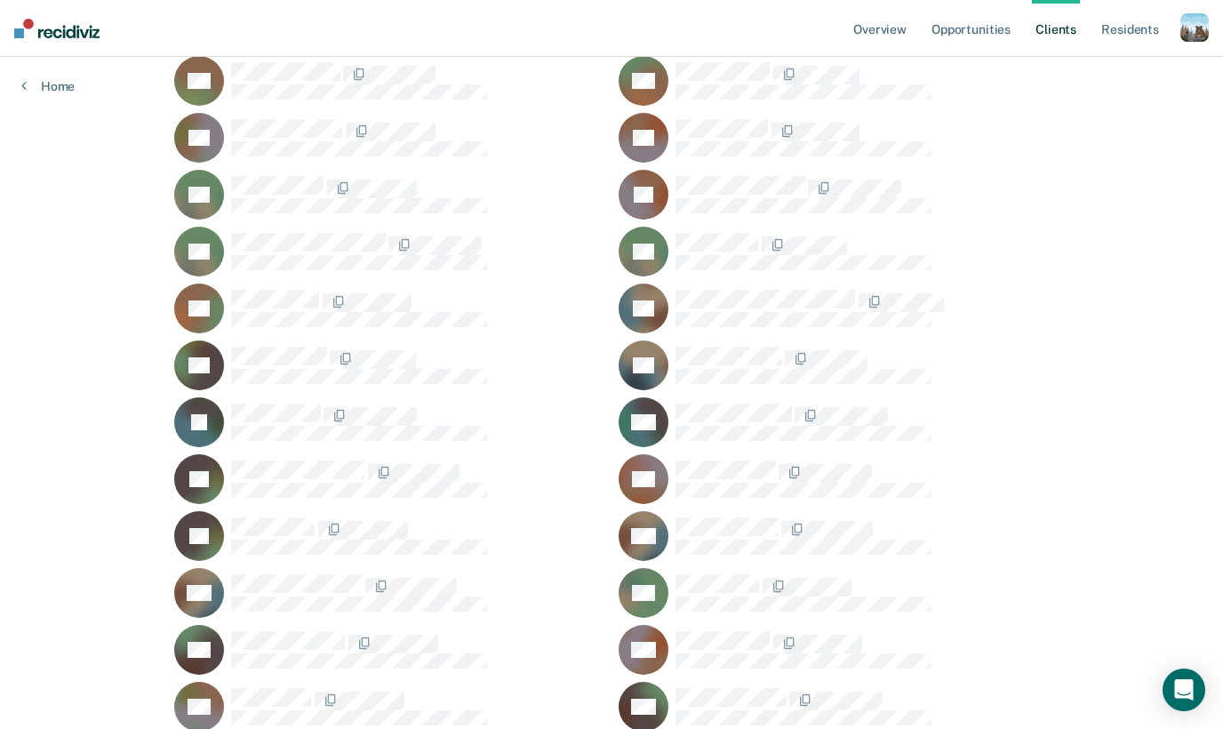
scroll to position [2251, 0]
